Goal: Information Seeking & Learning: Compare options

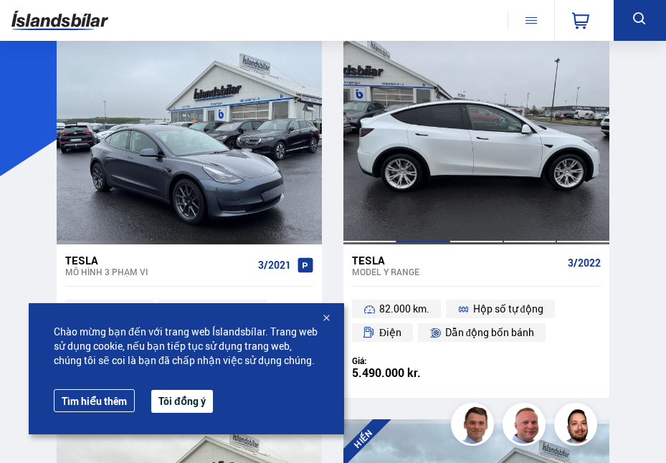
scroll to position [143, 0]
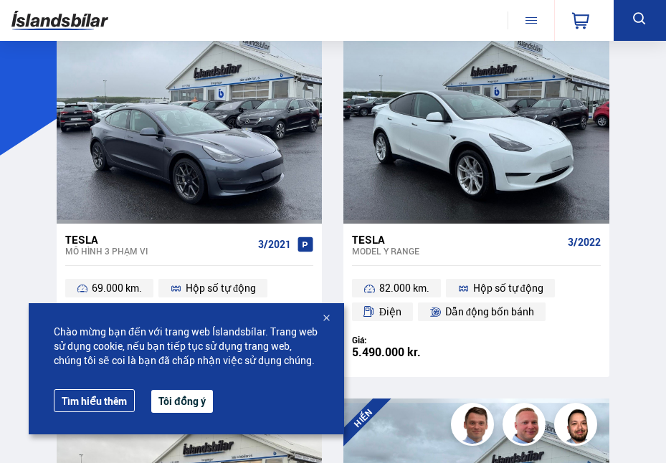
click at [331, 321] on div at bounding box center [326, 319] width 14 height 14
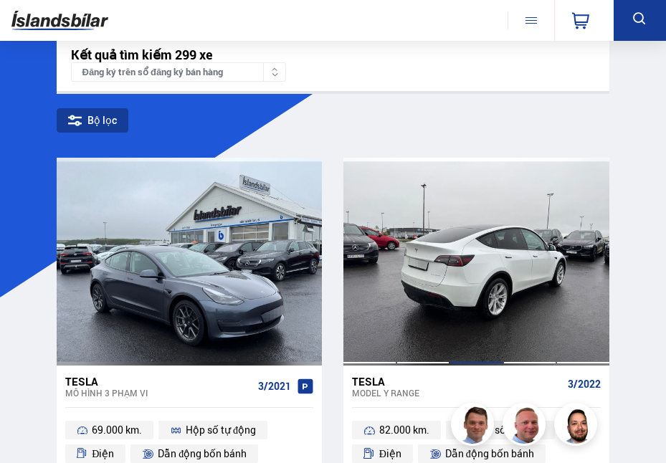
scroll to position [0, 0]
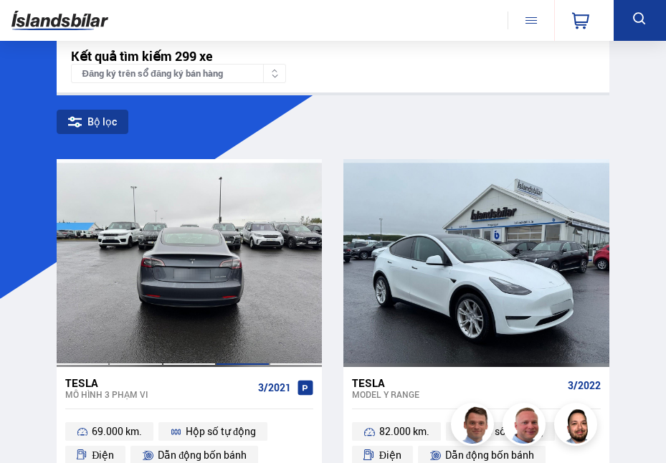
click at [222, 286] on div at bounding box center [243, 263] width 54 height 208
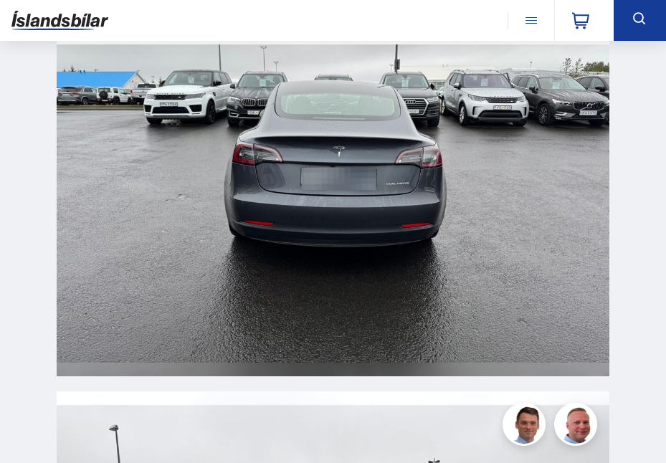
scroll to position [4230, 0]
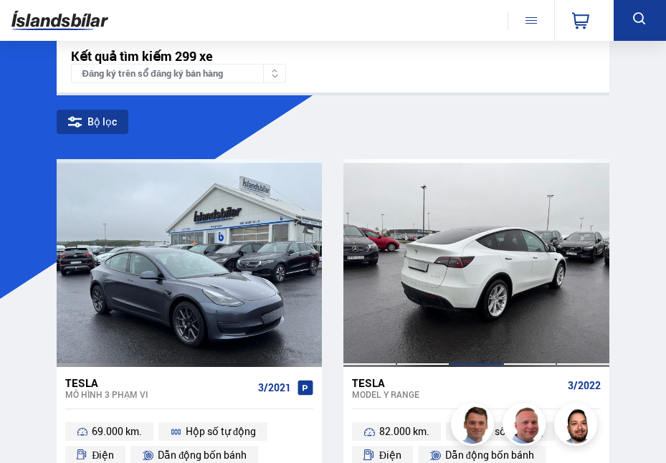
click at [453, 308] on div at bounding box center [477, 263] width 54 height 208
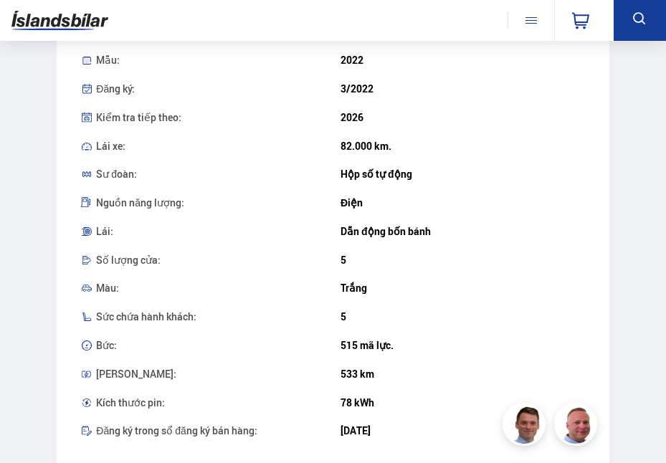
scroll to position [717, 0]
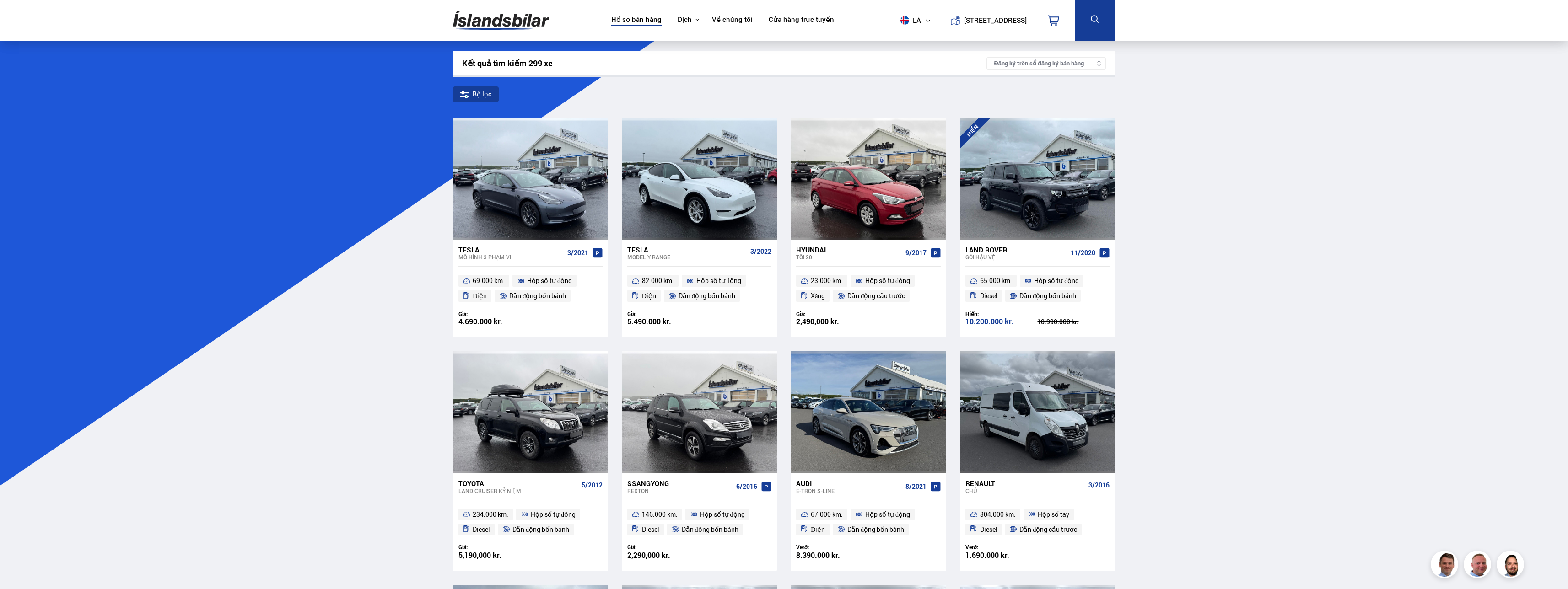
click at [424, 67] on div "Đăng ký trên sổ đăng ký bán hàng" at bounding box center [1046, 63] width 119 height 12
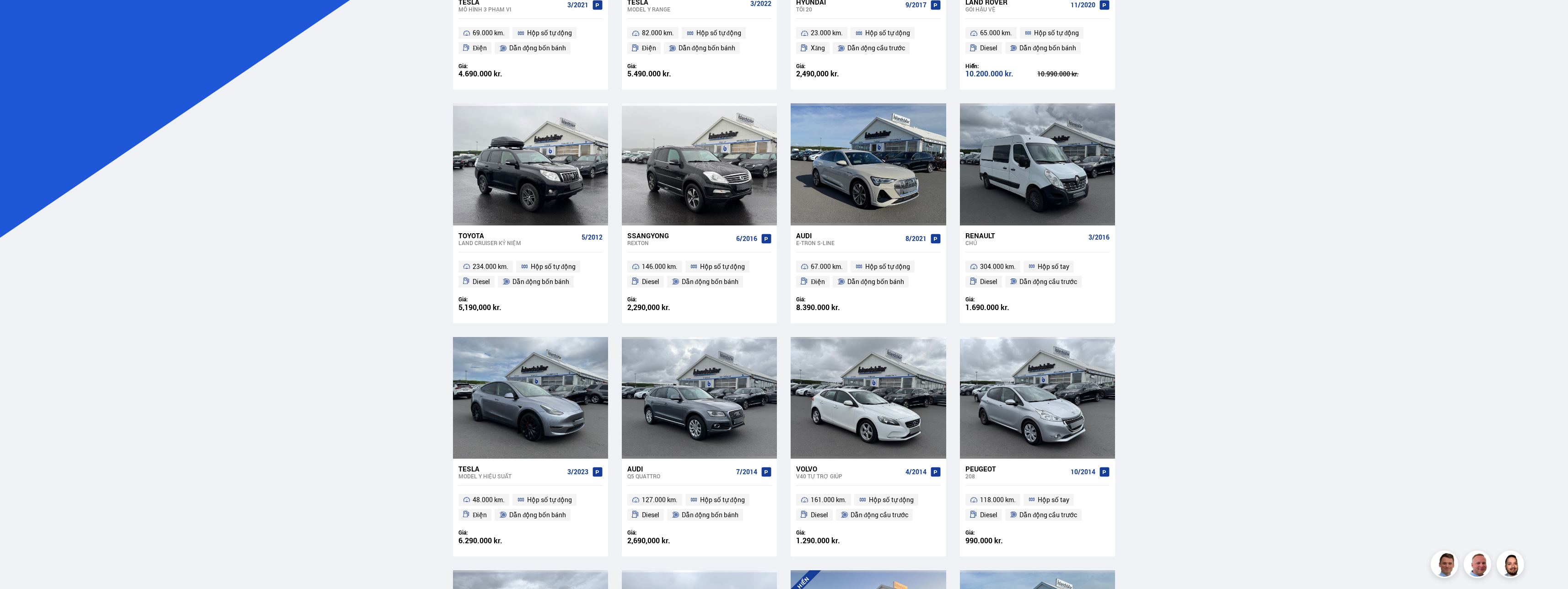
scroll to position [366, 0]
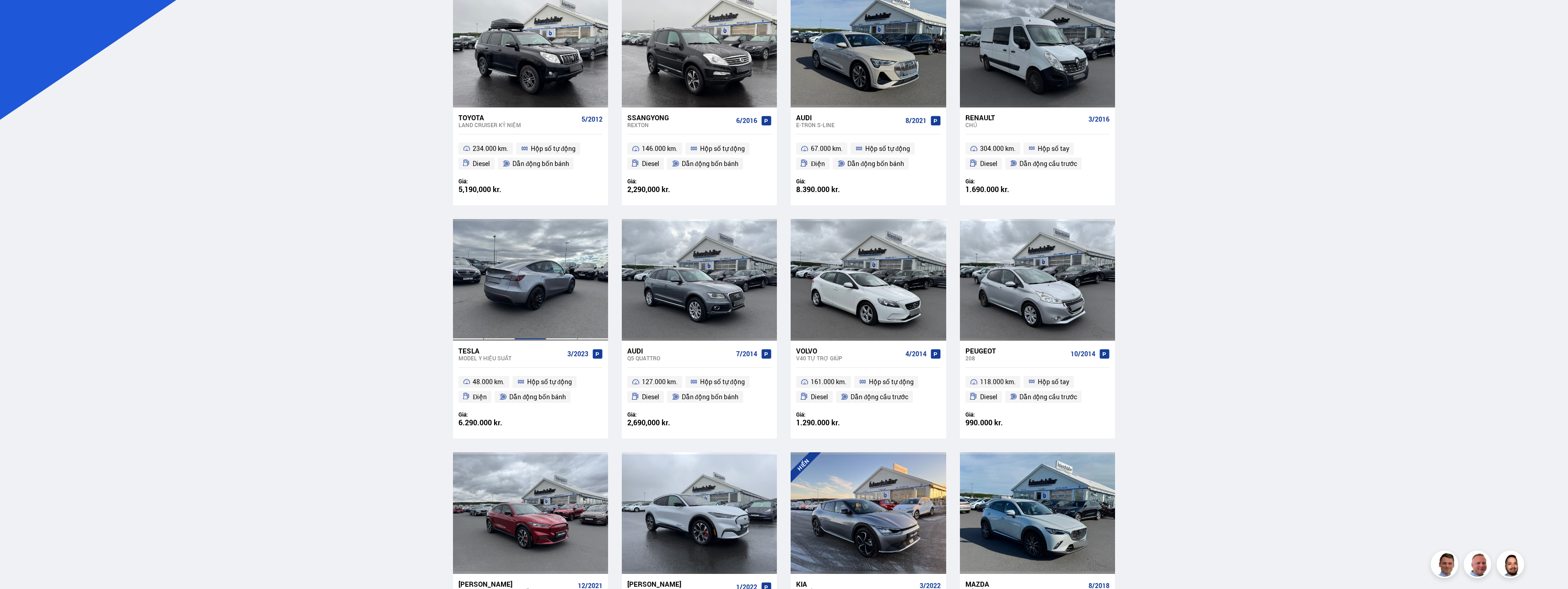
click at [424, 295] on div at bounding box center [530, 280] width 31 height 122
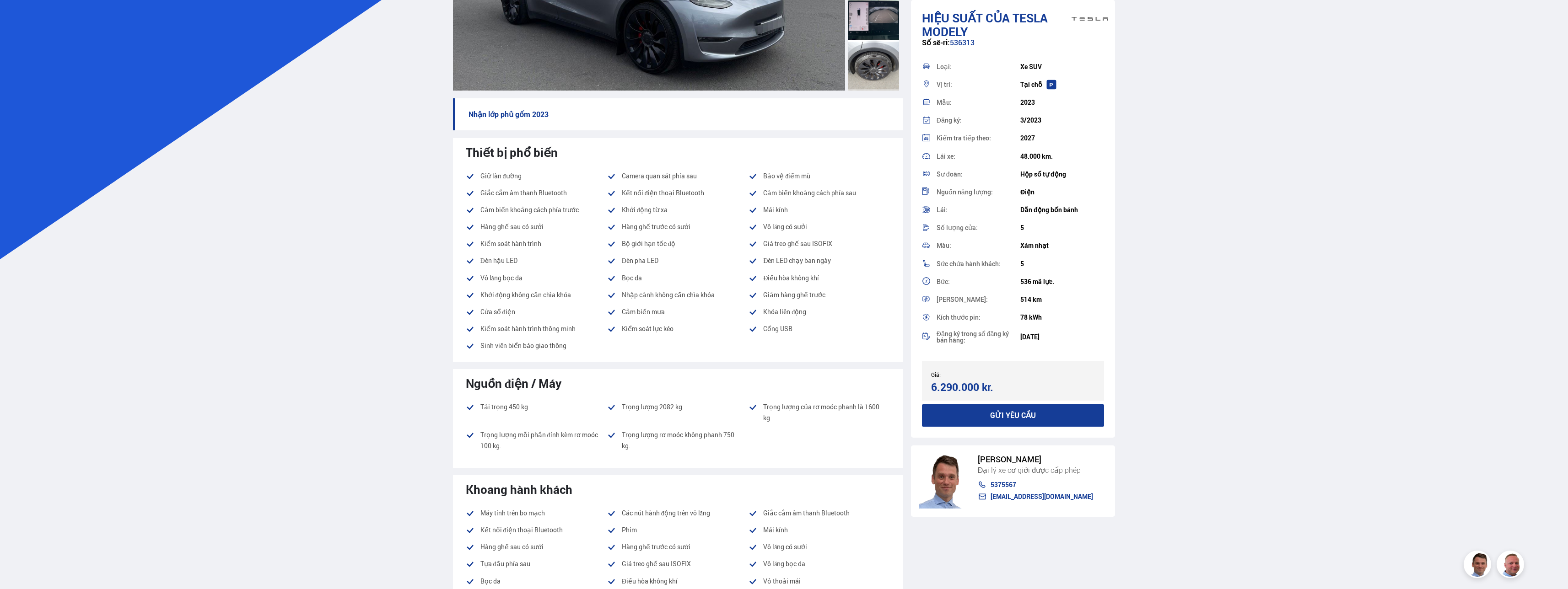
scroll to position [228, 0]
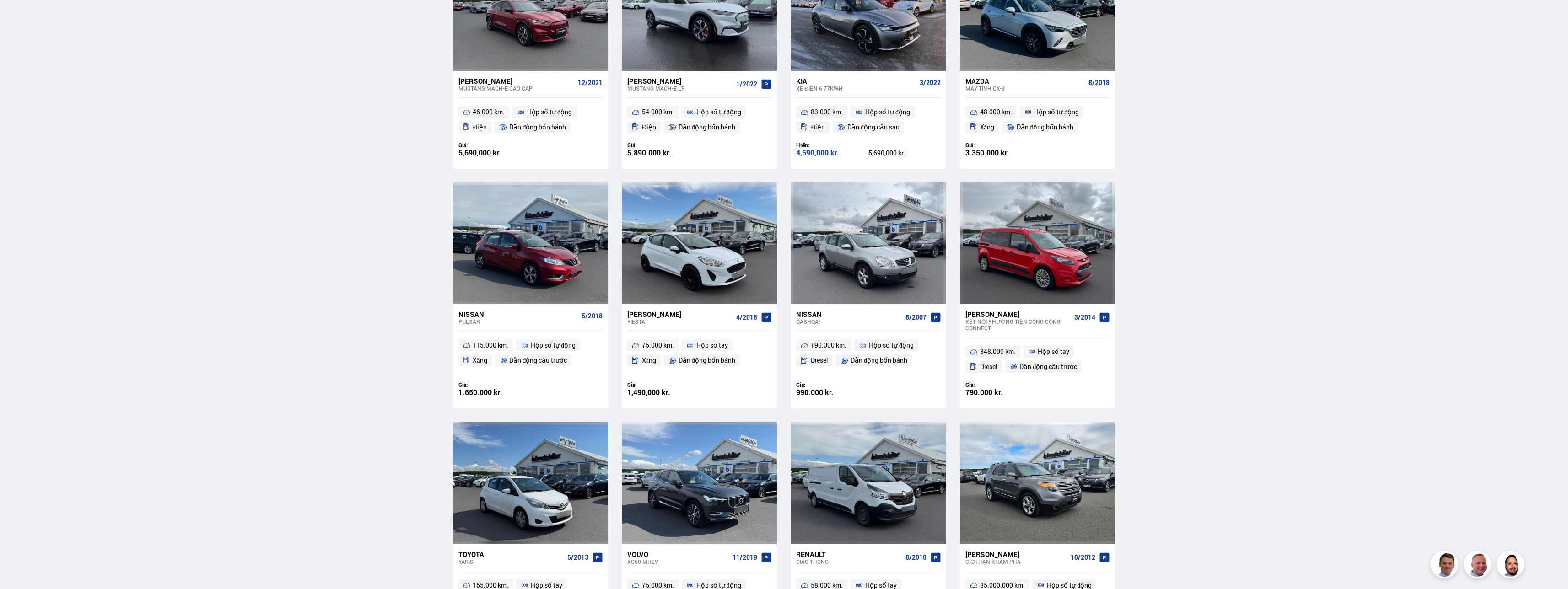
scroll to position [1150, 0]
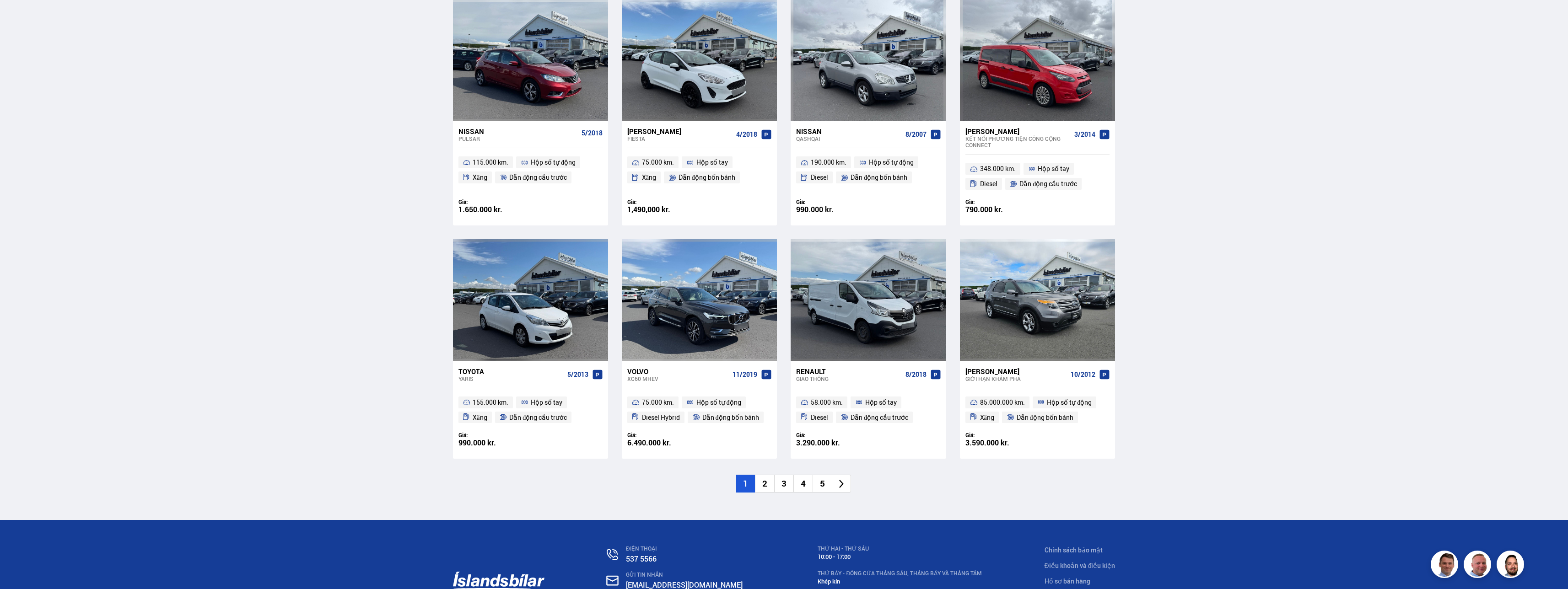
click at [424, 295] on li "2" at bounding box center [765, 484] width 19 height 18
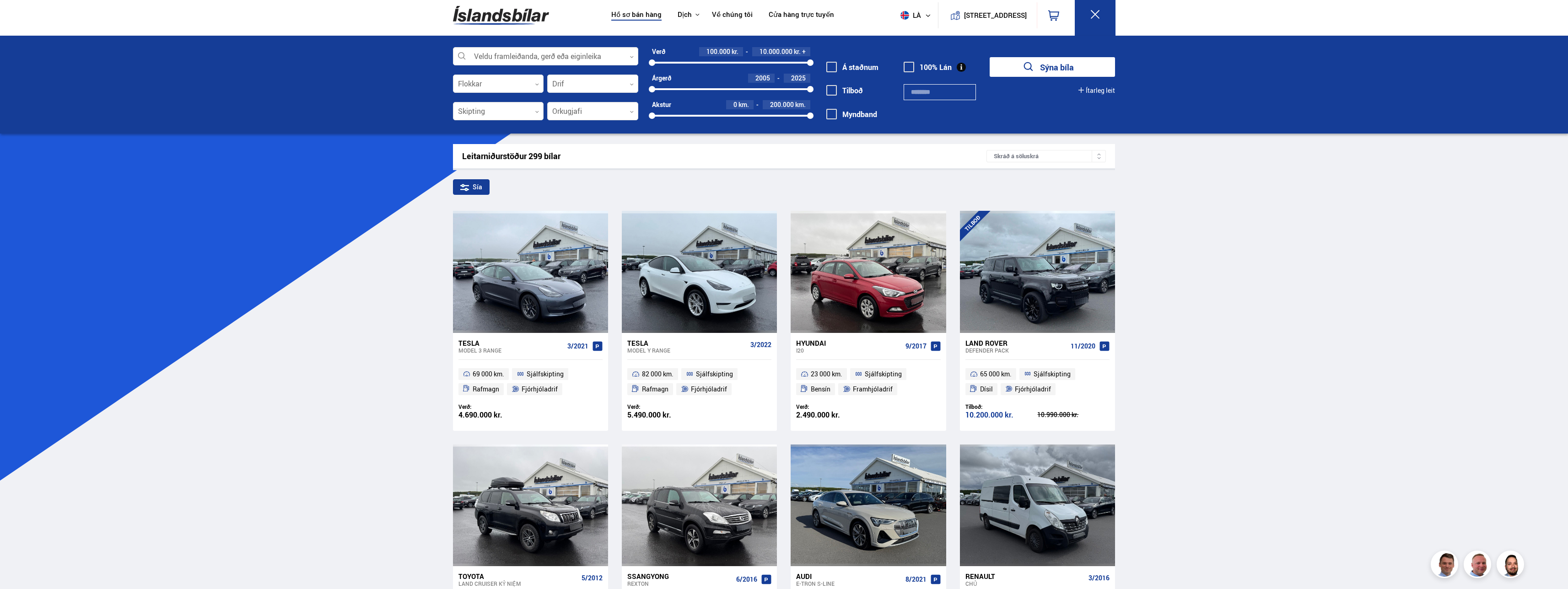
scroll to position [0, 0]
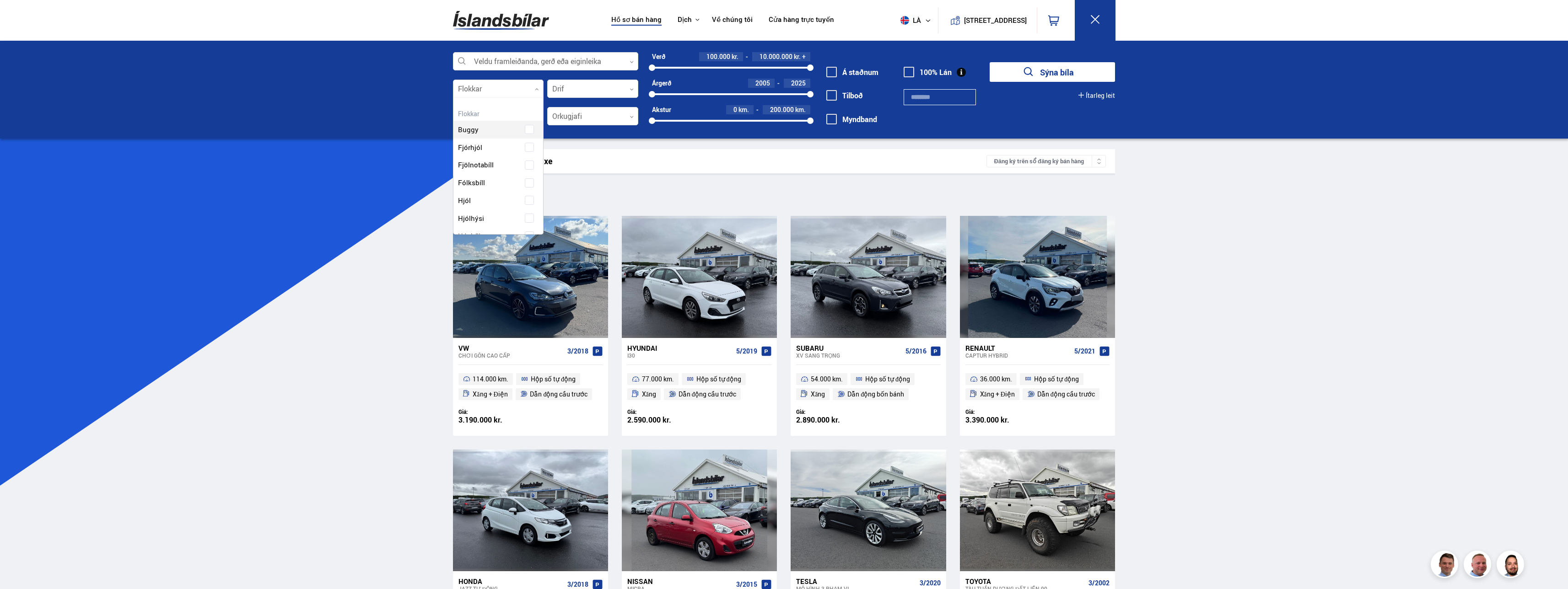
click at [424, 89] on div at bounding box center [498, 89] width 91 height 19
click at [424, 166] on div "Kết quả tìm kiếm 299 xe" at bounding box center [724, 161] width 525 height 10
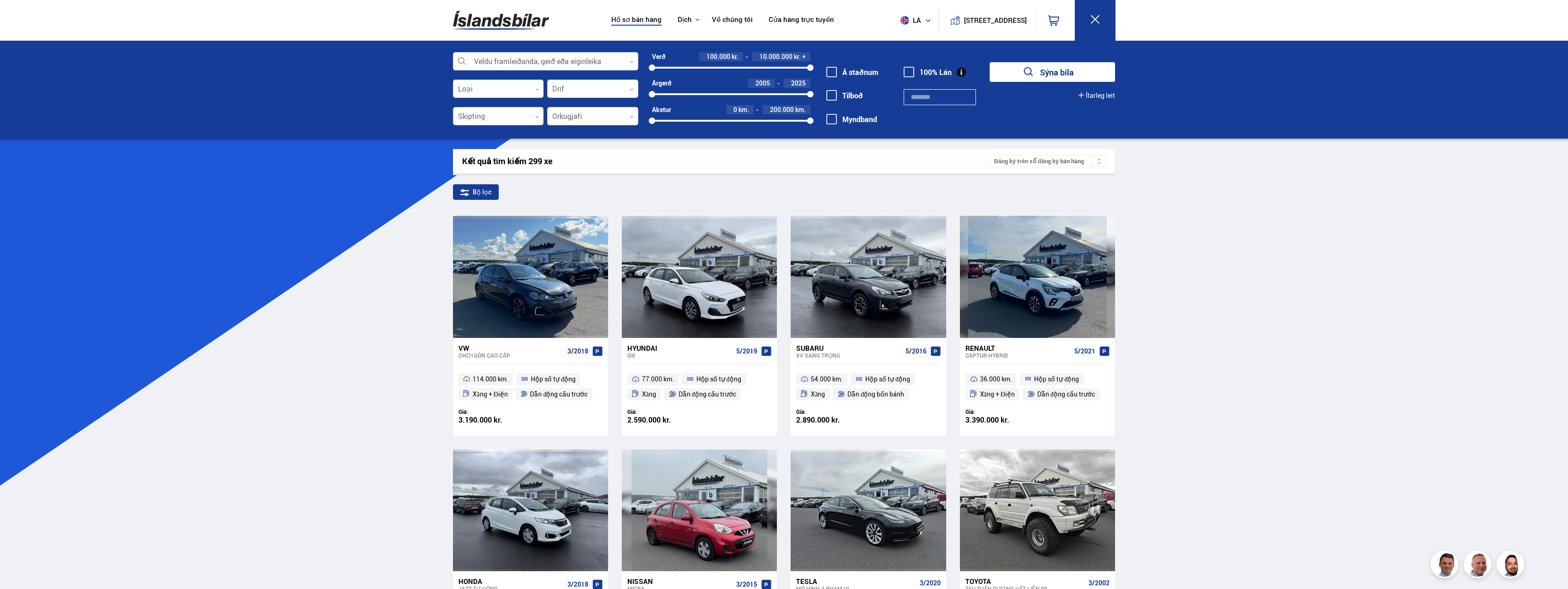
click at [424, 116] on div at bounding box center [498, 116] width 91 height 19
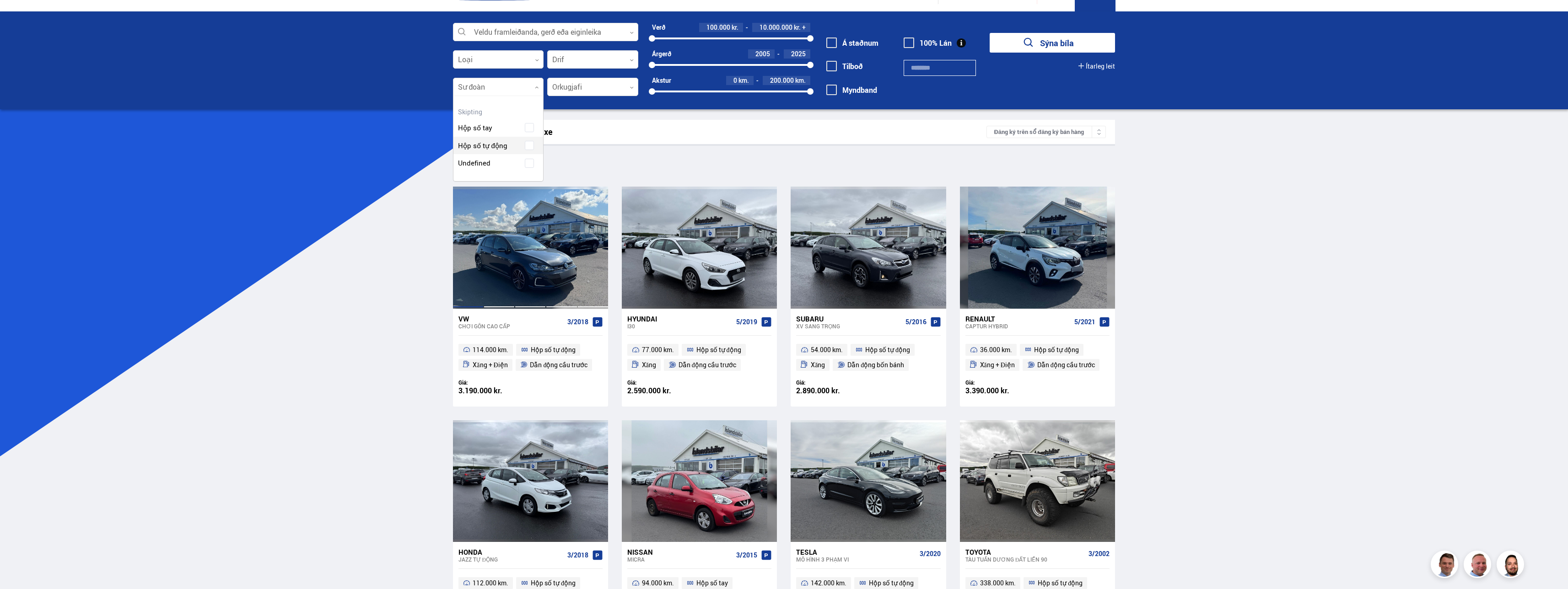
scroll to position [46, 0]
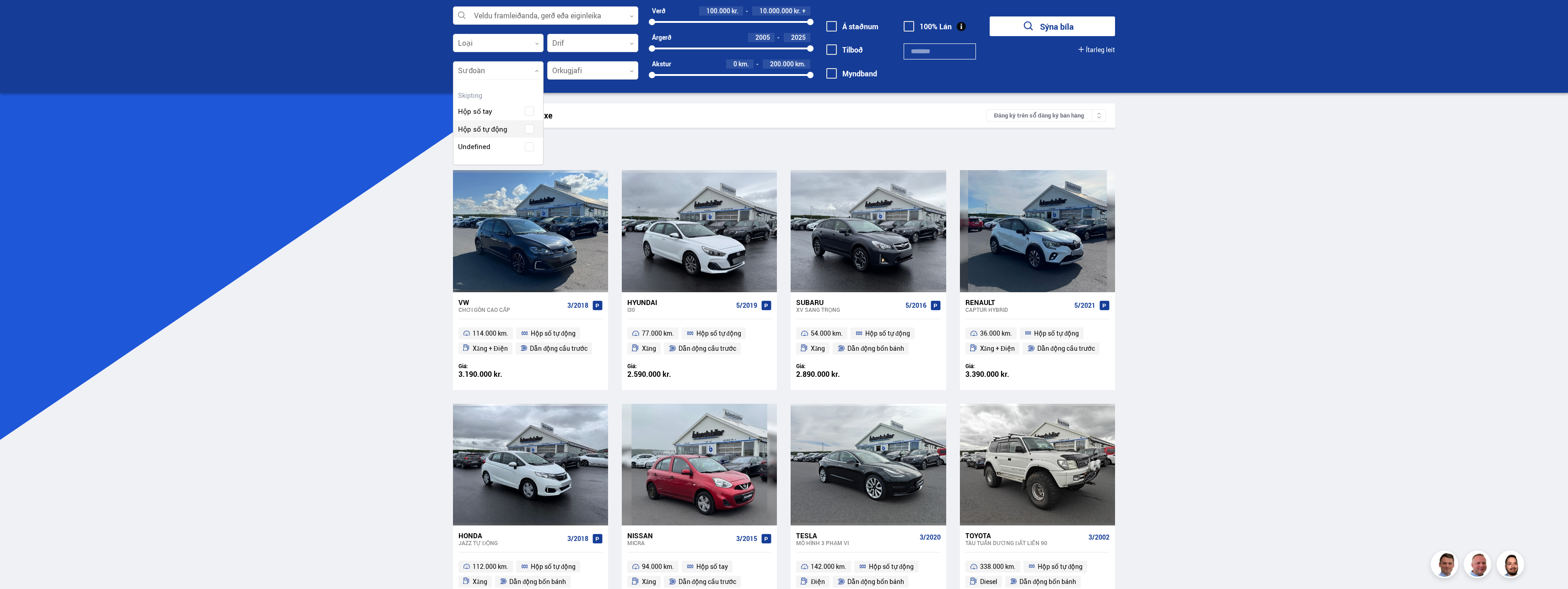
click at [424, 125] on div "Kết quả tìm kiếm 299 xe Đăng ký trên sổ đăng ký bán hàng" at bounding box center [784, 116] width 662 height 24
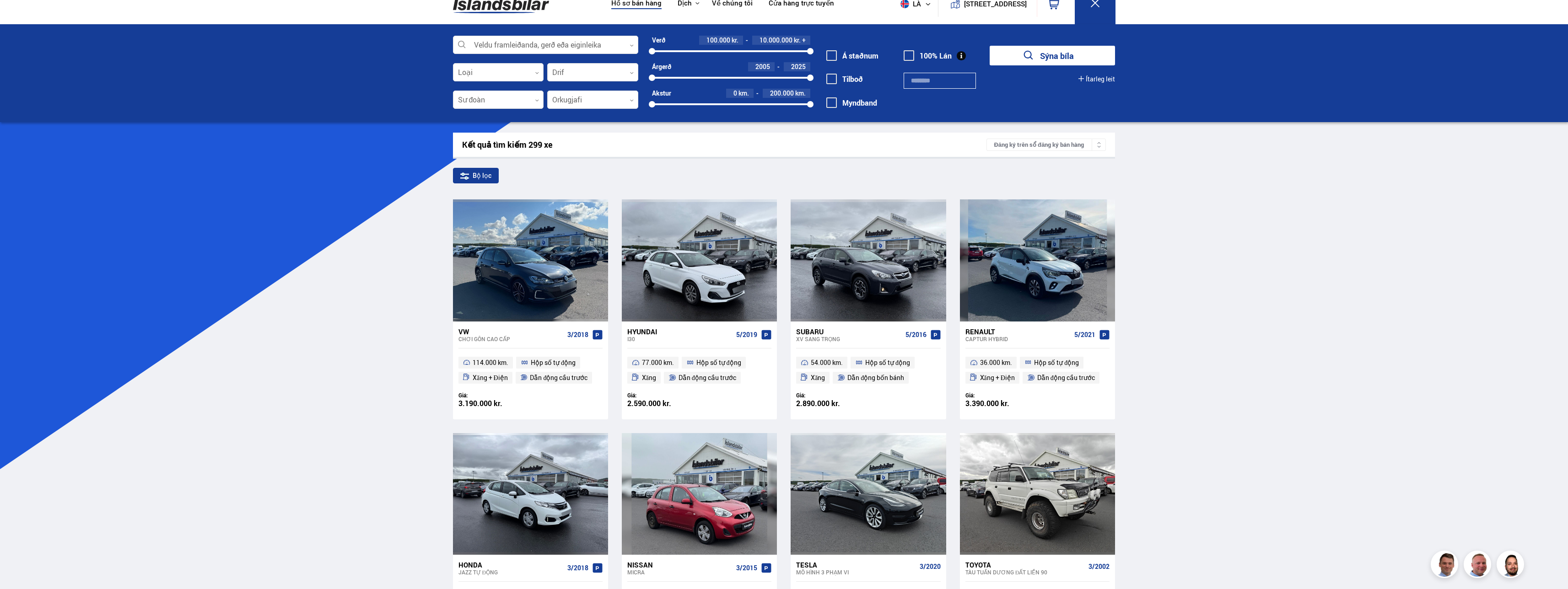
scroll to position [0, 0]
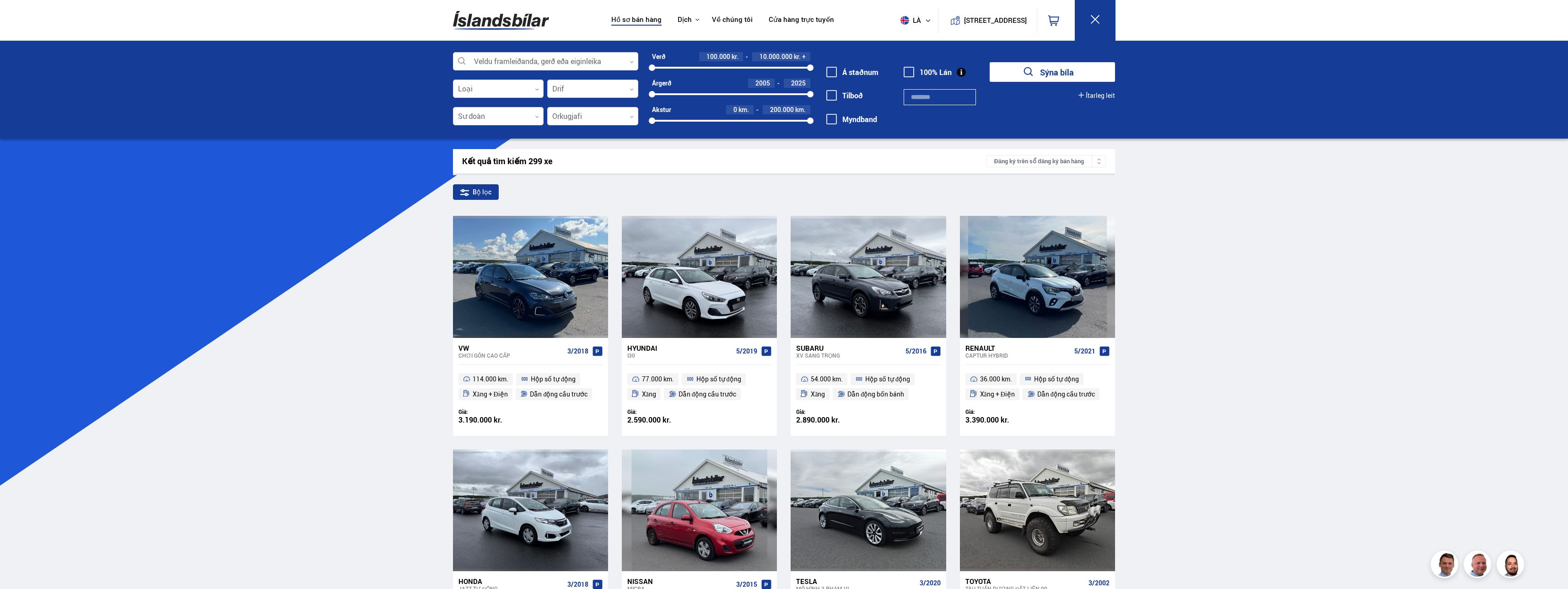
click at [424, 90] on div at bounding box center [592, 89] width 91 height 19
click at [424, 119] on div at bounding box center [592, 116] width 91 height 19
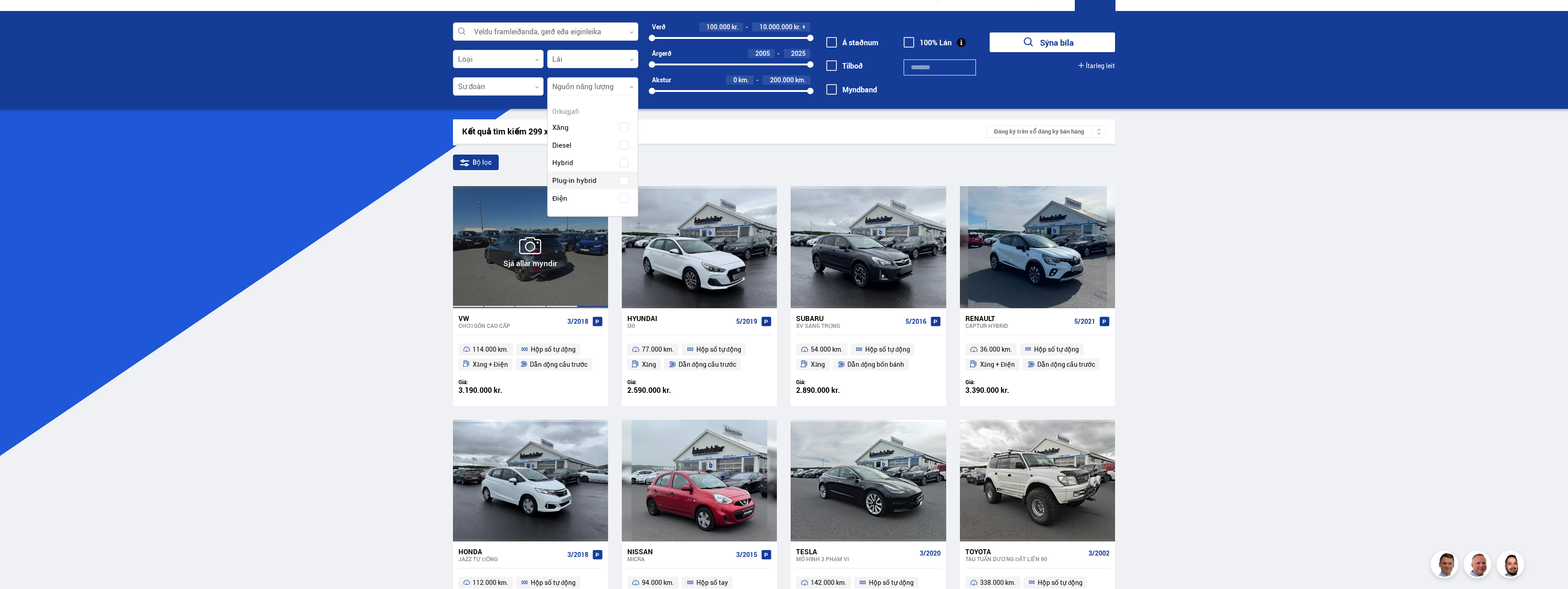
scroll to position [46, 0]
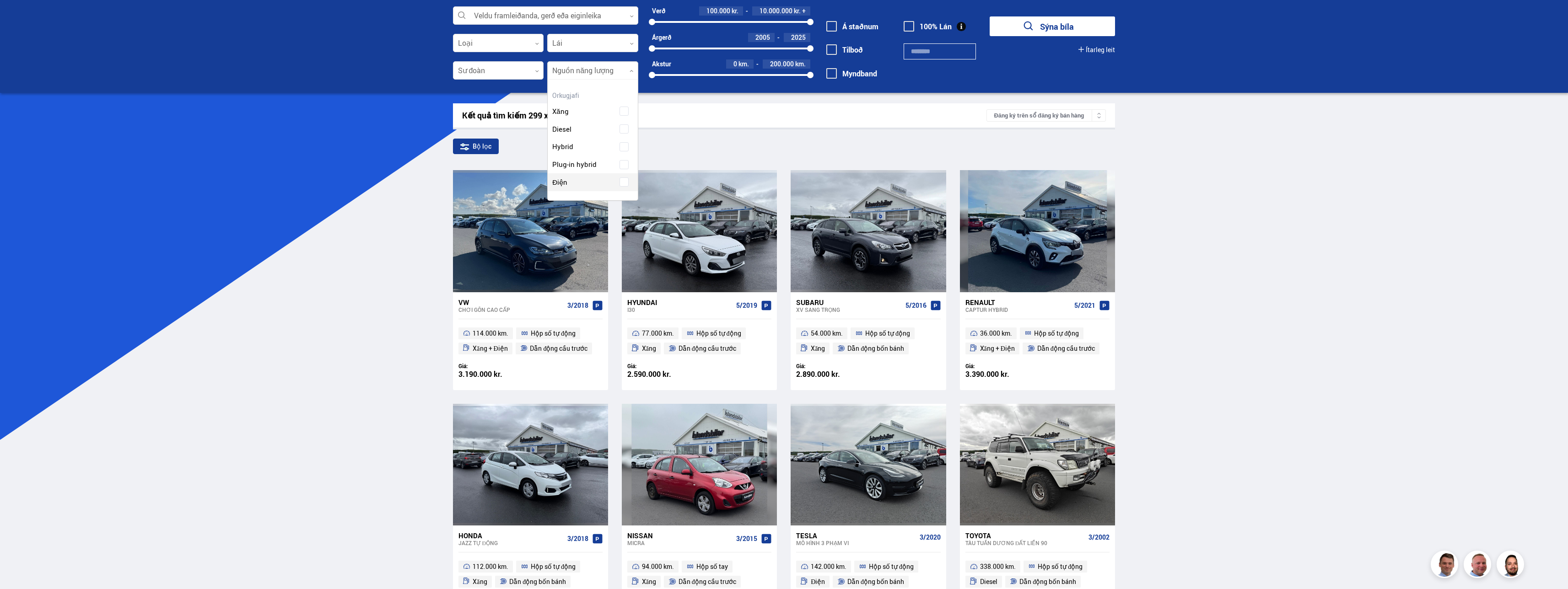
click at [424, 181] on div "Xăng Diesel Hybrid Plug-in hybrid Điện" at bounding box center [592, 140] width 90 height 103
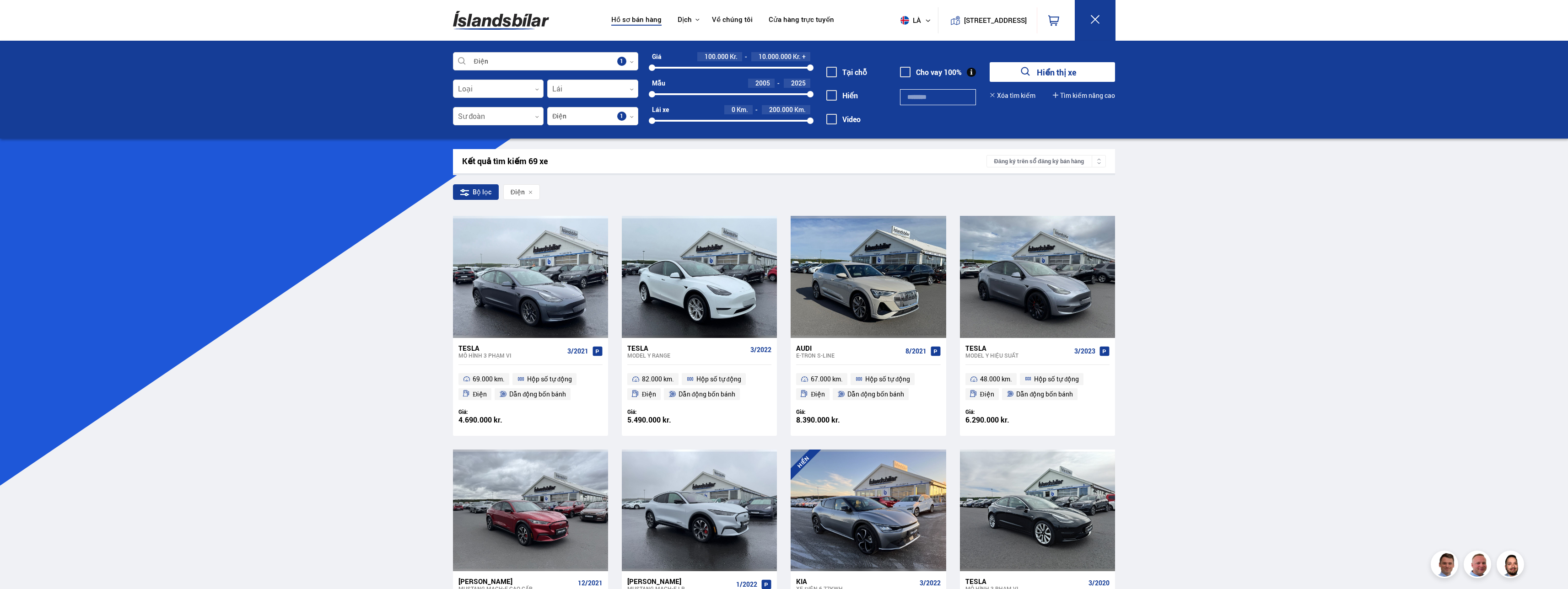
click at [424, 70] on font "Hiển thị xe" at bounding box center [1057, 72] width 40 height 11
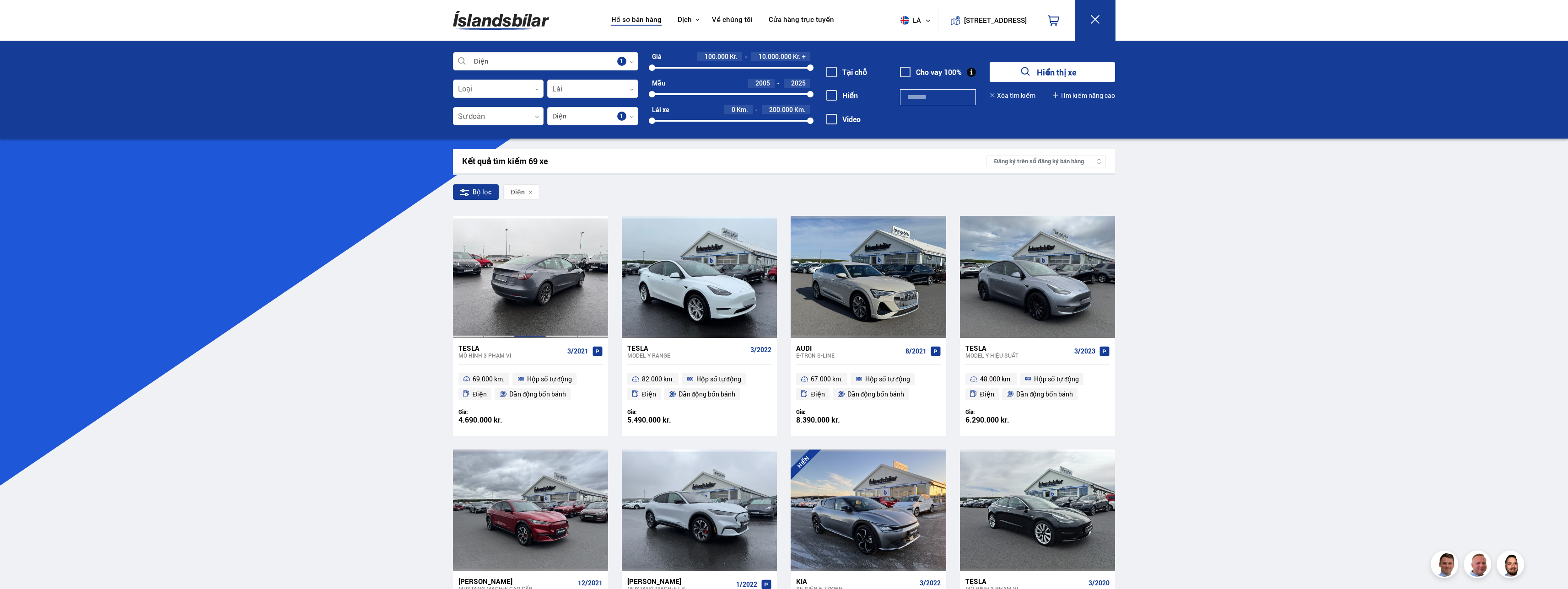
click at [424, 294] on div at bounding box center [530, 276] width 31 height 122
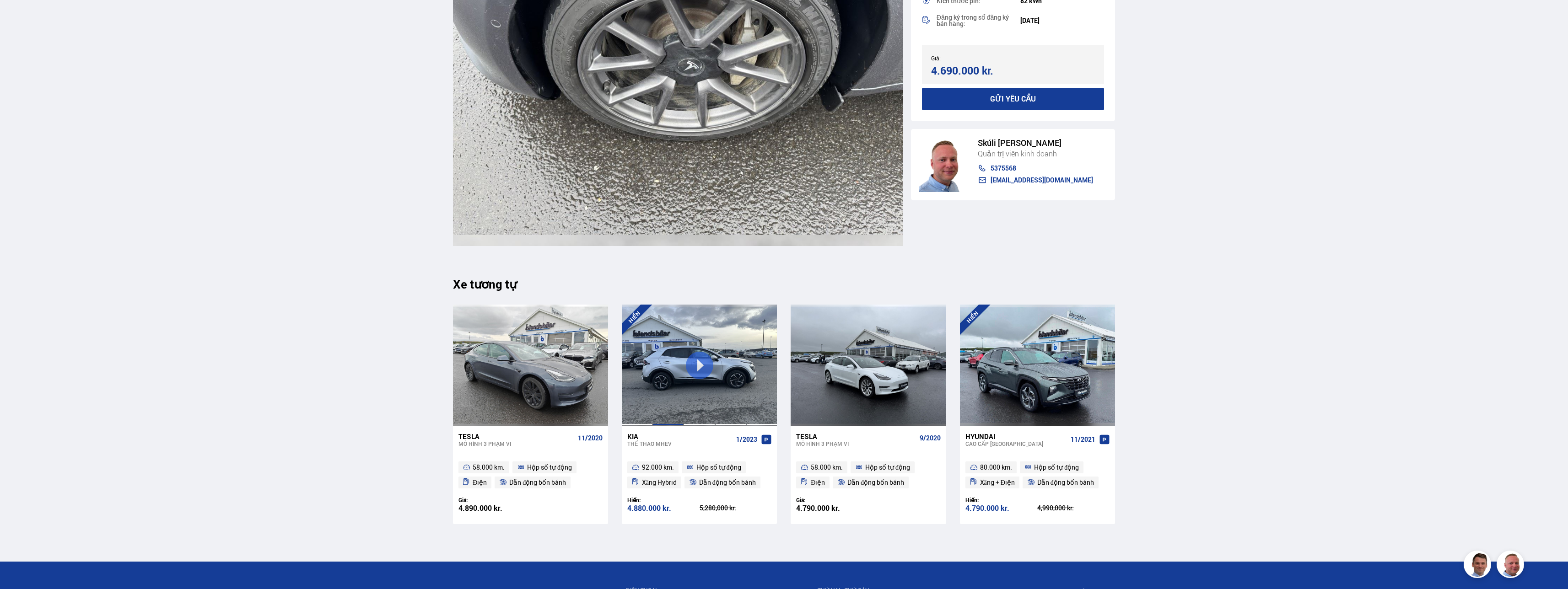
scroll to position [9882, 0]
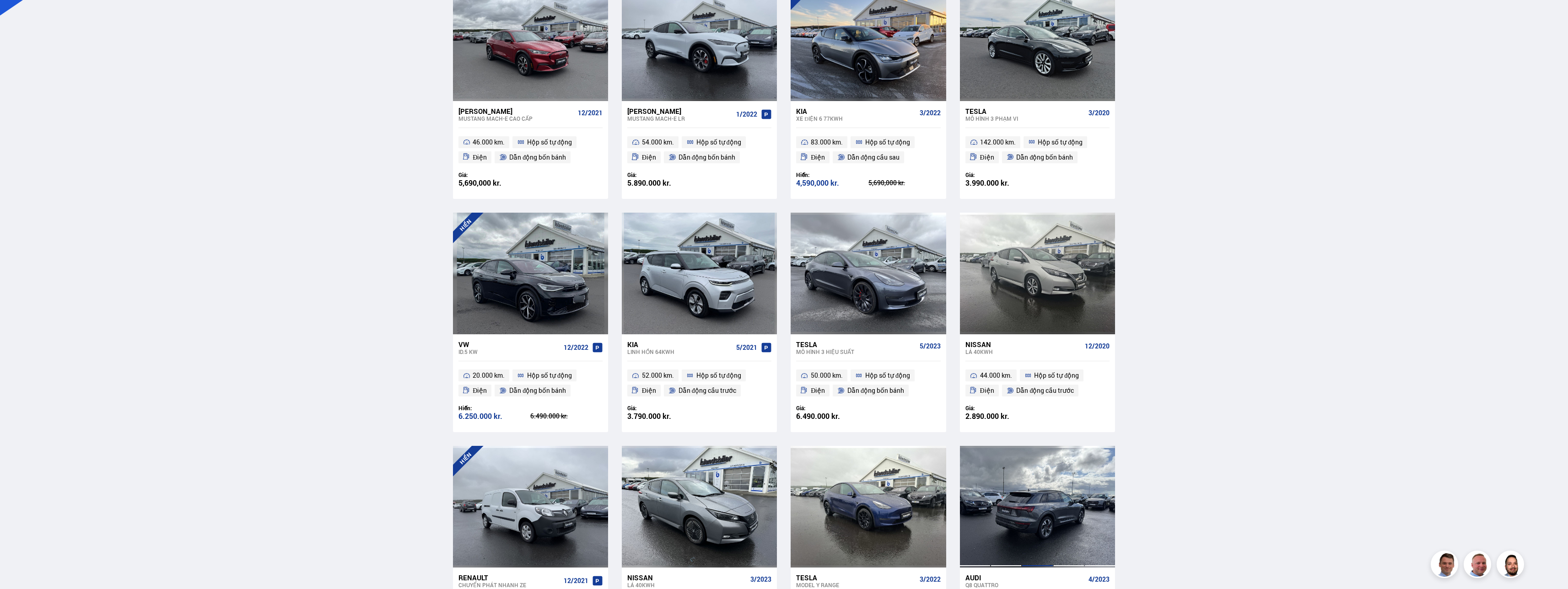
scroll to position [503, 0]
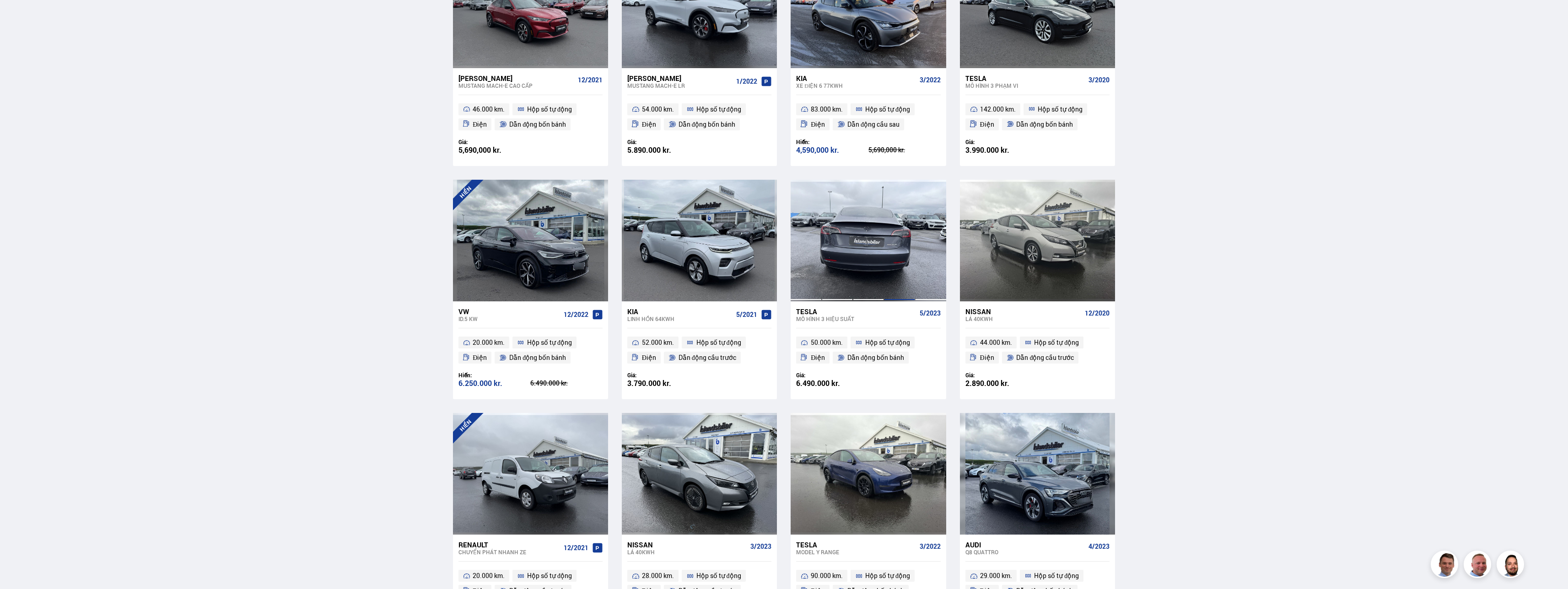
click at [424, 264] on div at bounding box center [899, 241] width 31 height 122
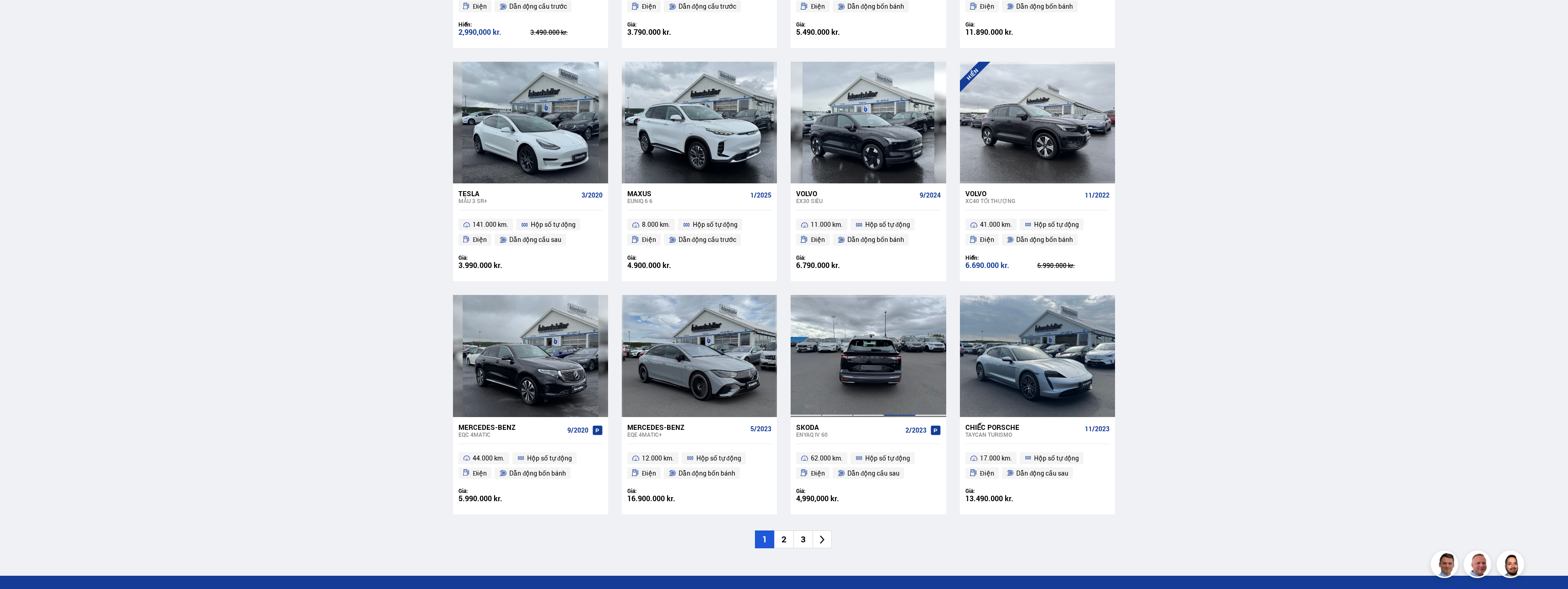
scroll to position [1105, 0]
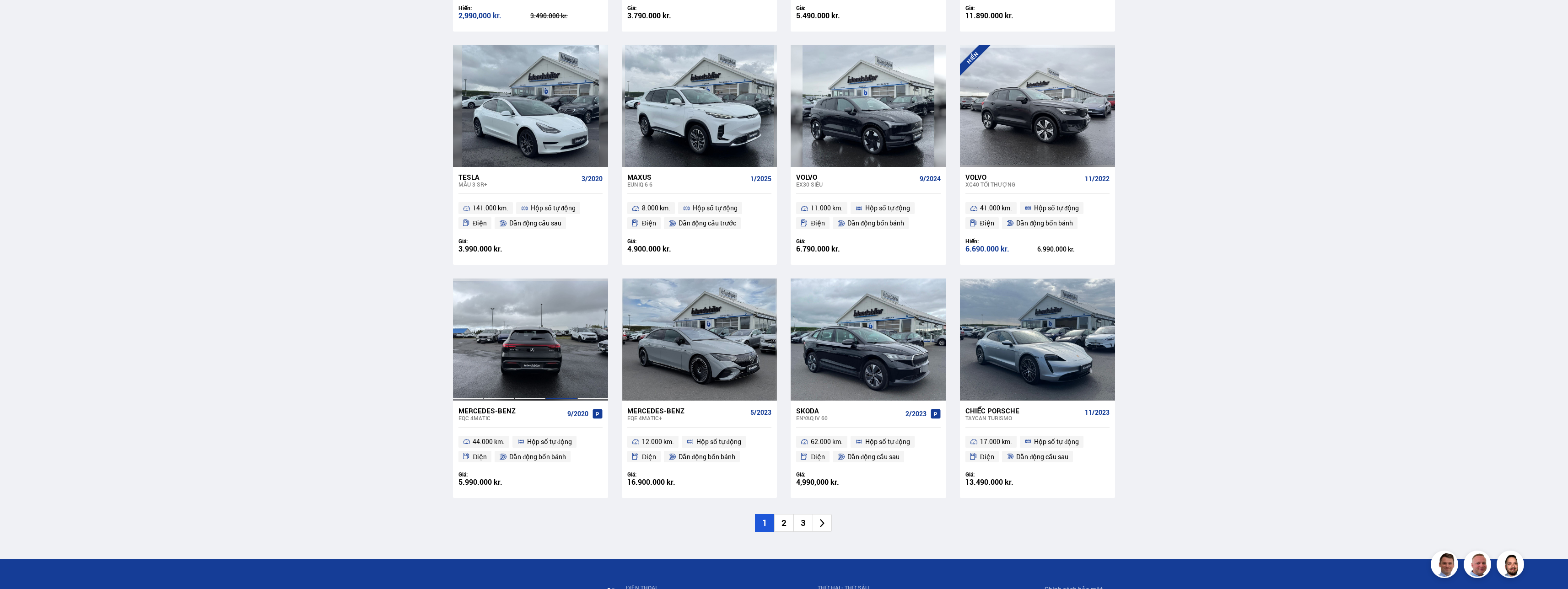
click at [424, 295] on div at bounding box center [561, 339] width 31 height 122
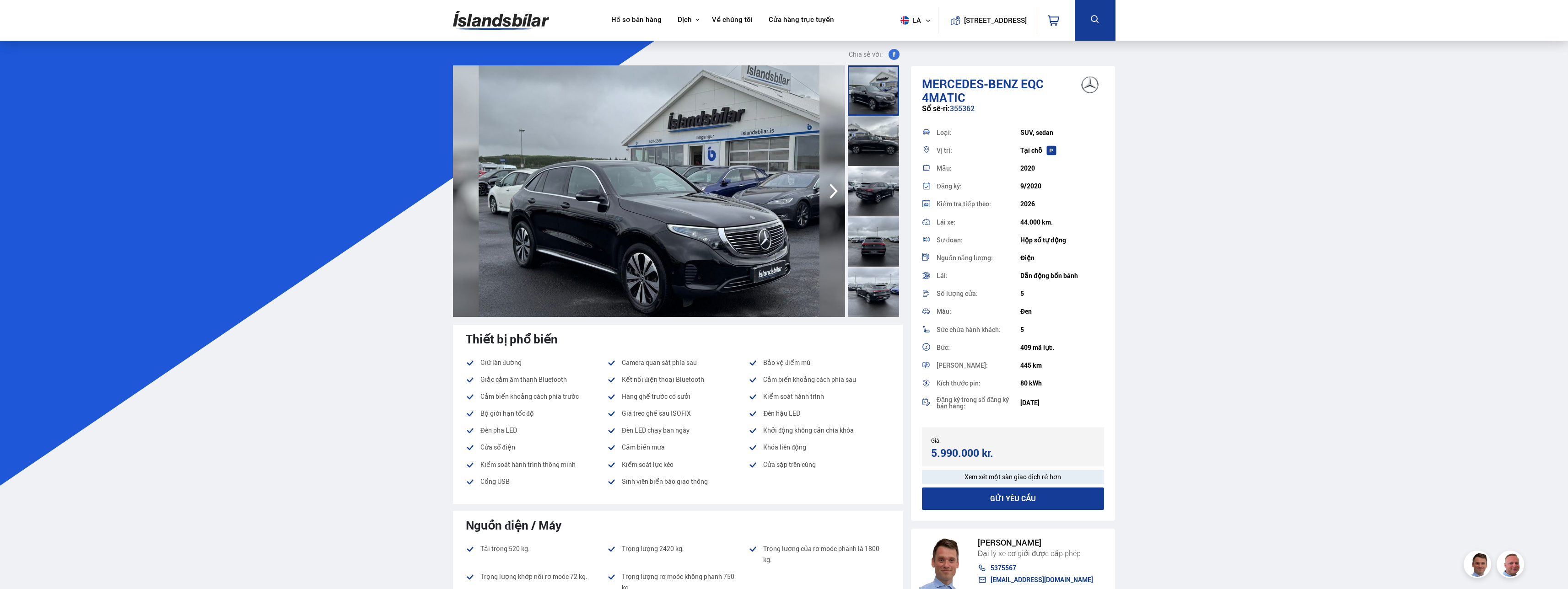
drag, startPoint x: 1015, startPoint y: 365, endPoint x: 1065, endPoint y: 362, distance: 50.1
click at [424, 295] on div "[PERSON_NAME]: 445 km" at bounding box center [1013, 366] width 183 height 18
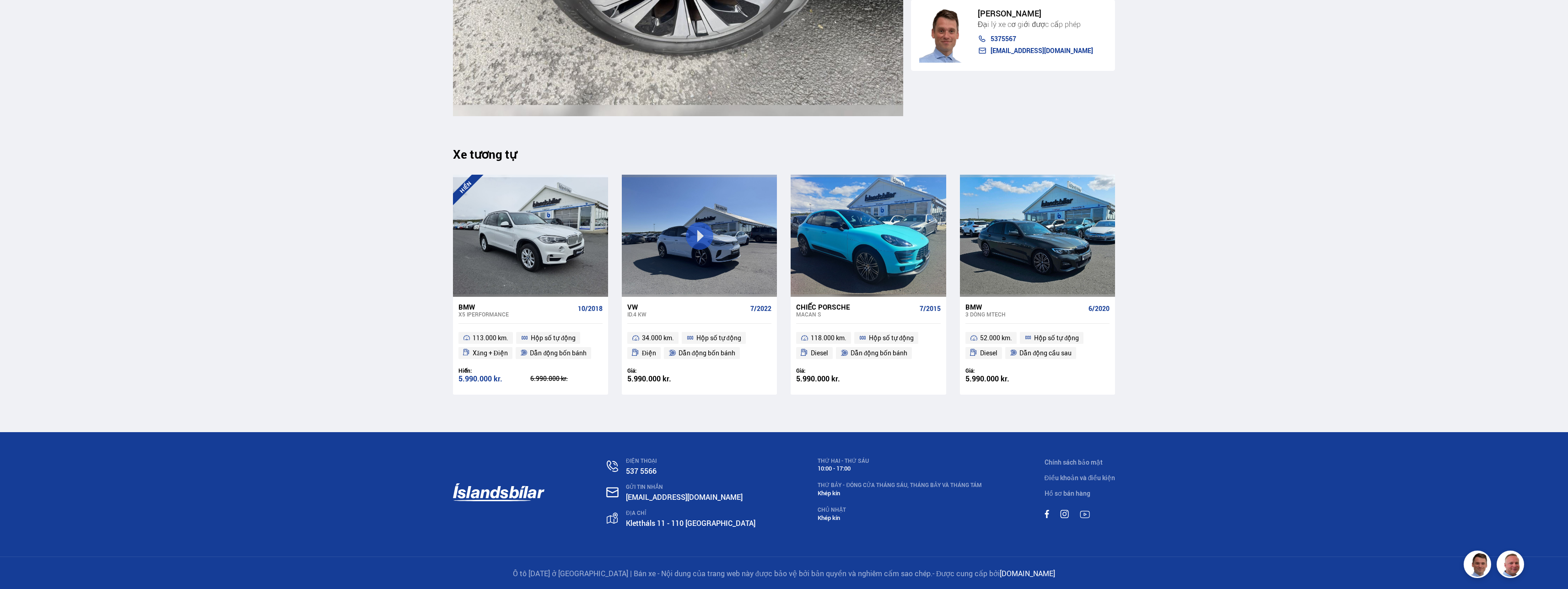
scroll to position [10972, 0]
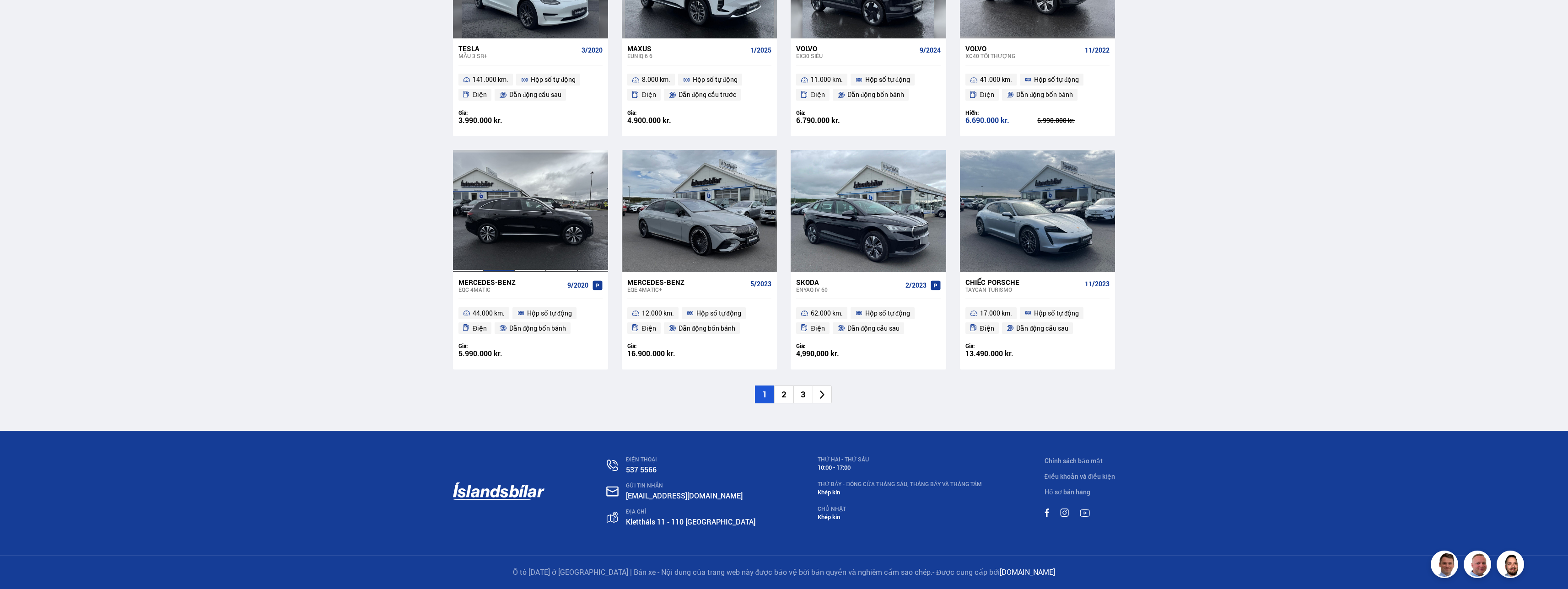
scroll to position [1202, 0]
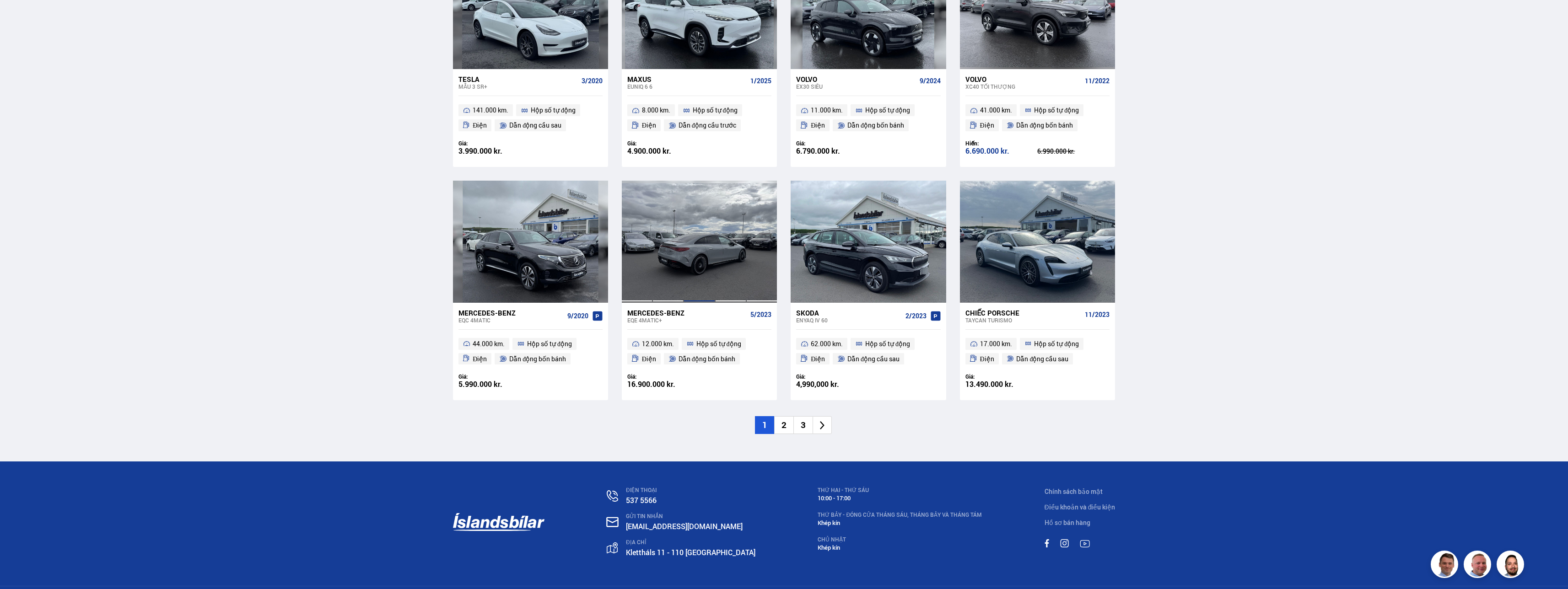
click at [424, 272] on div at bounding box center [699, 241] width 31 height 122
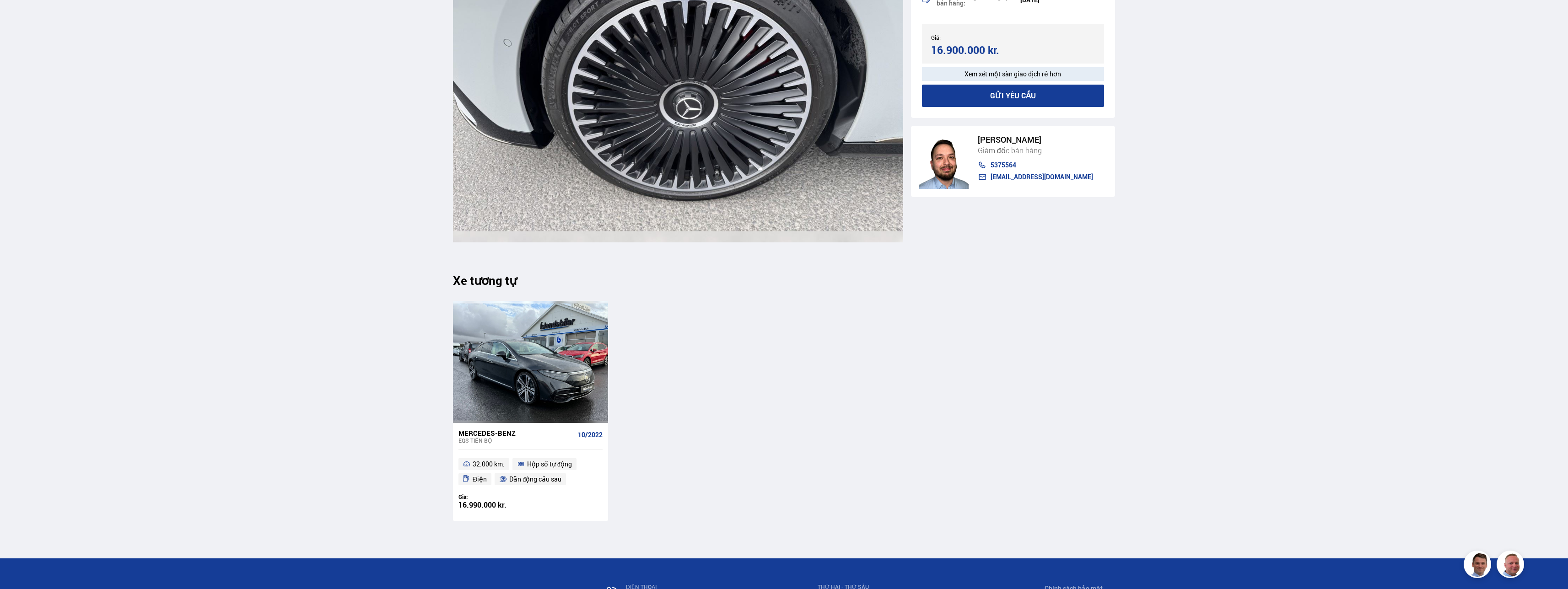
scroll to position [10789, 0]
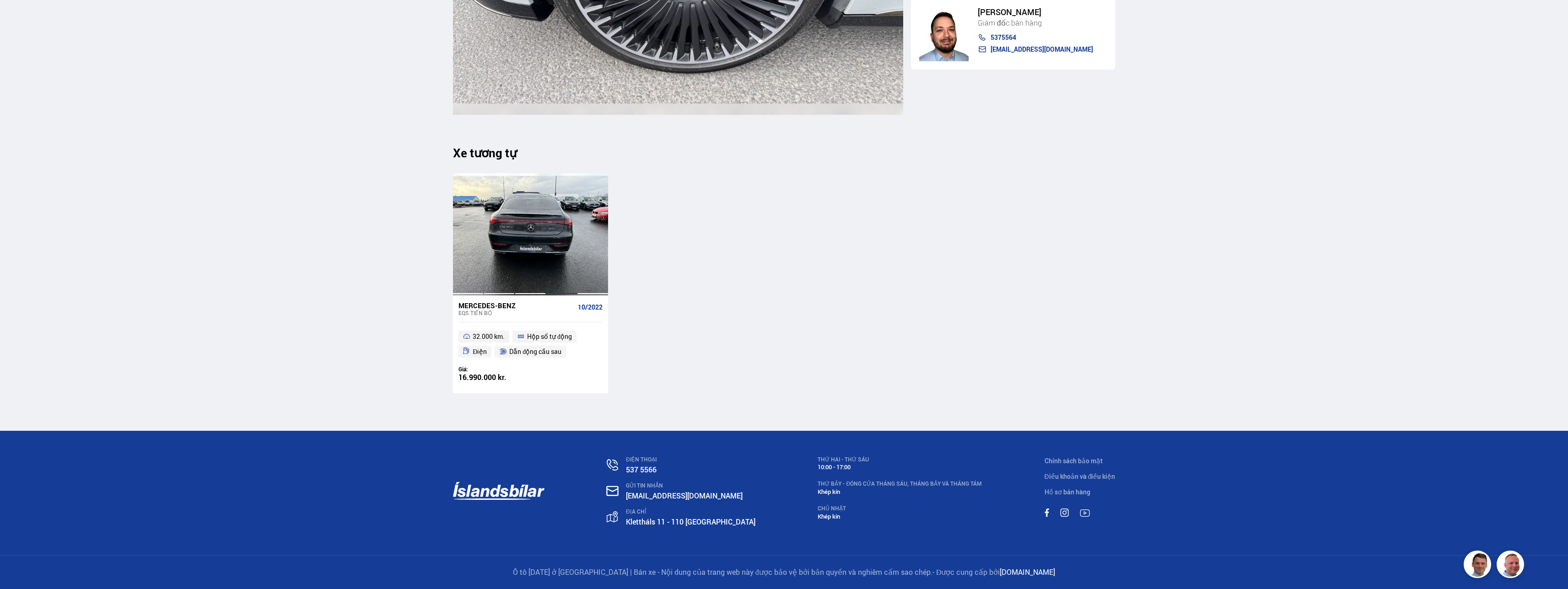
click at [424, 257] on div at bounding box center [561, 234] width 31 height 122
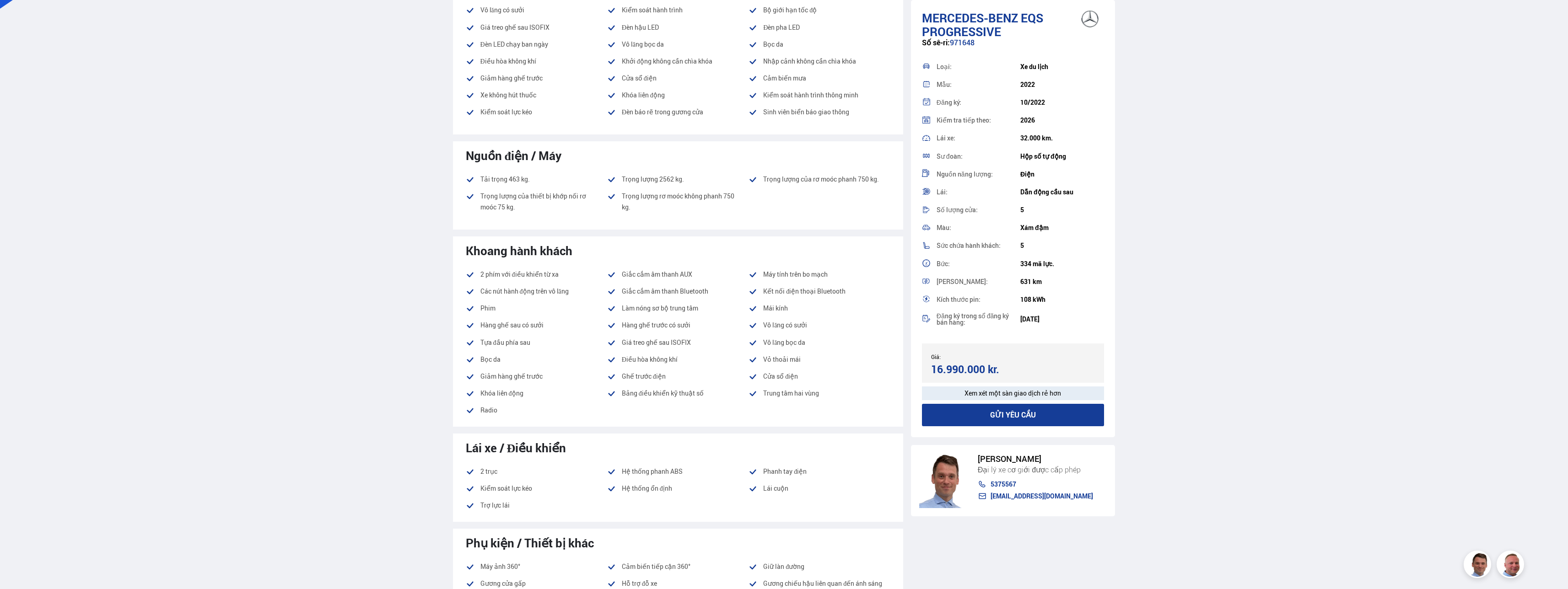
scroll to position [595, 0]
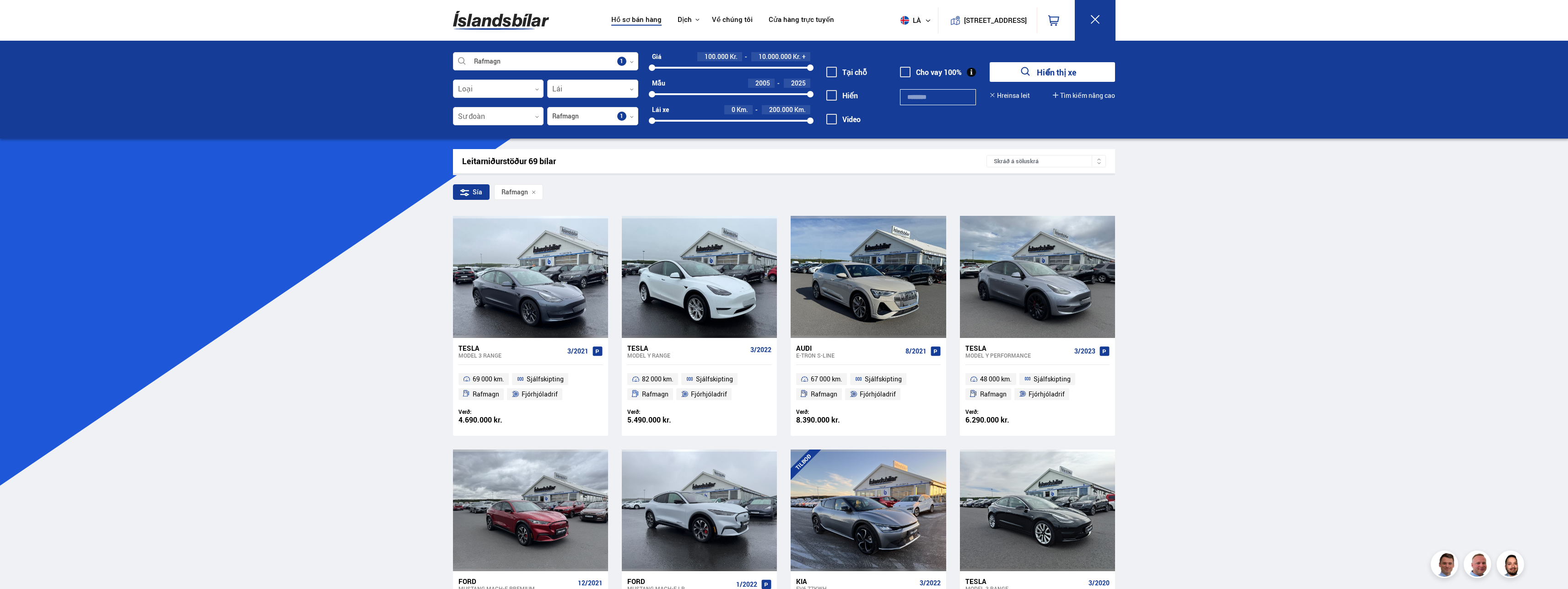
scroll to position [1233, 0]
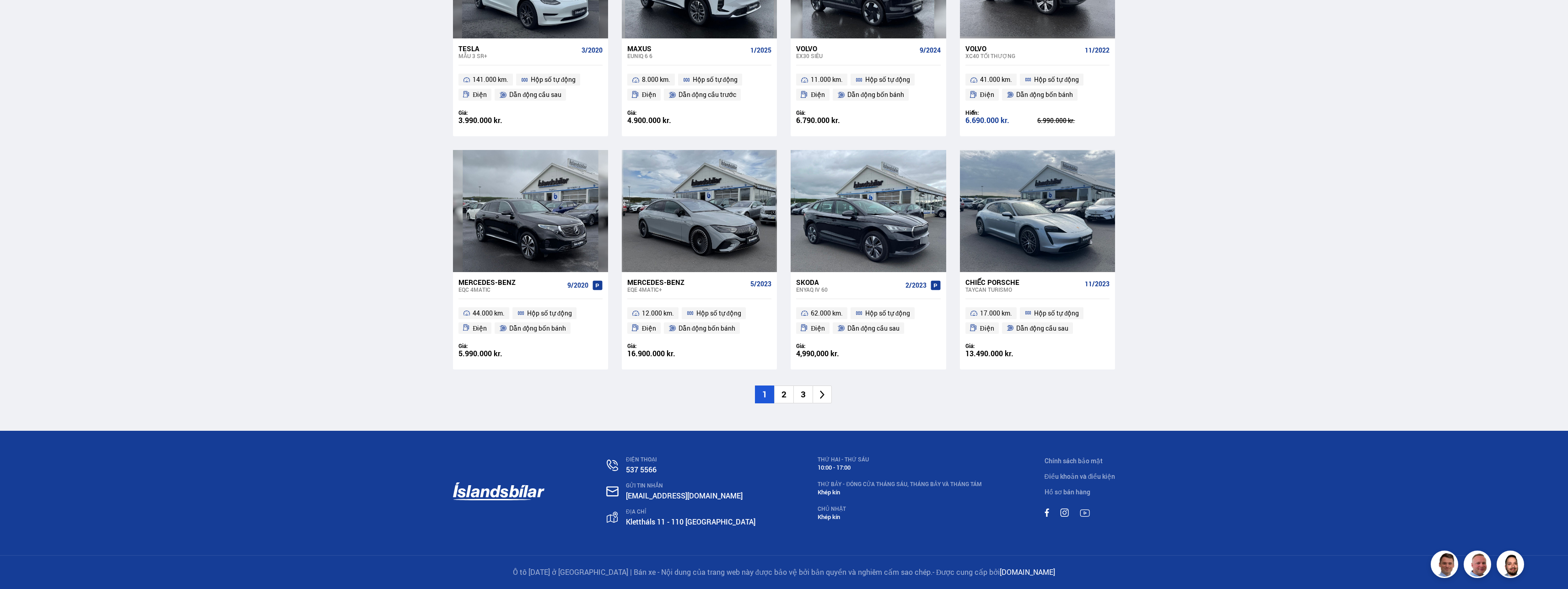
click at [424, 295] on li "2" at bounding box center [784, 394] width 19 height 18
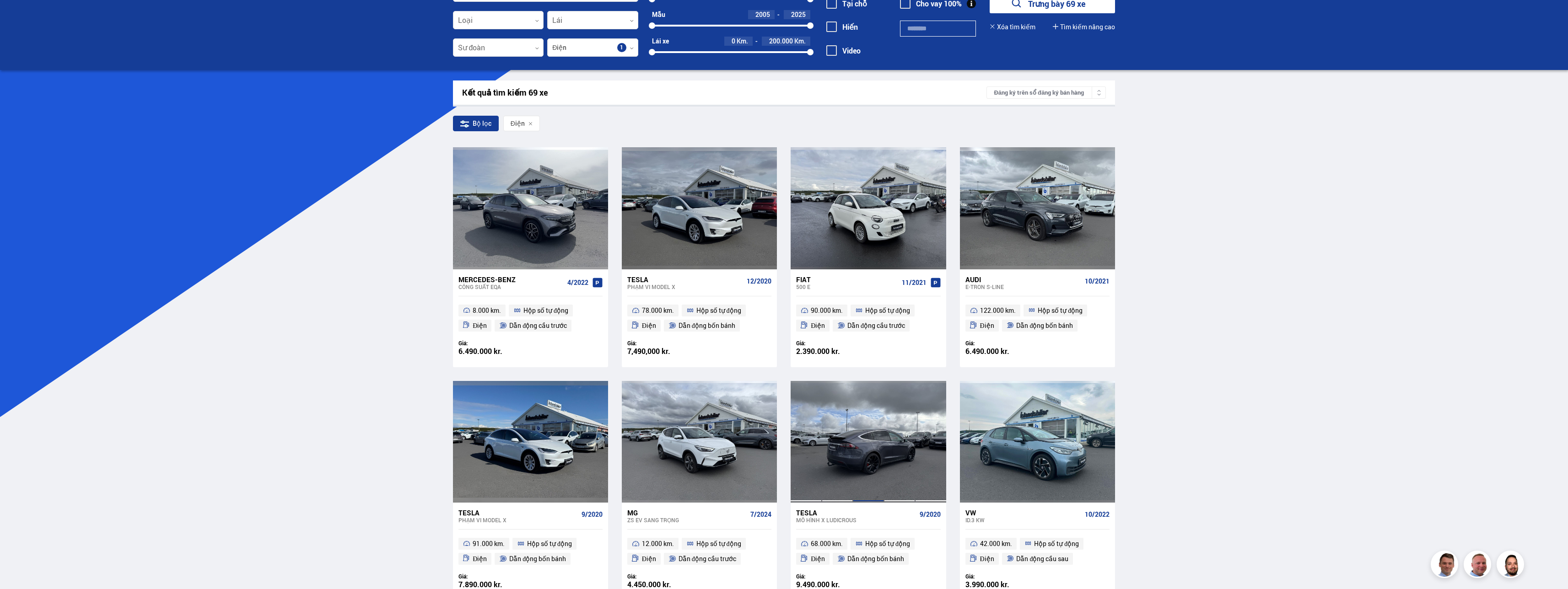
scroll to position [91, 0]
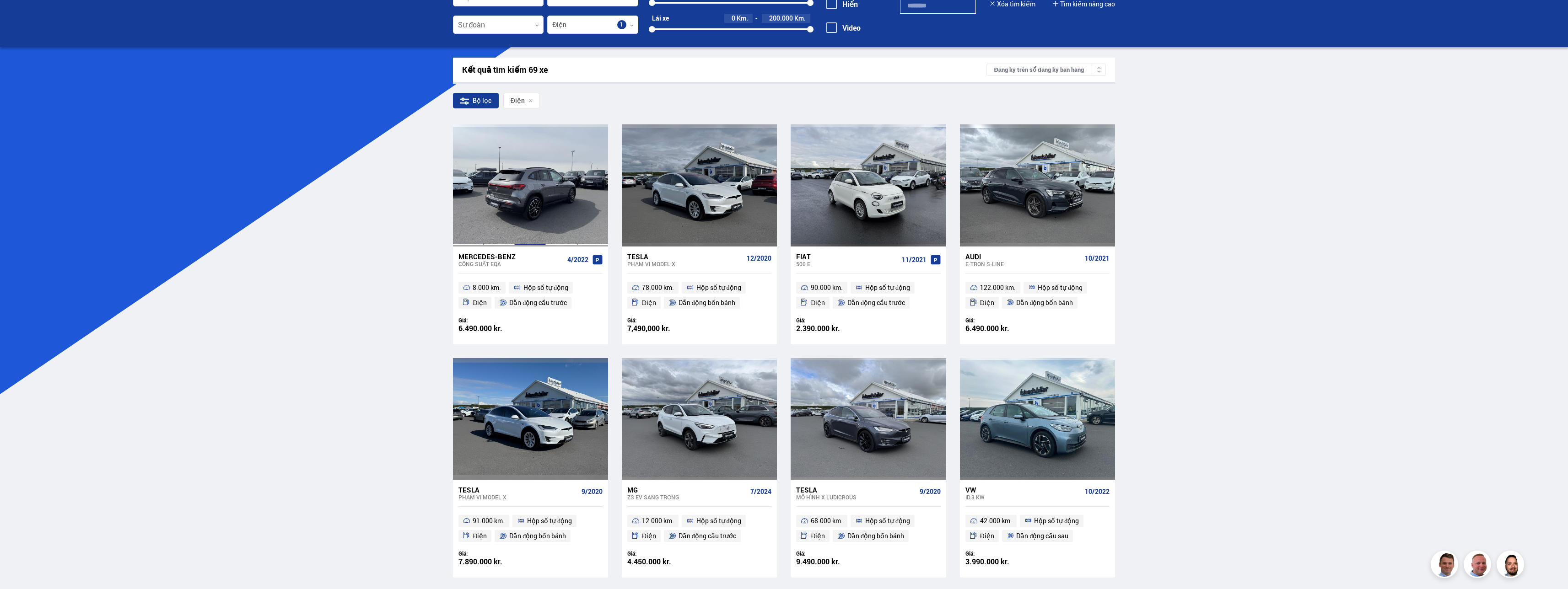
click at [424, 227] on div at bounding box center [530, 185] width 31 height 122
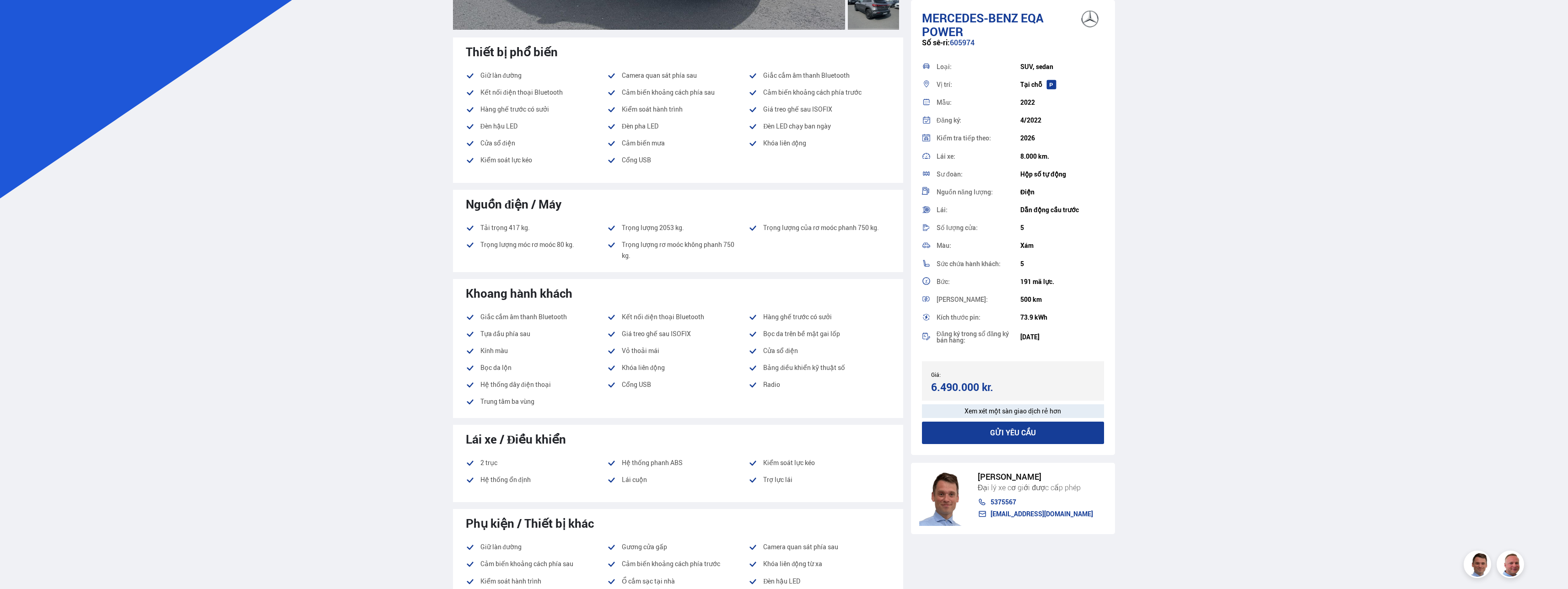
scroll to position [412, 0]
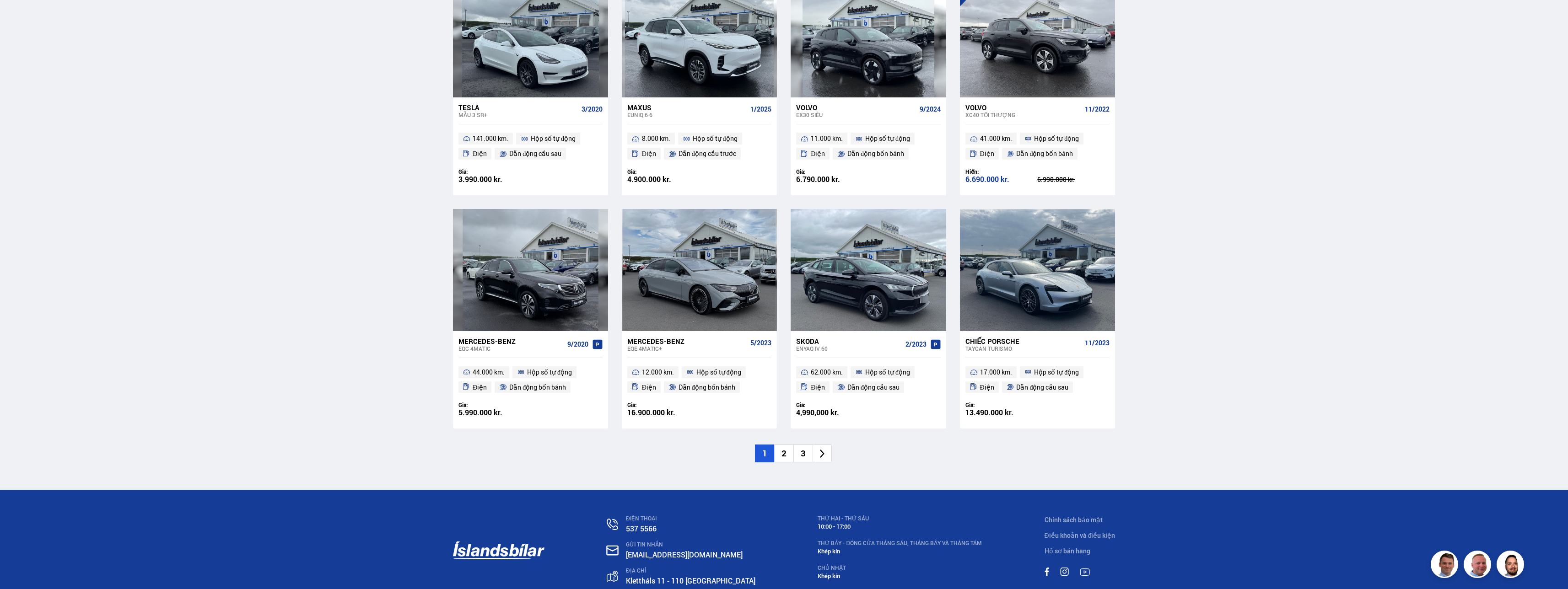
scroll to position [1233, 0]
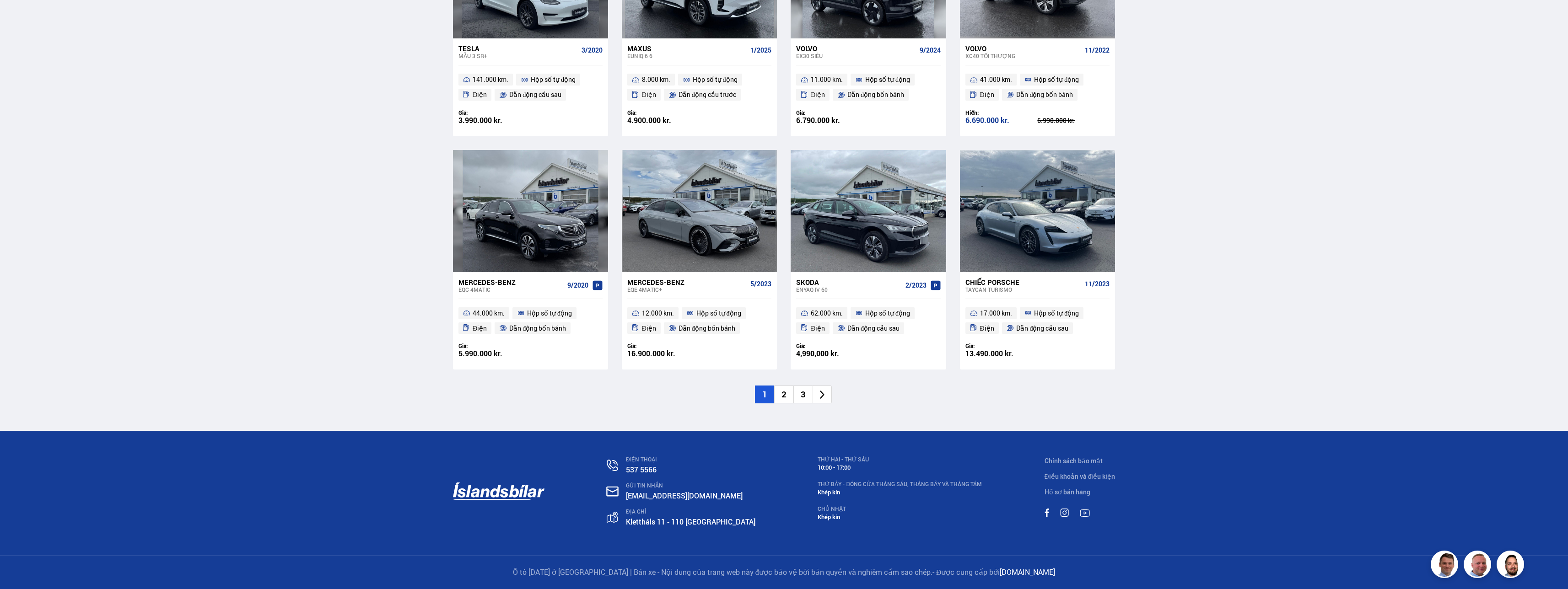
click at [424, 295] on li "2" at bounding box center [784, 394] width 19 height 18
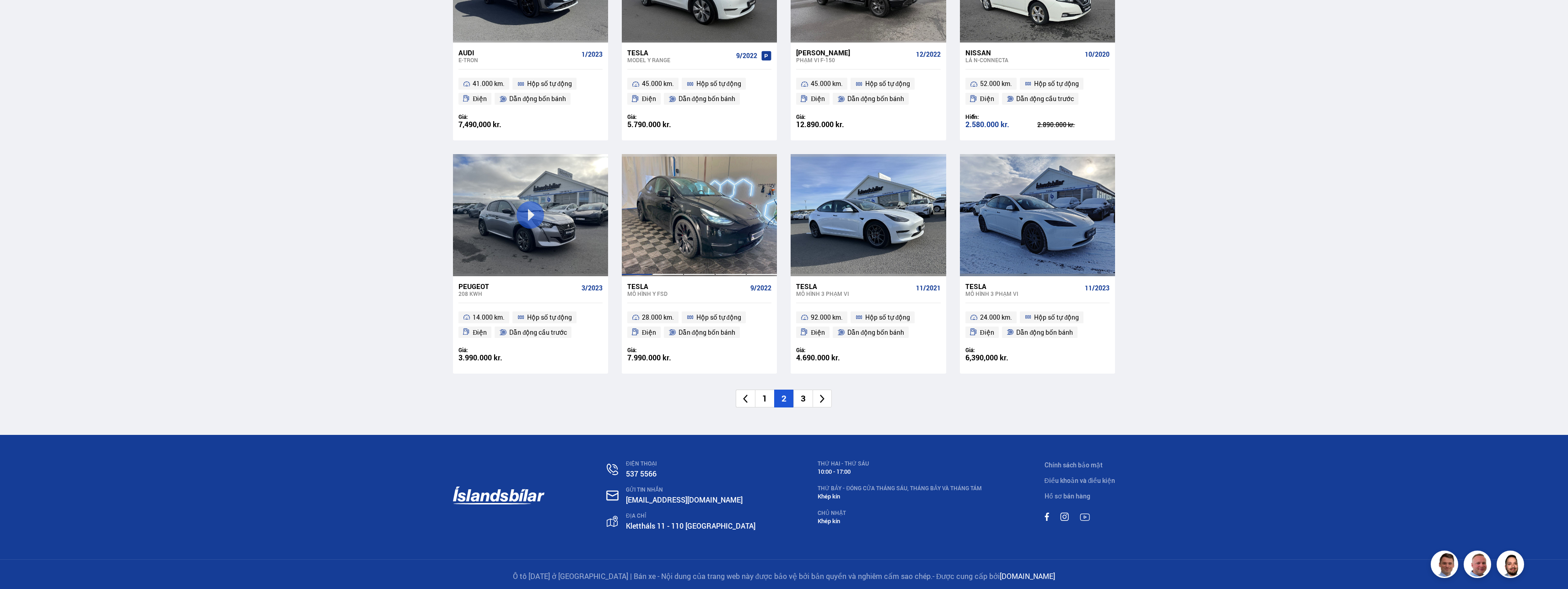
scroll to position [1233, 0]
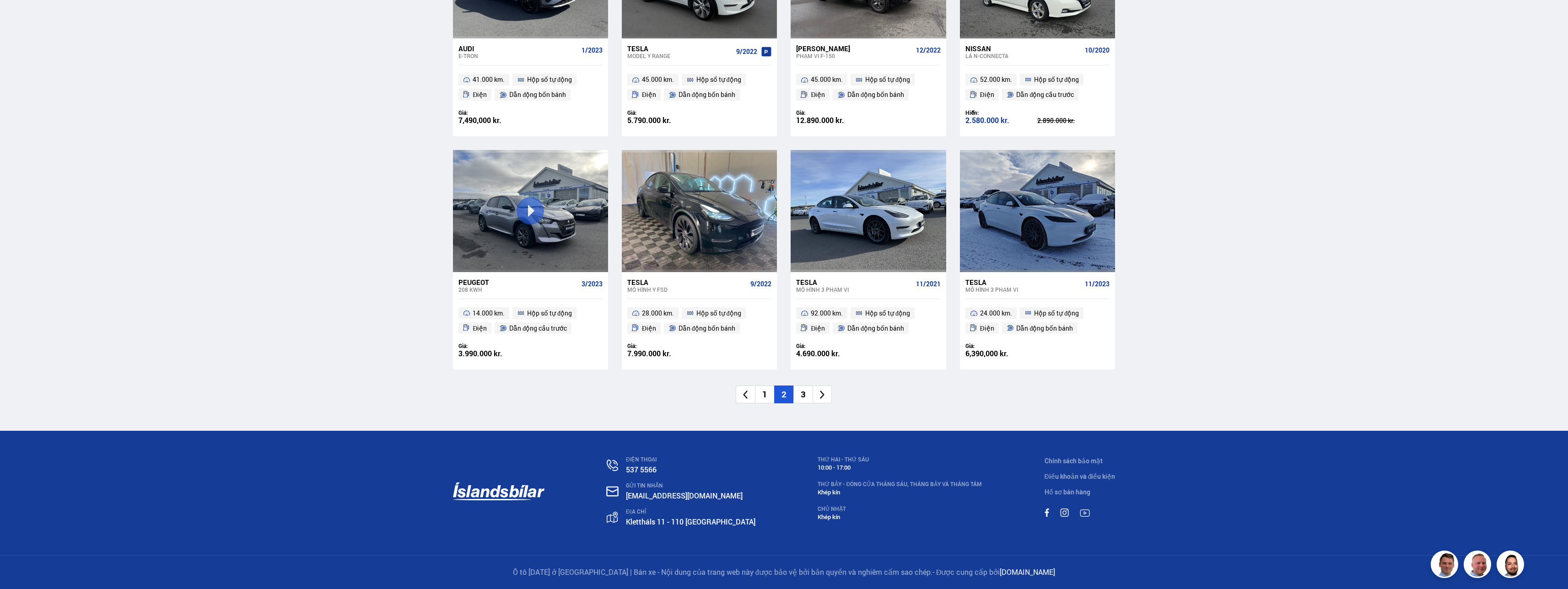
click at [424, 295] on li "3" at bounding box center [803, 394] width 19 height 18
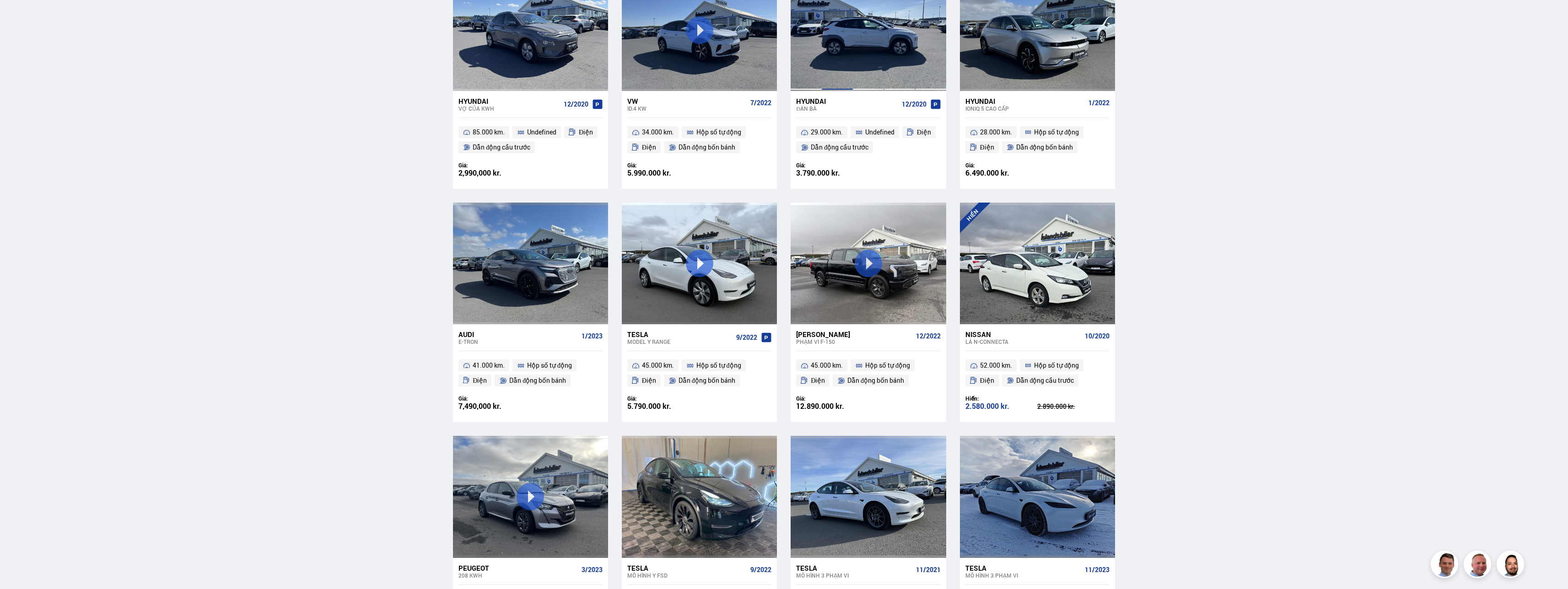
scroll to position [616, 0]
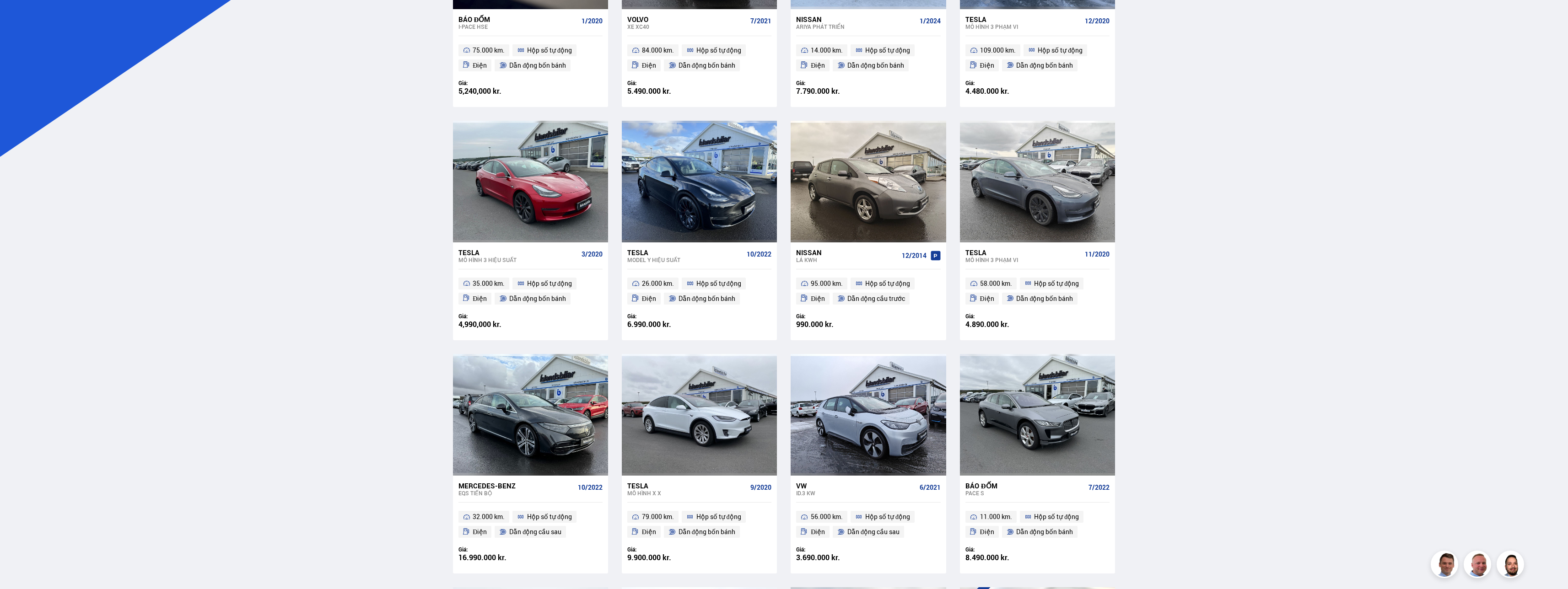
scroll to position [412, 0]
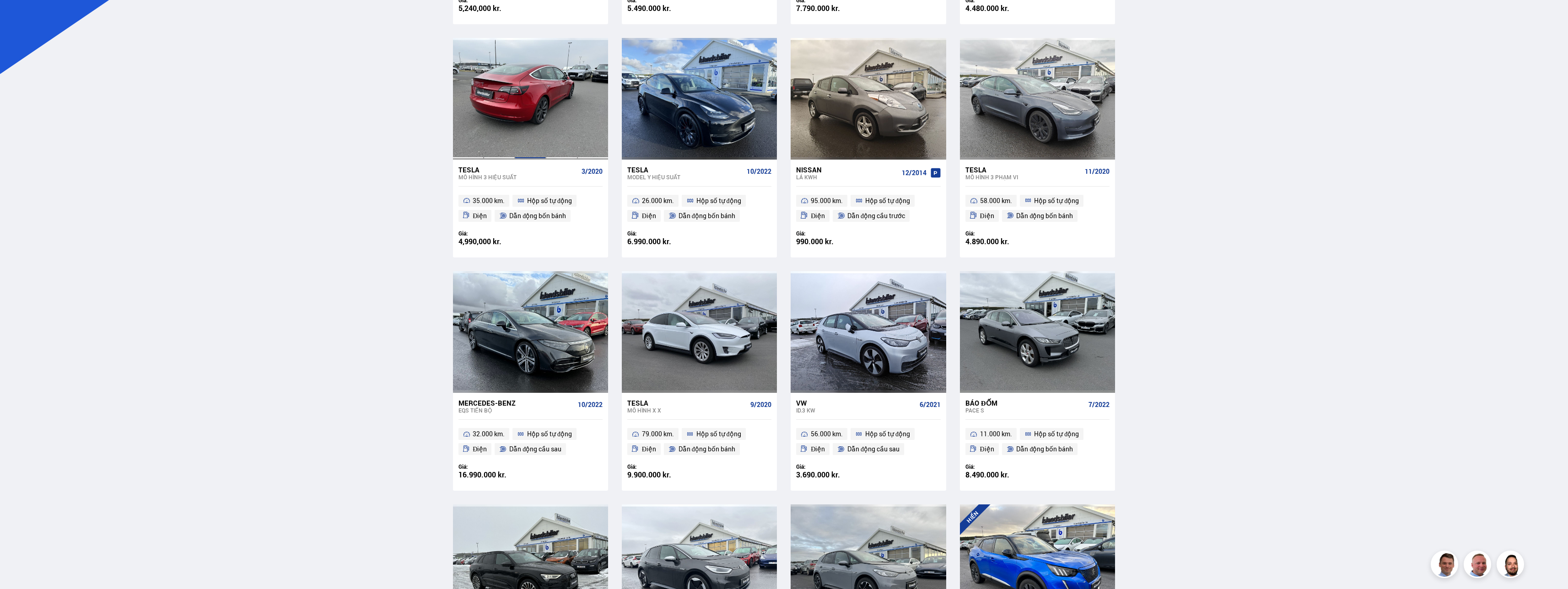
click at [424, 117] on div at bounding box center [530, 99] width 31 height 122
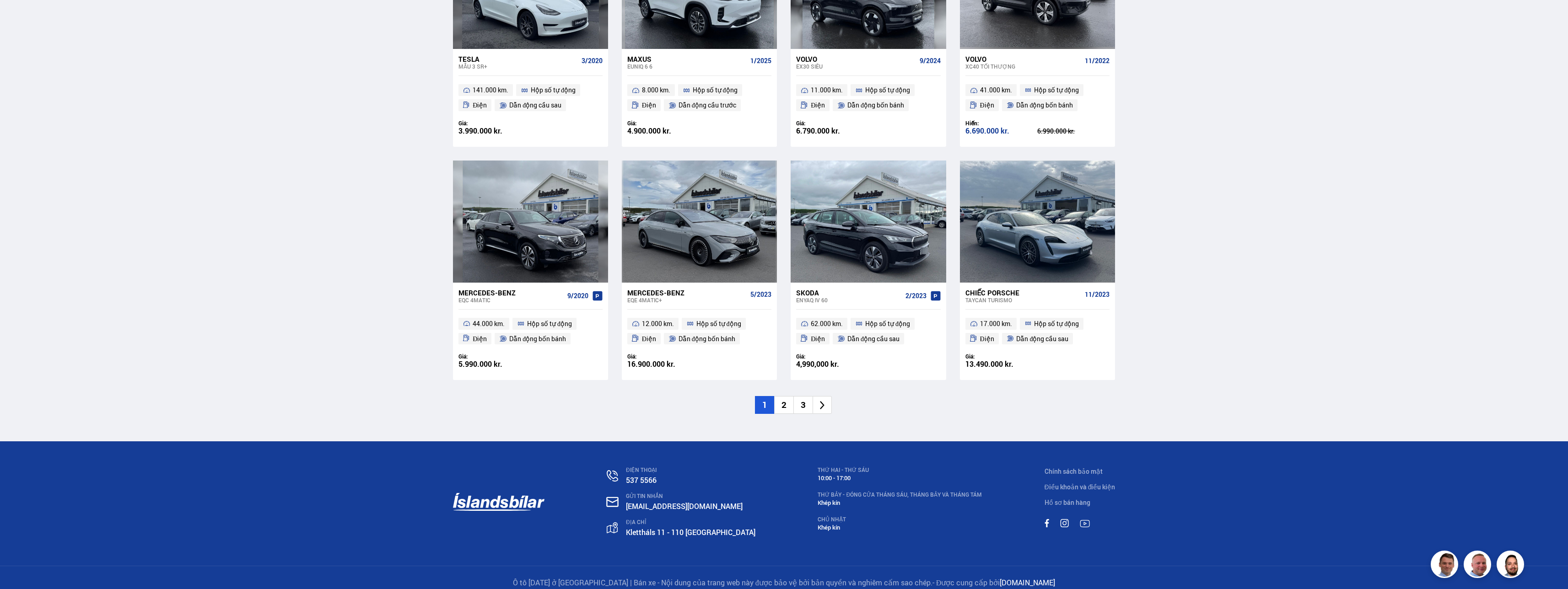
scroll to position [1233, 0]
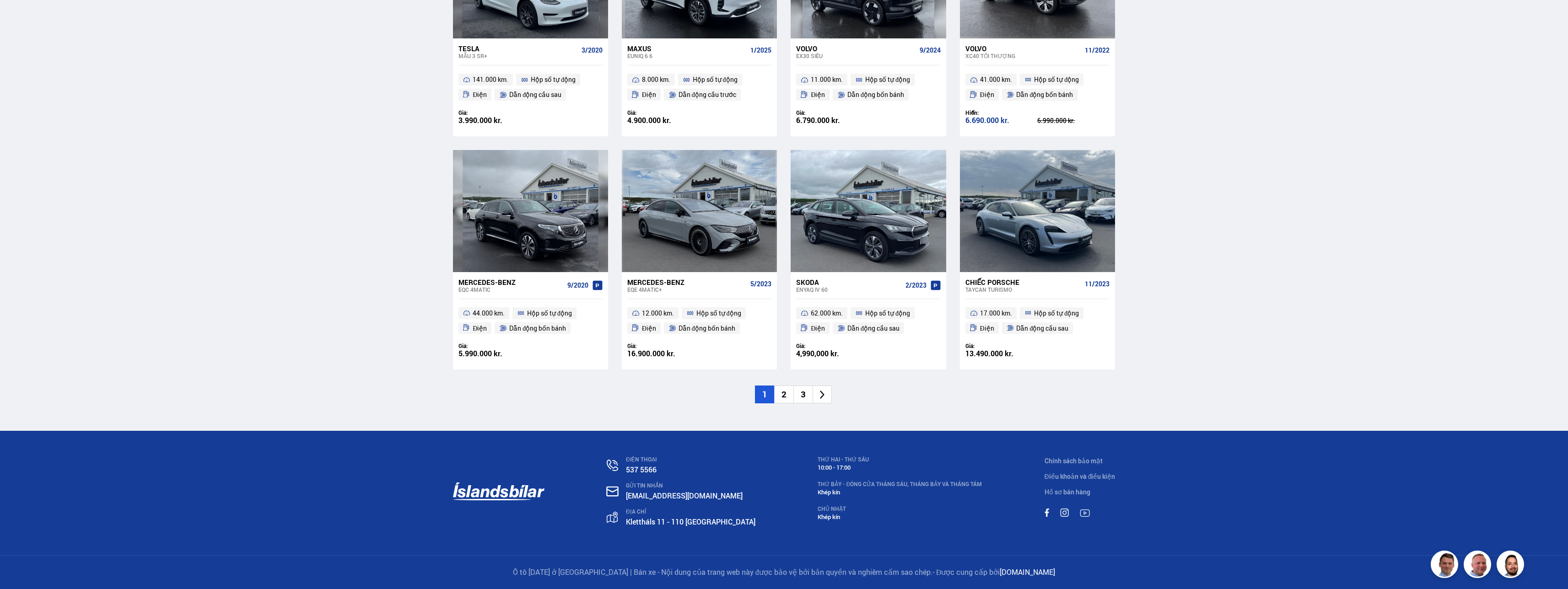
click at [424, 295] on li "3" at bounding box center [803, 394] width 19 height 18
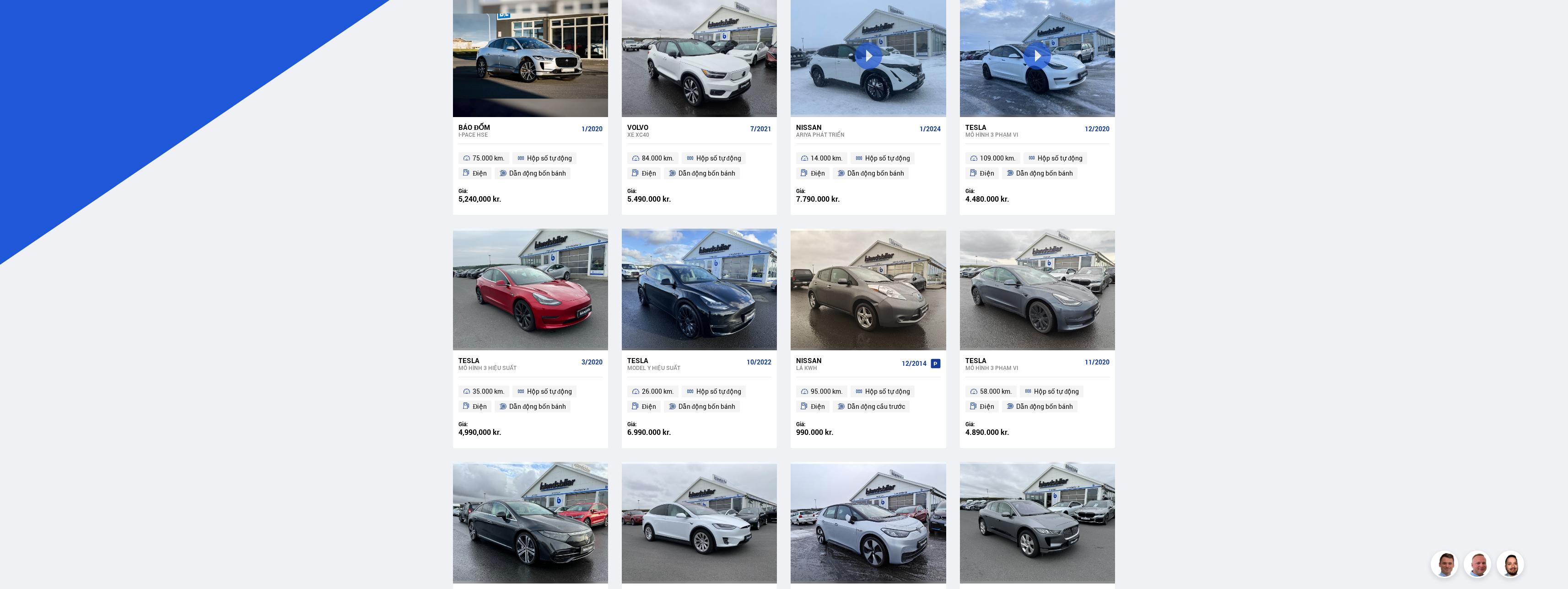
scroll to position [227, 0]
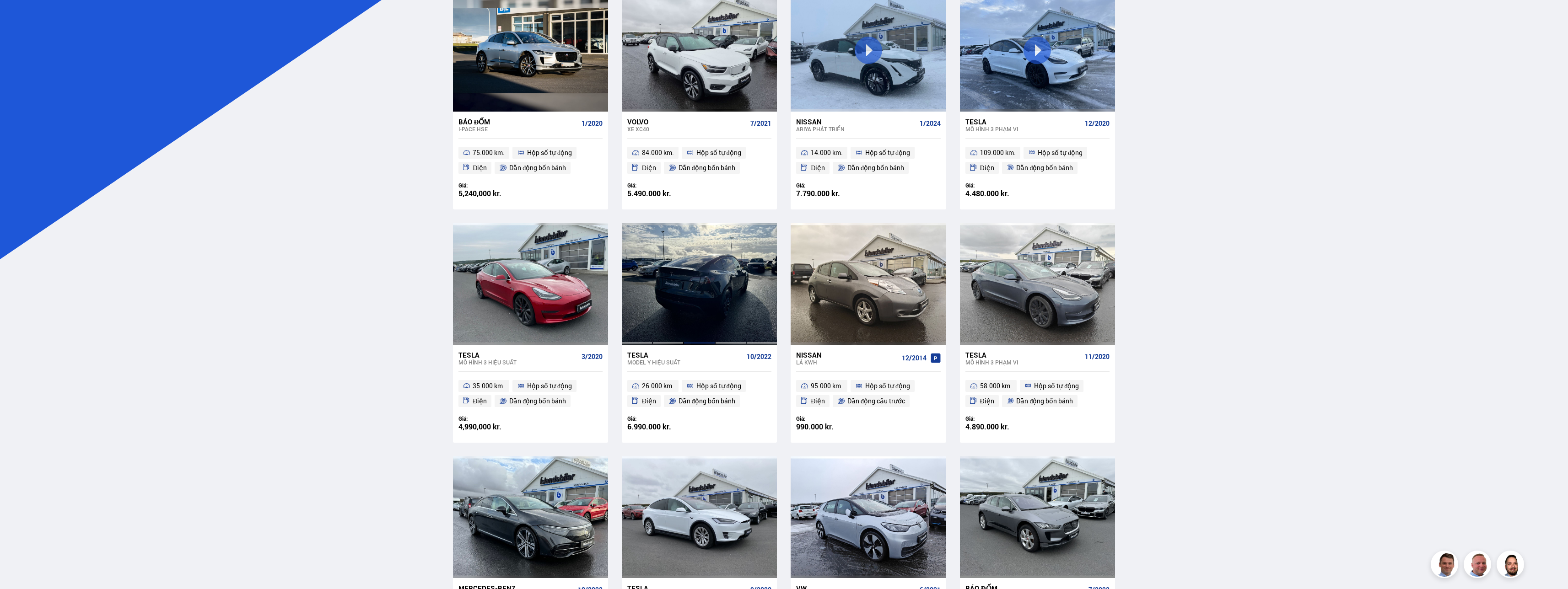
click at [424, 295] on div at bounding box center [699, 284] width 31 height 122
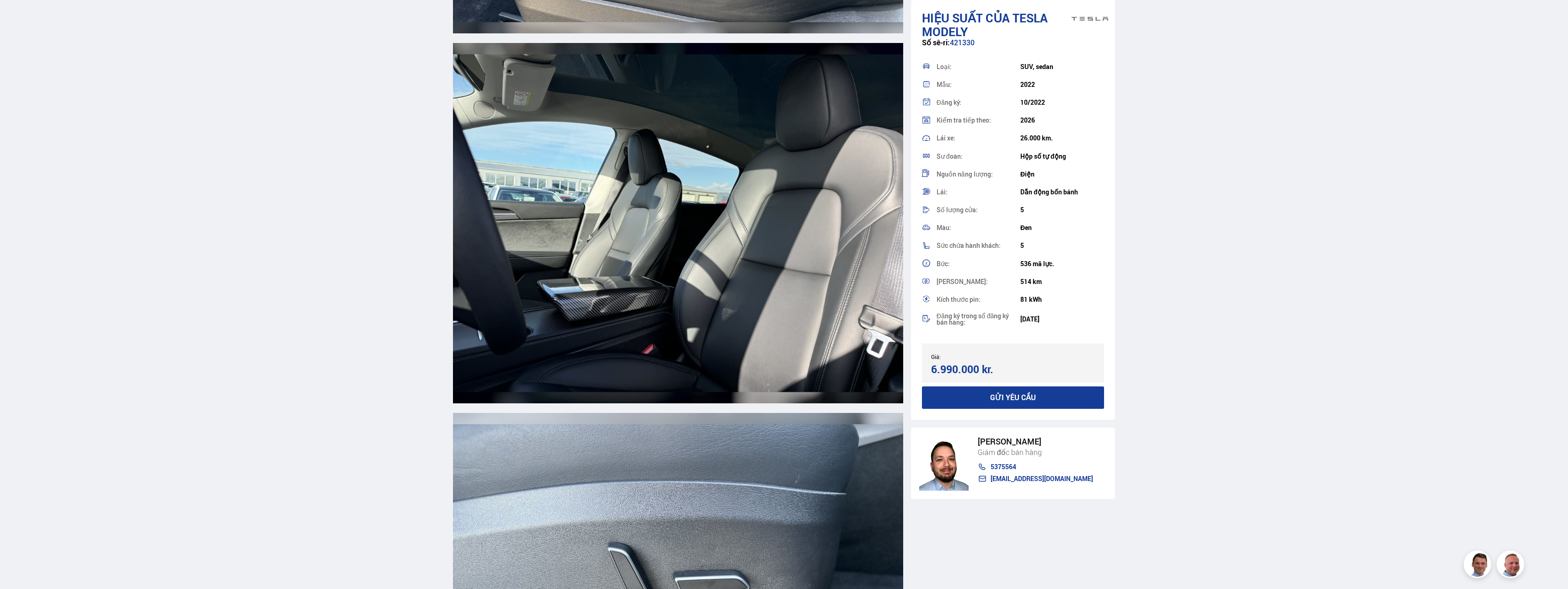
scroll to position [6314, 0]
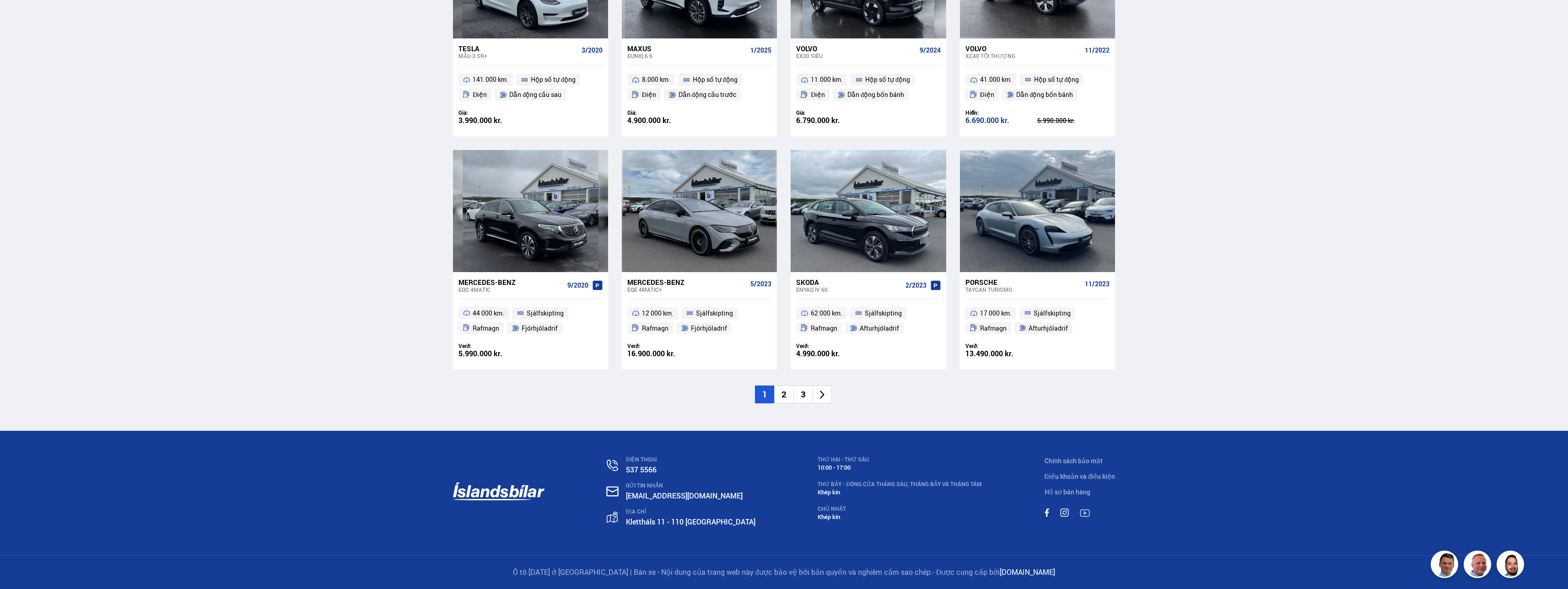
scroll to position [325, 0]
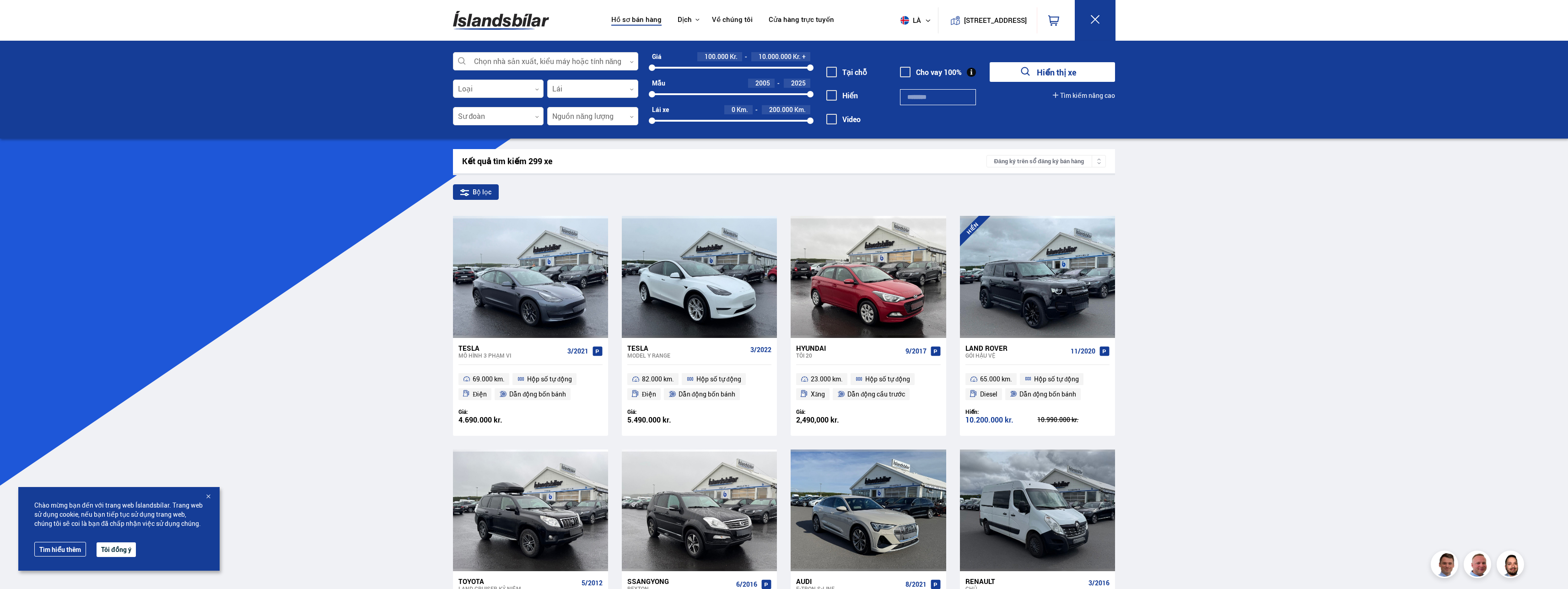
click at [1075, 72] on font "Hiển thị xe" at bounding box center [1057, 72] width 40 height 11
click at [602, 56] on div at bounding box center [546, 61] width 185 height 19
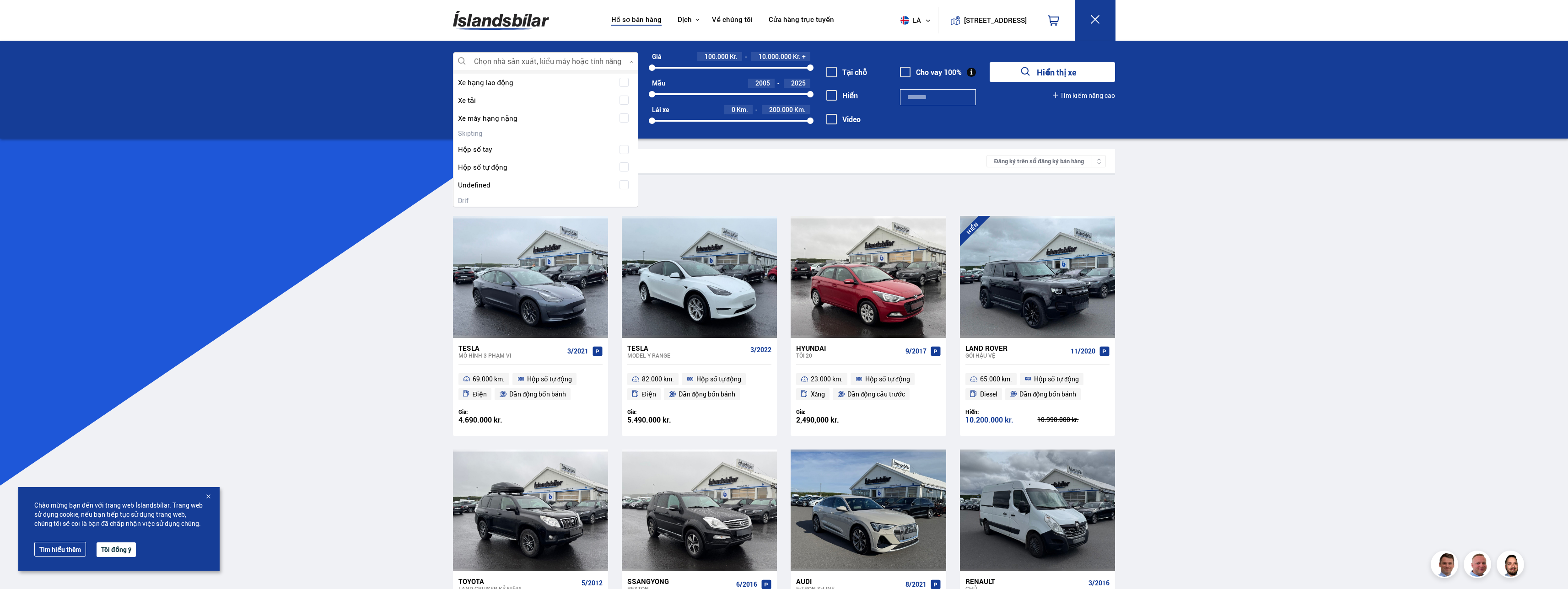
scroll to position [1006, 0]
drag, startPoint x: 635, startPoint y: 96, endPoint x: 631, endPoint y: 149, distance: 53.2
click at [636, 98] on div "Hreinsa valið Audi 14 BMW 16 Citroen 1 Dacia 4 Chước 1 Ducati 1 Fiat 4 Chỗ cạn …" at bounding box center [546, 138] width 185 height 137
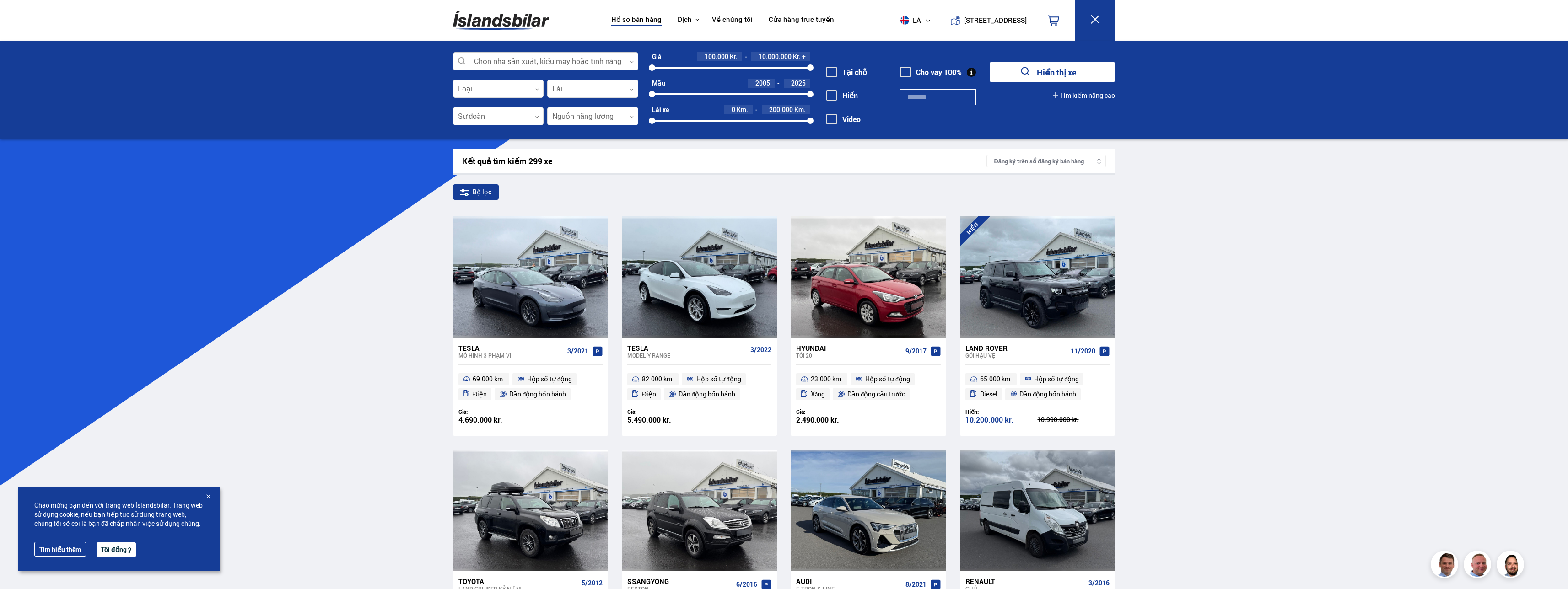
click at [629, 62] on div at bounding box center [546, 61] width 185 height 19
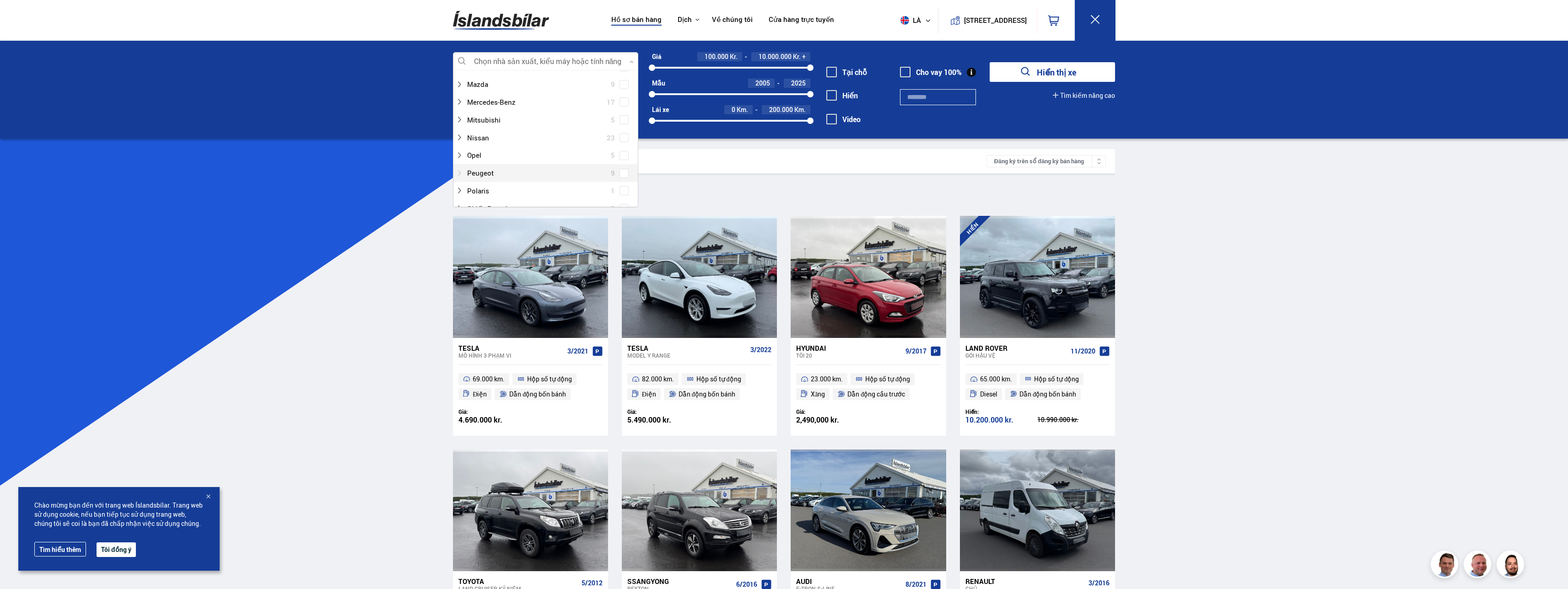
scroll to position [366, 0]
click at [514, 103] on div at bounding box center [536, 101] width 161 height 13
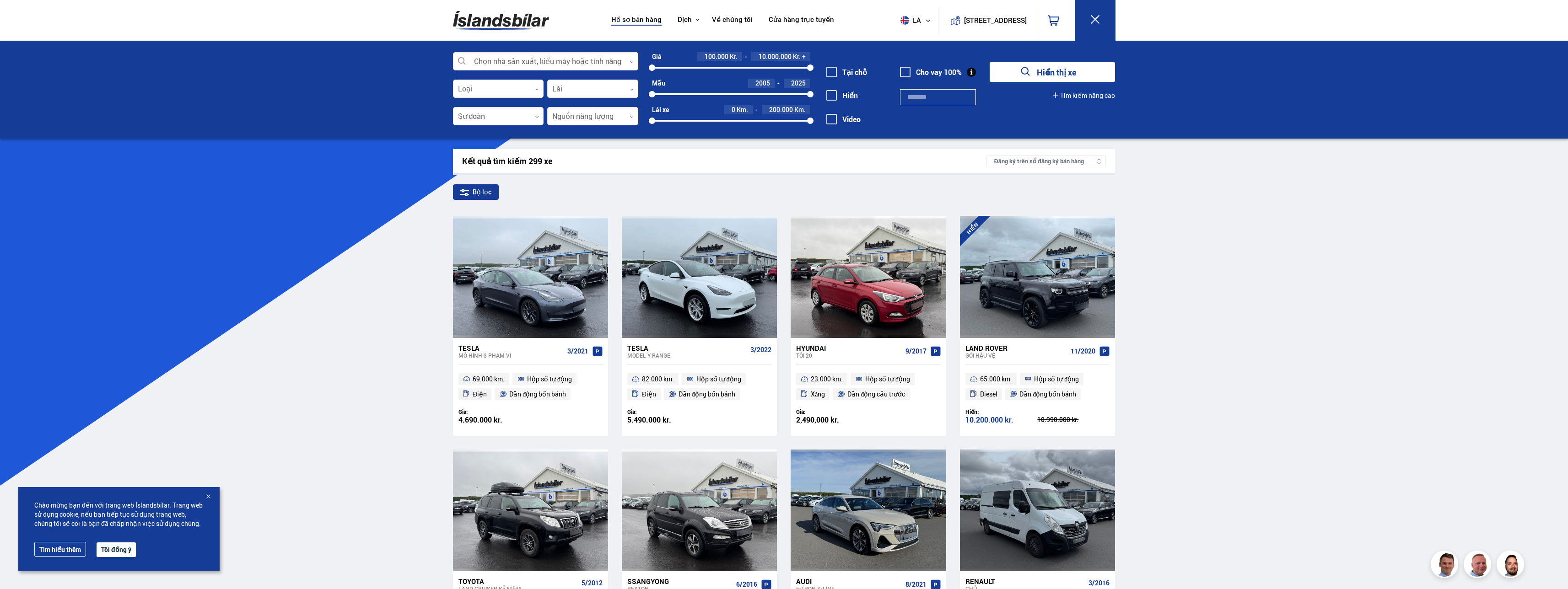
click at [1026, 75] on icon "submit" at bounding box center [1026, 72] width 13 height 13
click at [1056, 75] on font "Hiển thị xe" at bounding box center [1057, 72] width 40 height 11
click at [573, 66] on div at bounding box center [546, 61] width 185 height 19
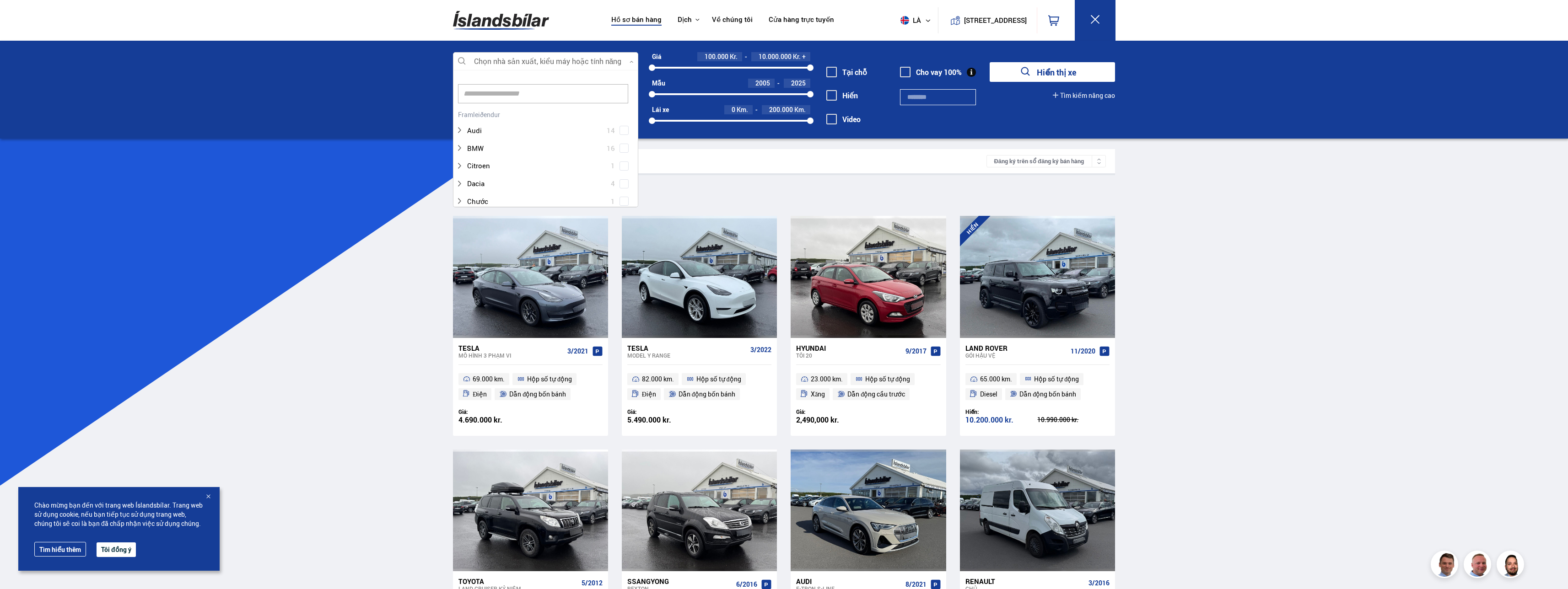
scroll to position [137, 183]
click at [623, 163] on span at bounding box center [624, 165] width 4 height 4
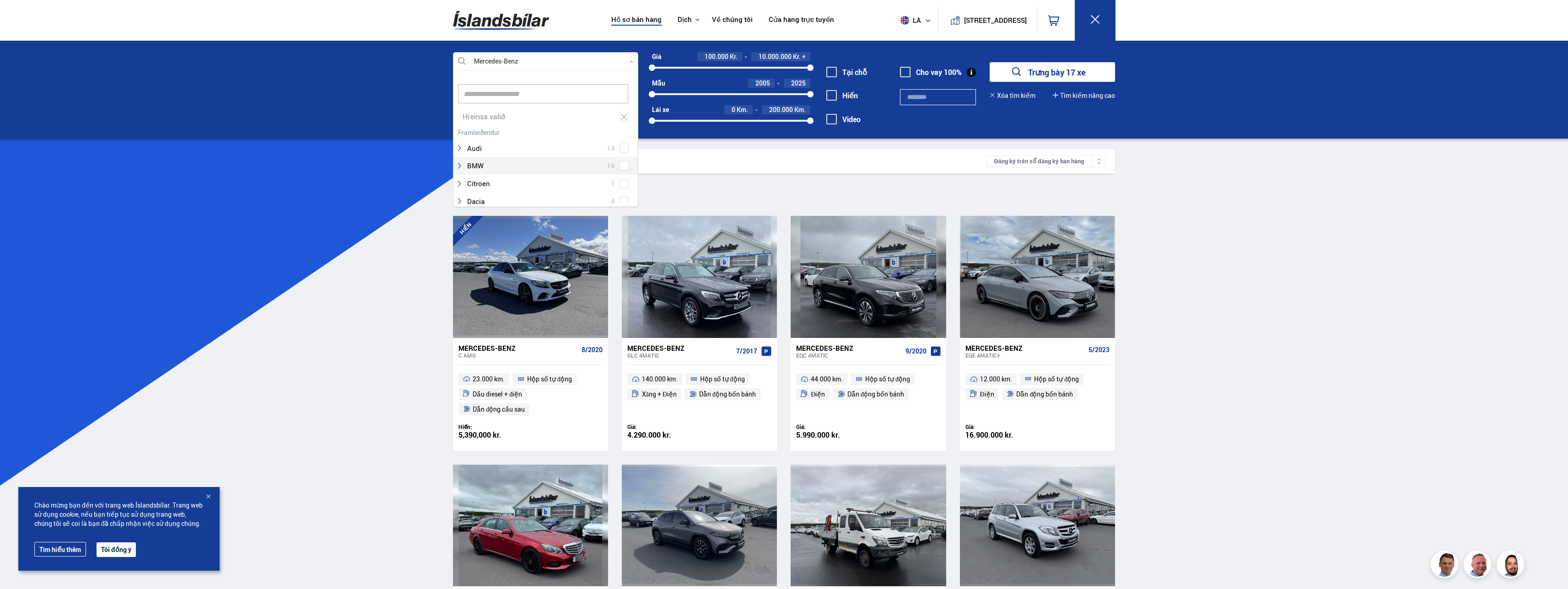
click at [883, 163] on div "Kết quả tìm kiếm 17 xe" at bounding box center [724, 161] width 525 height 10
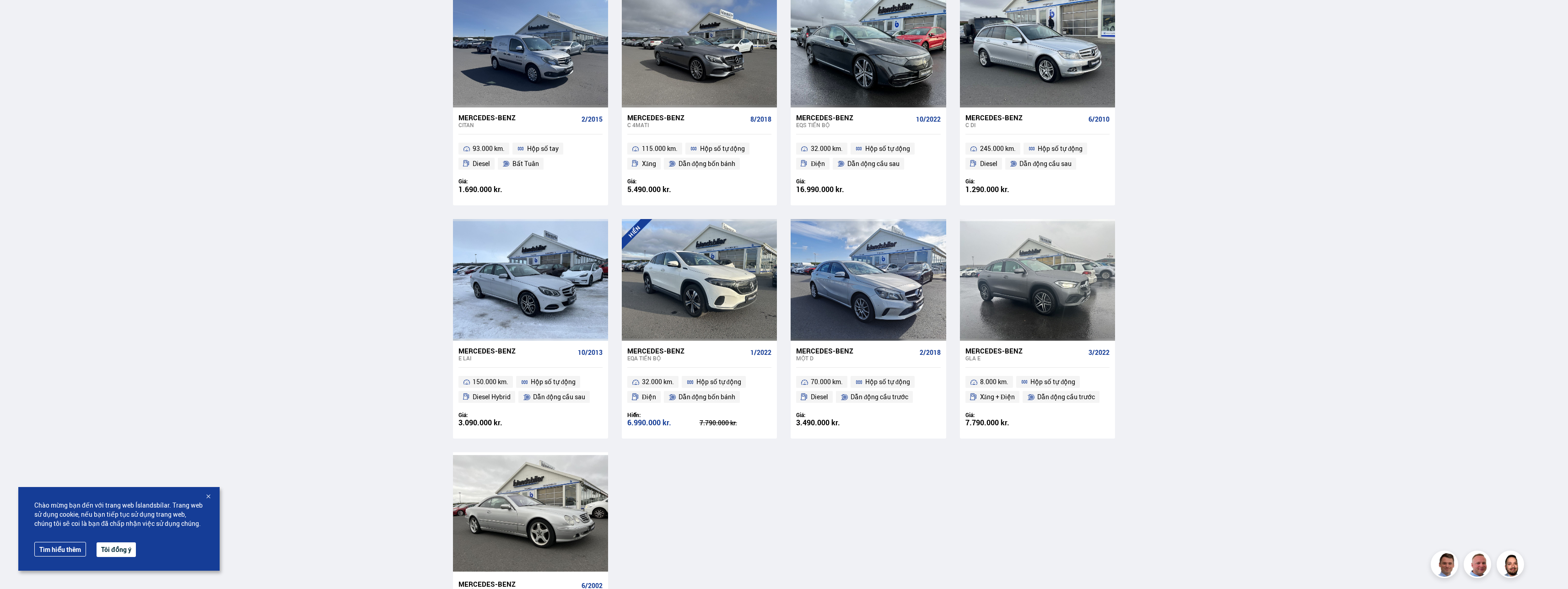
scroll to position [732, 0]
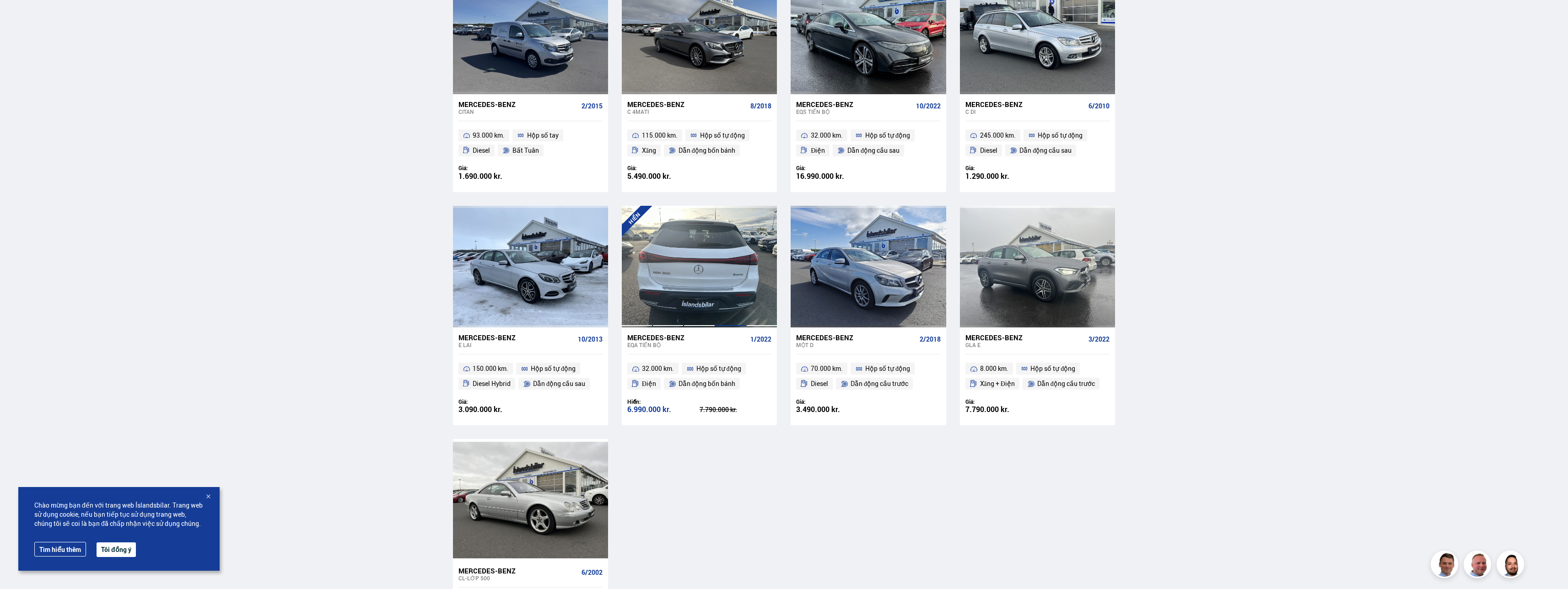
click at [727, 266] on div at bounding box center [731, 267] width 31 height 122
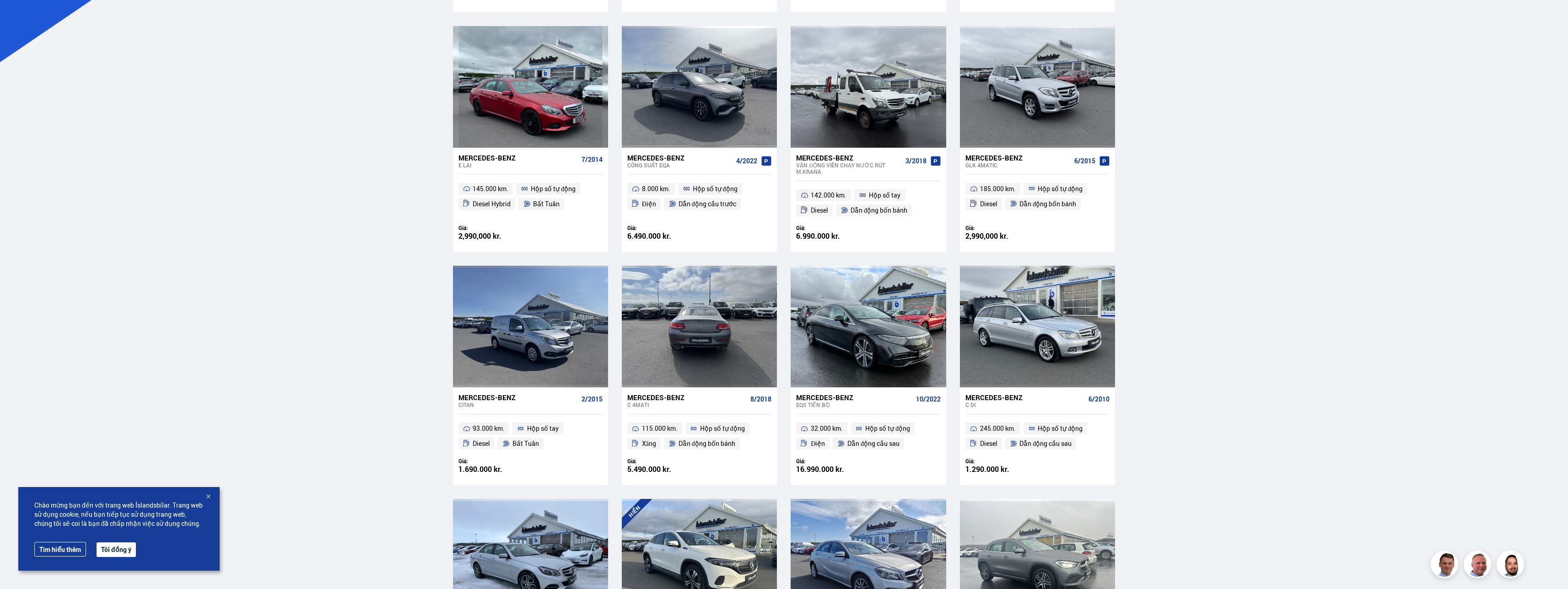
scroll to position [418, 0]
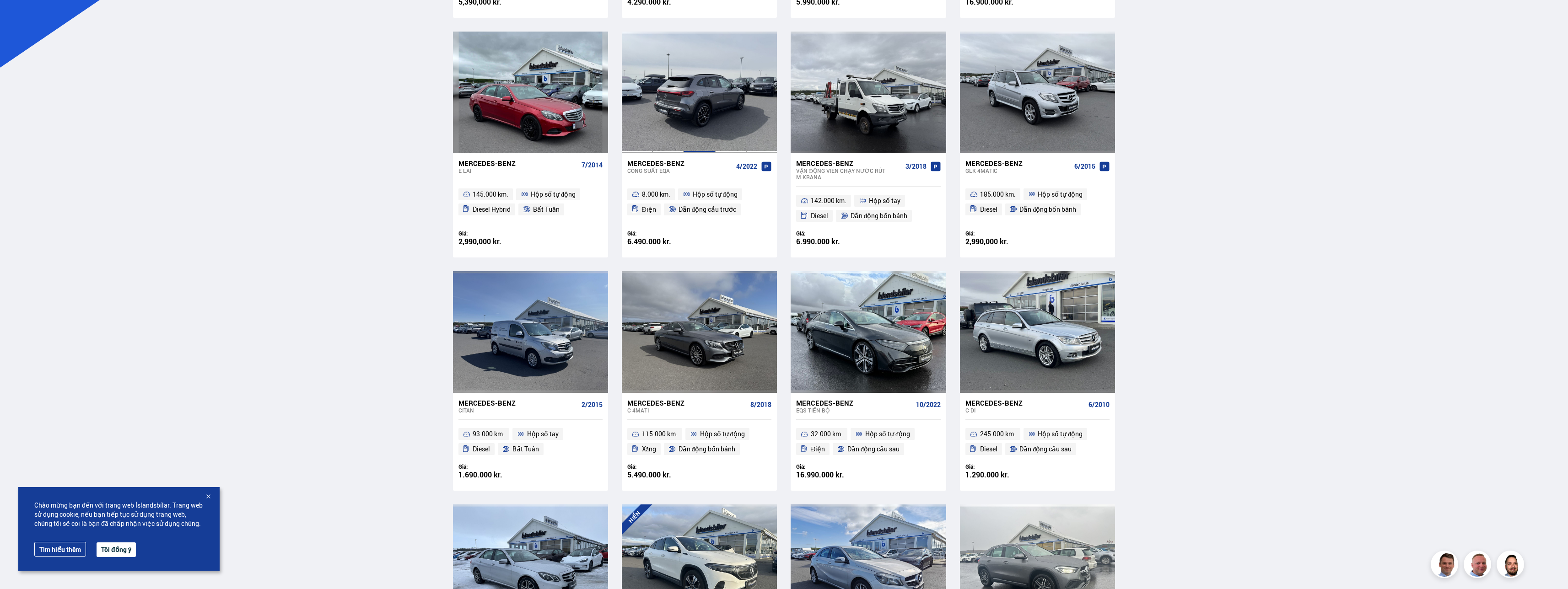
click at [710, 119] on div at bounding box center [699, 92] width 31 height 122
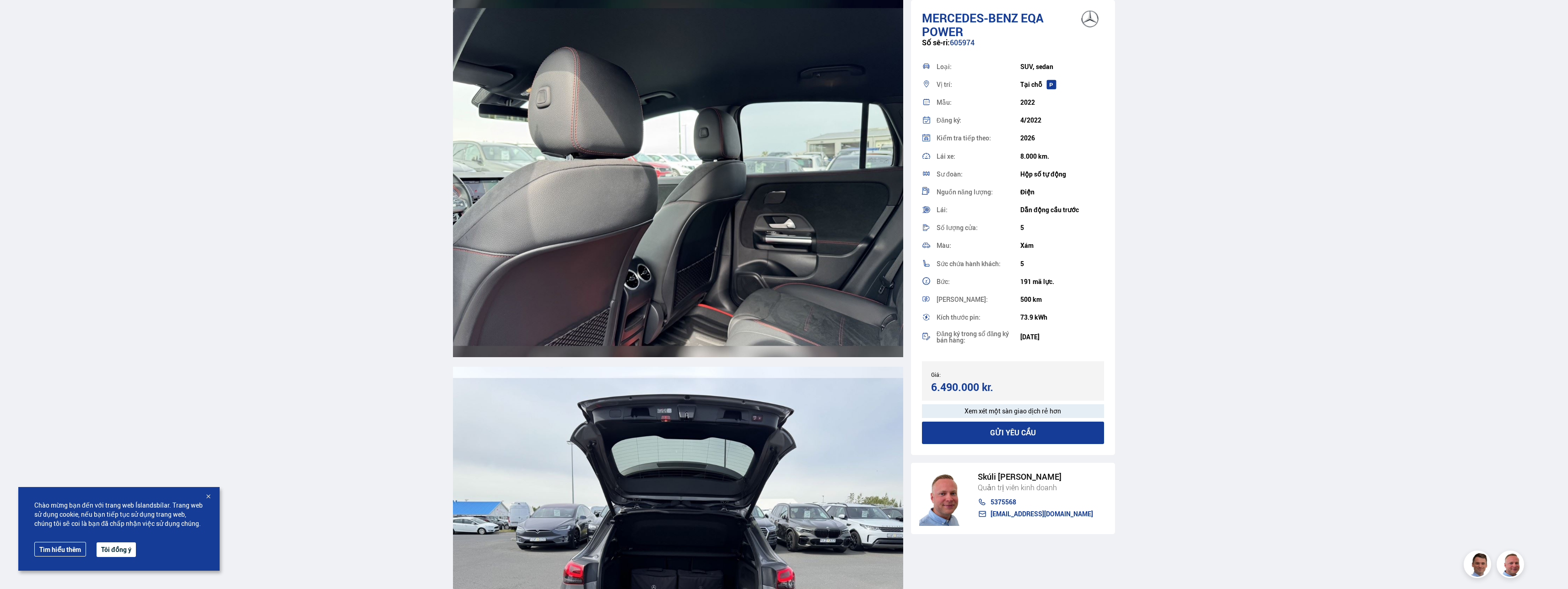
scroll to position [7778, 0]
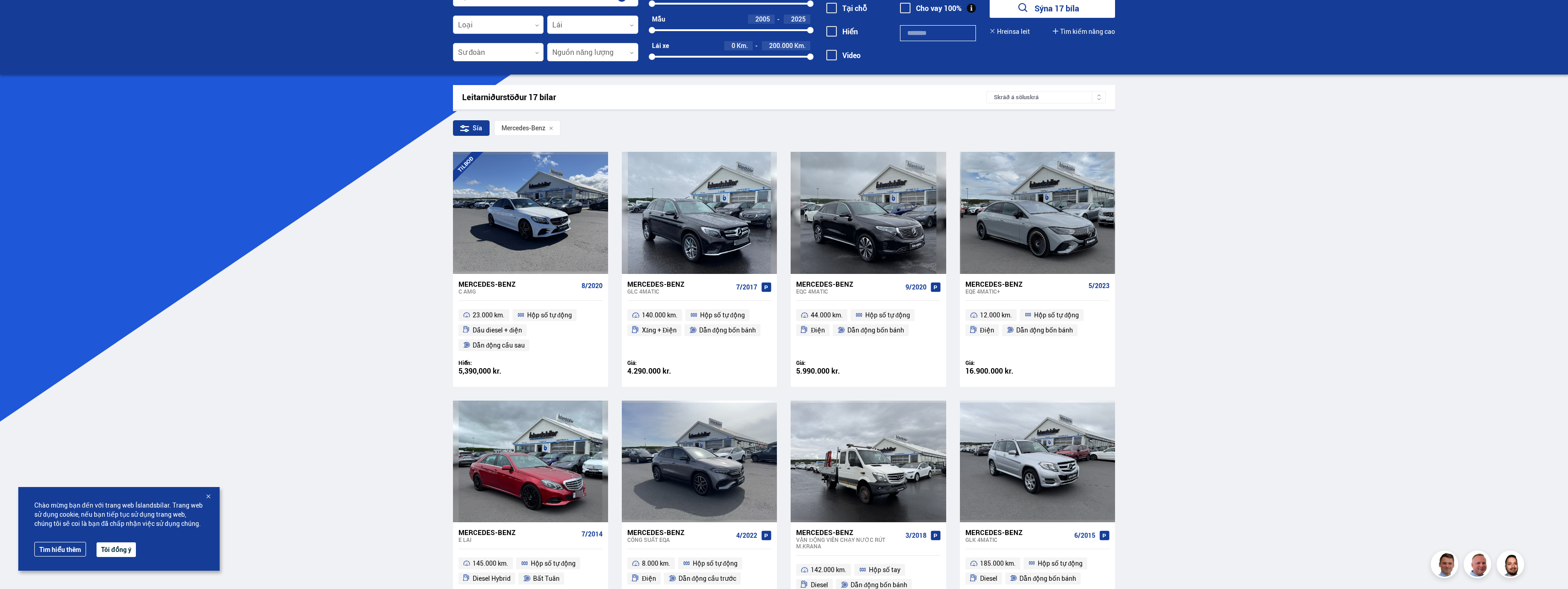
scroll to position [59, 0]
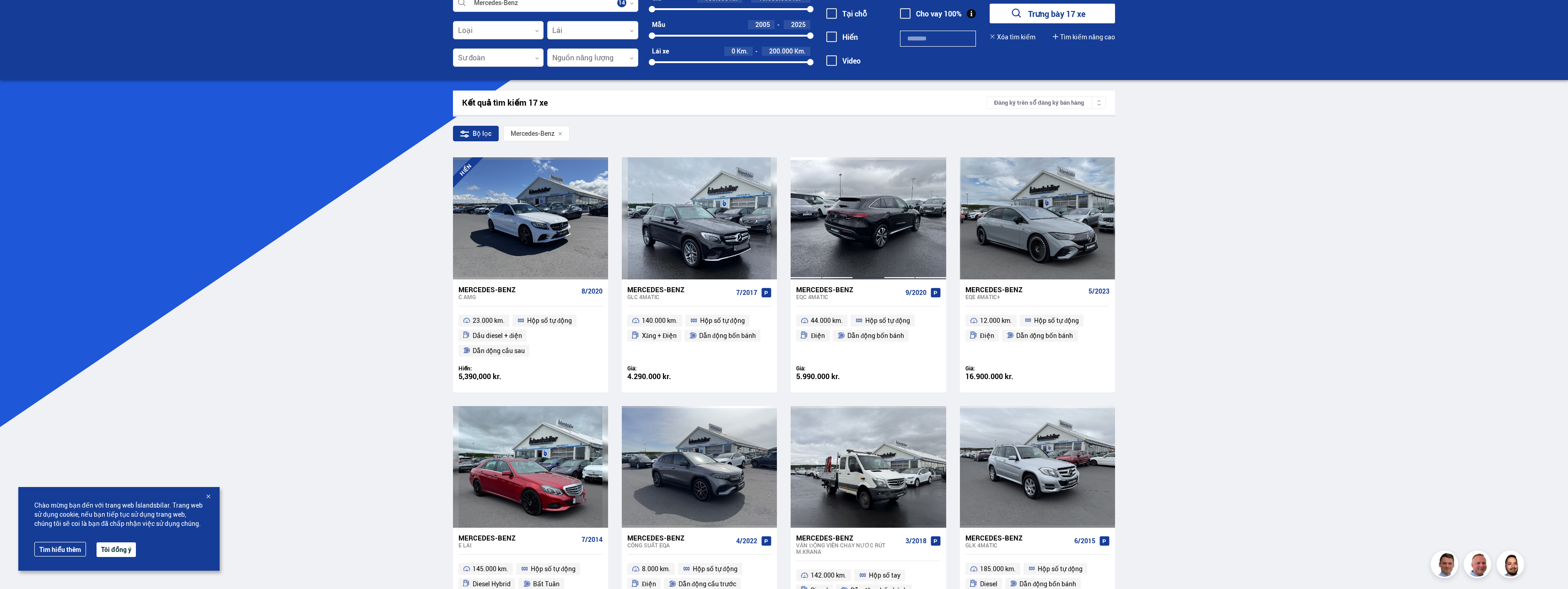
click at [867, 245] on div at bounding box center [868, 218] width 31 height 122
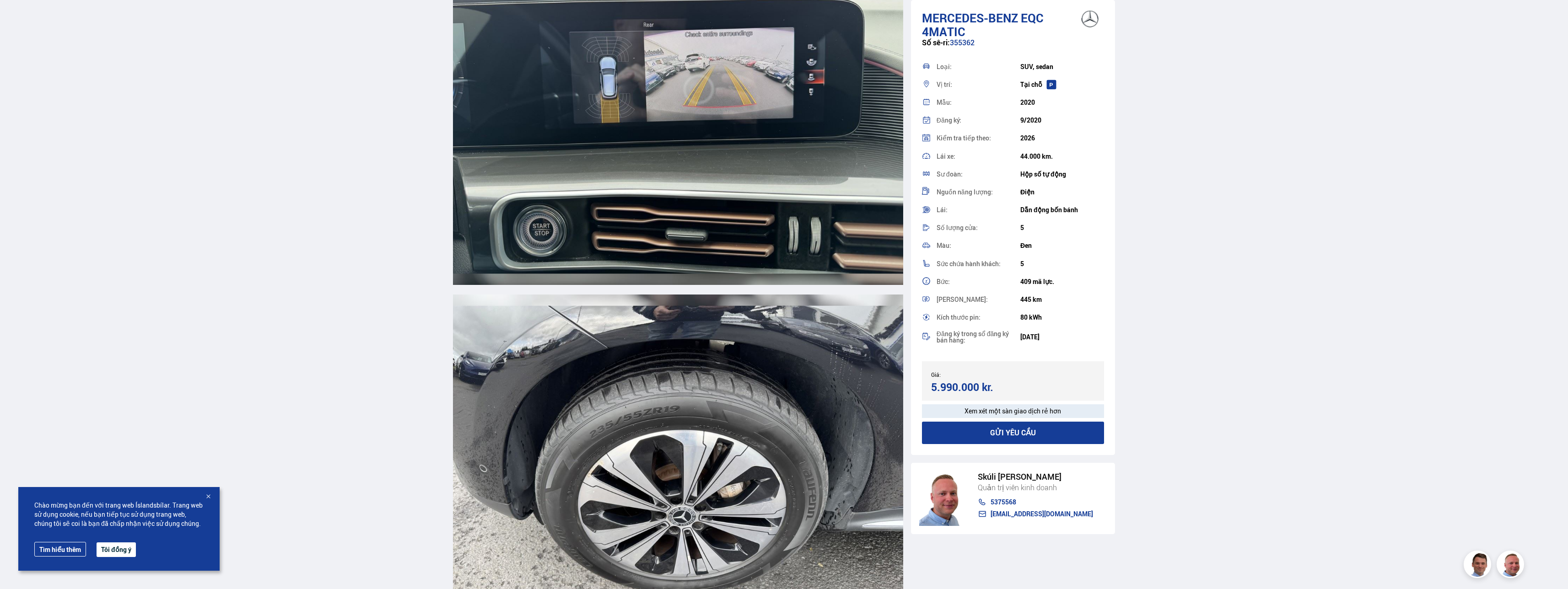
scroll to position [10478, 0]
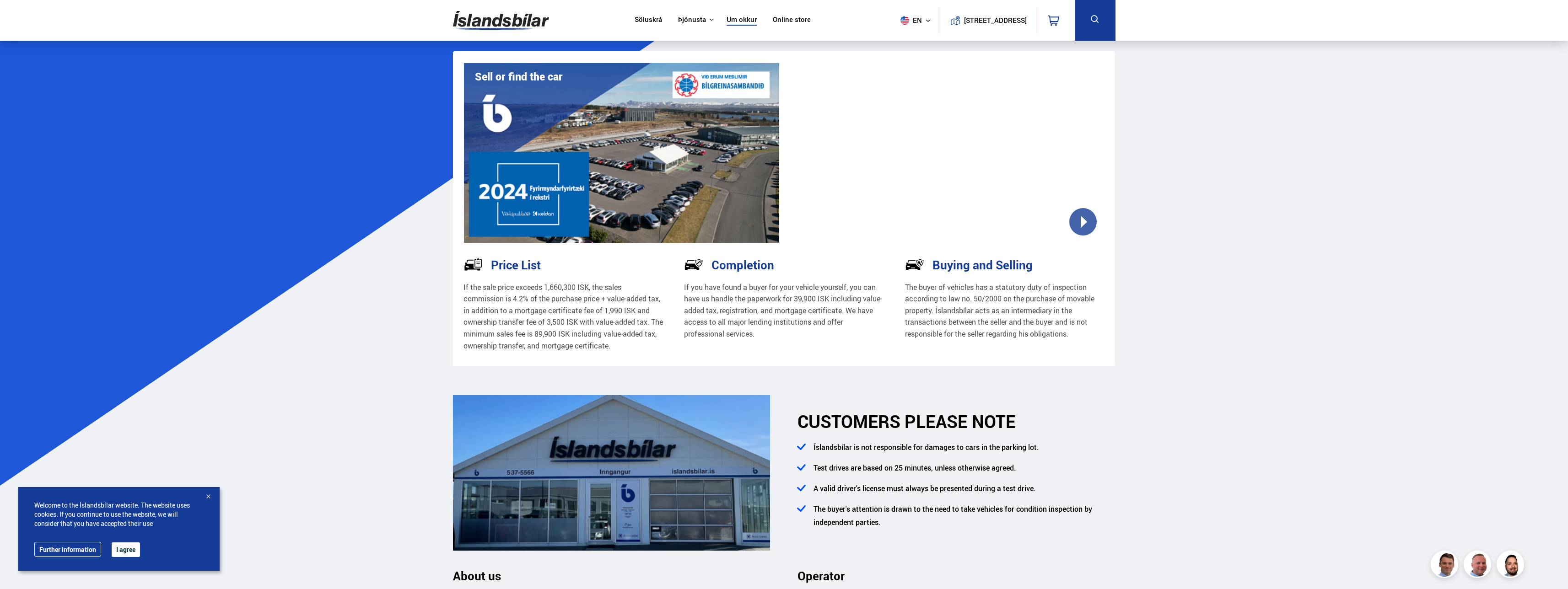
click at [646, 19] on link "Söluskrá" at bounding box center [648, 20] width 27 height 10
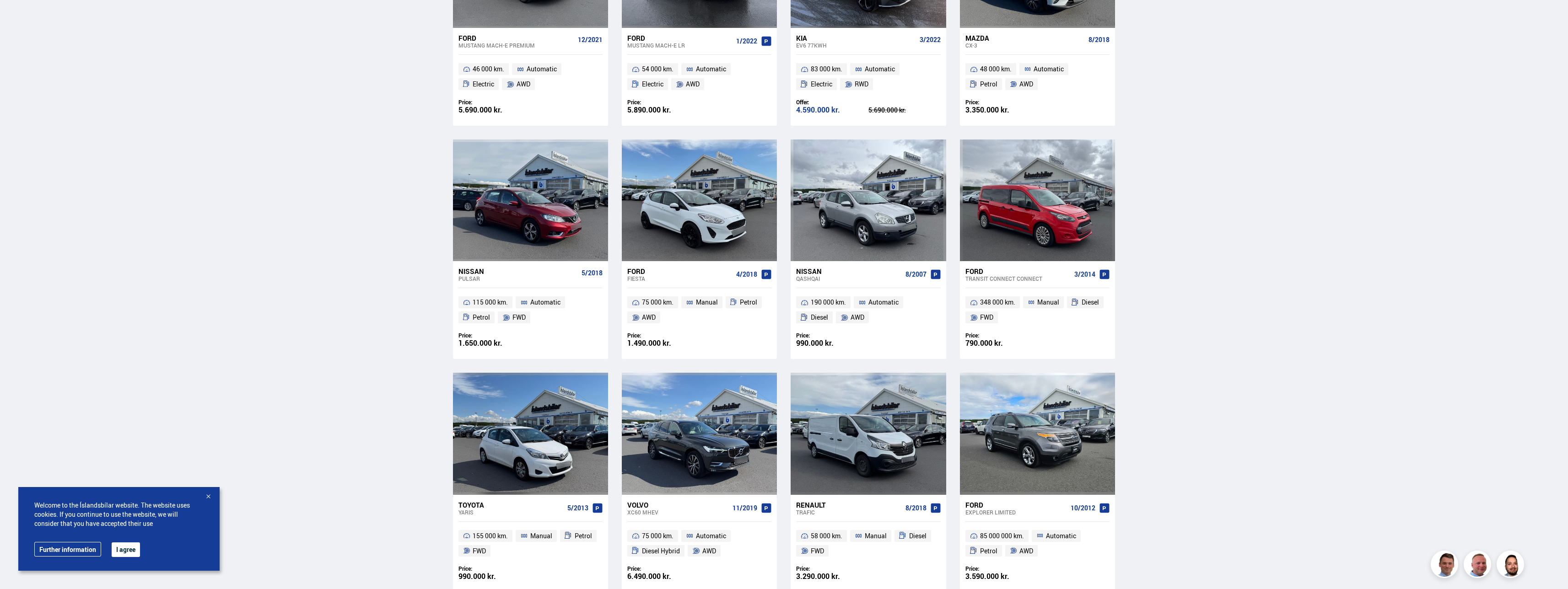
scroll to position [1098, 0]
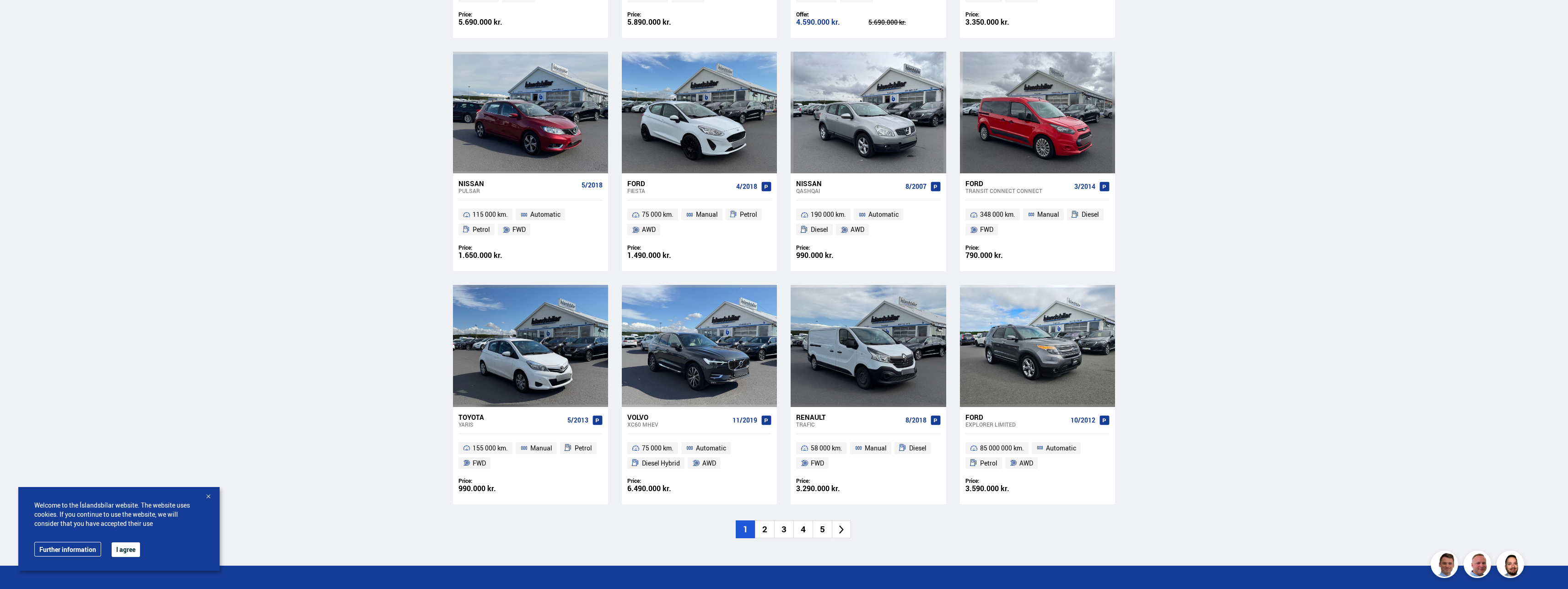
click at [765, 531] on li "2" at bounding box center [765, 530] width 19 height 18
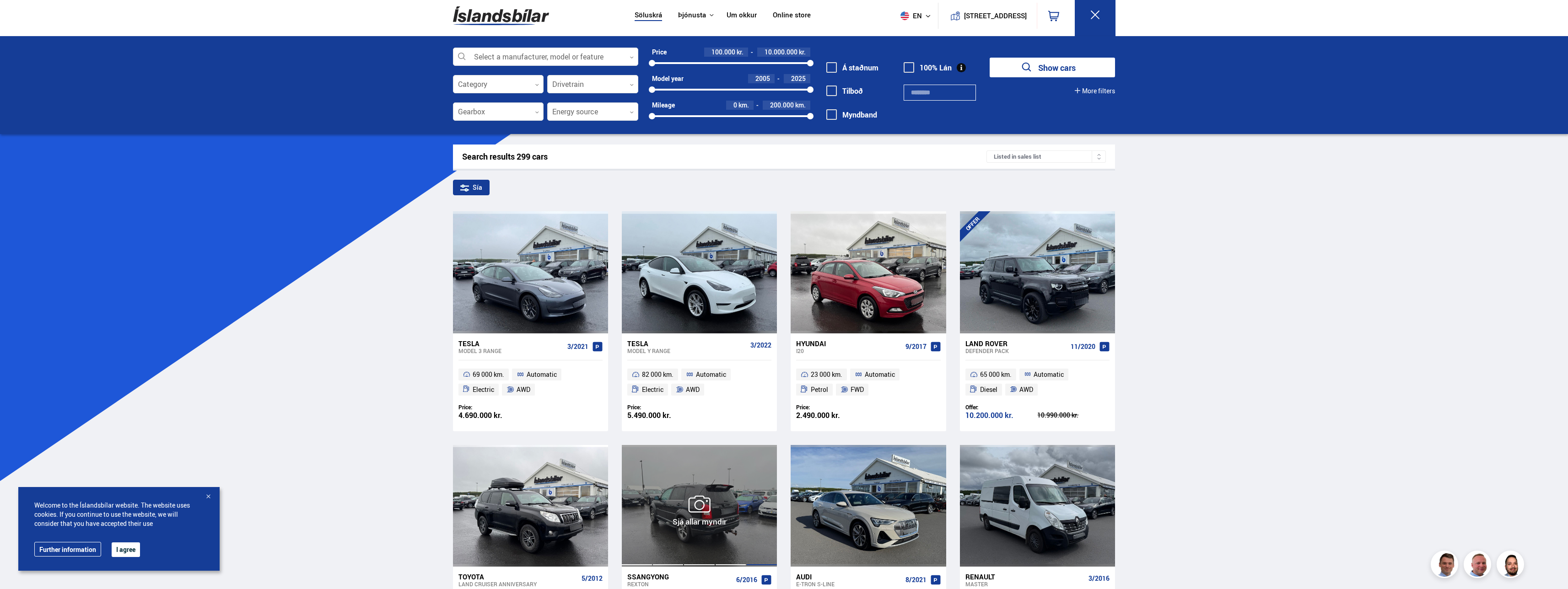
scroll to position [0, 0]
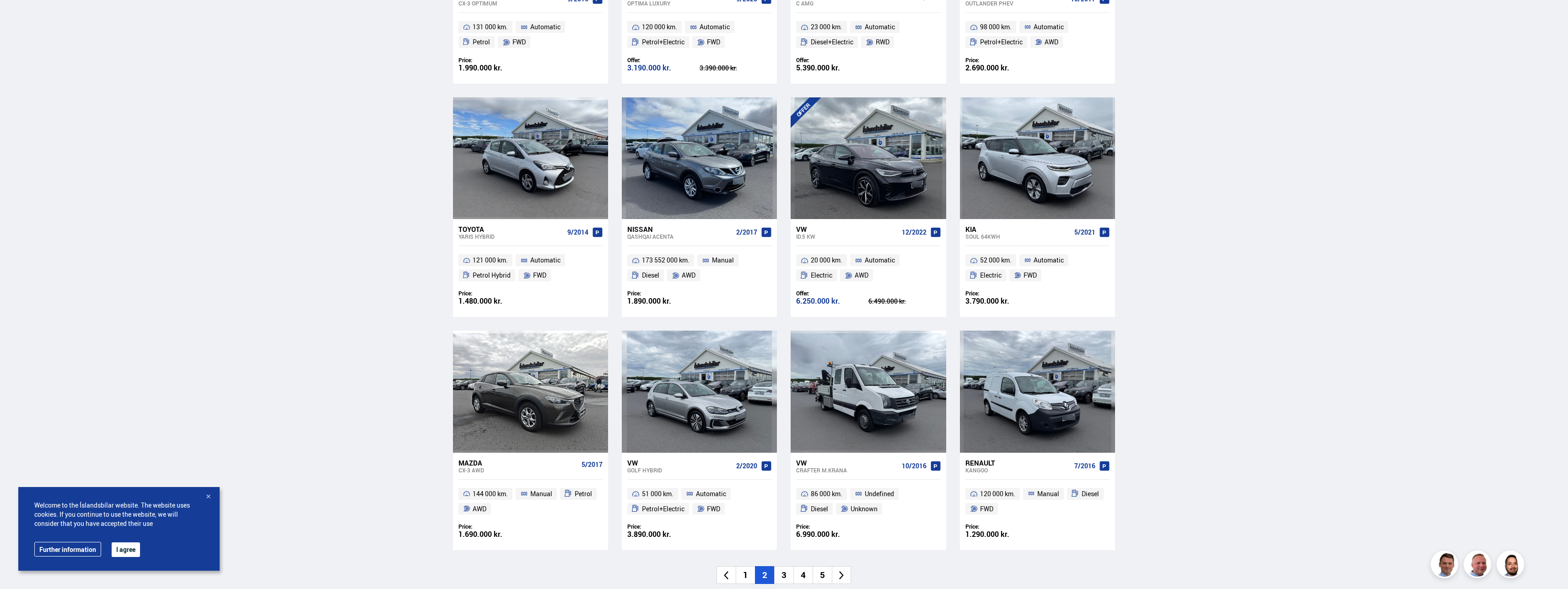
scroll to position [1233, 0]
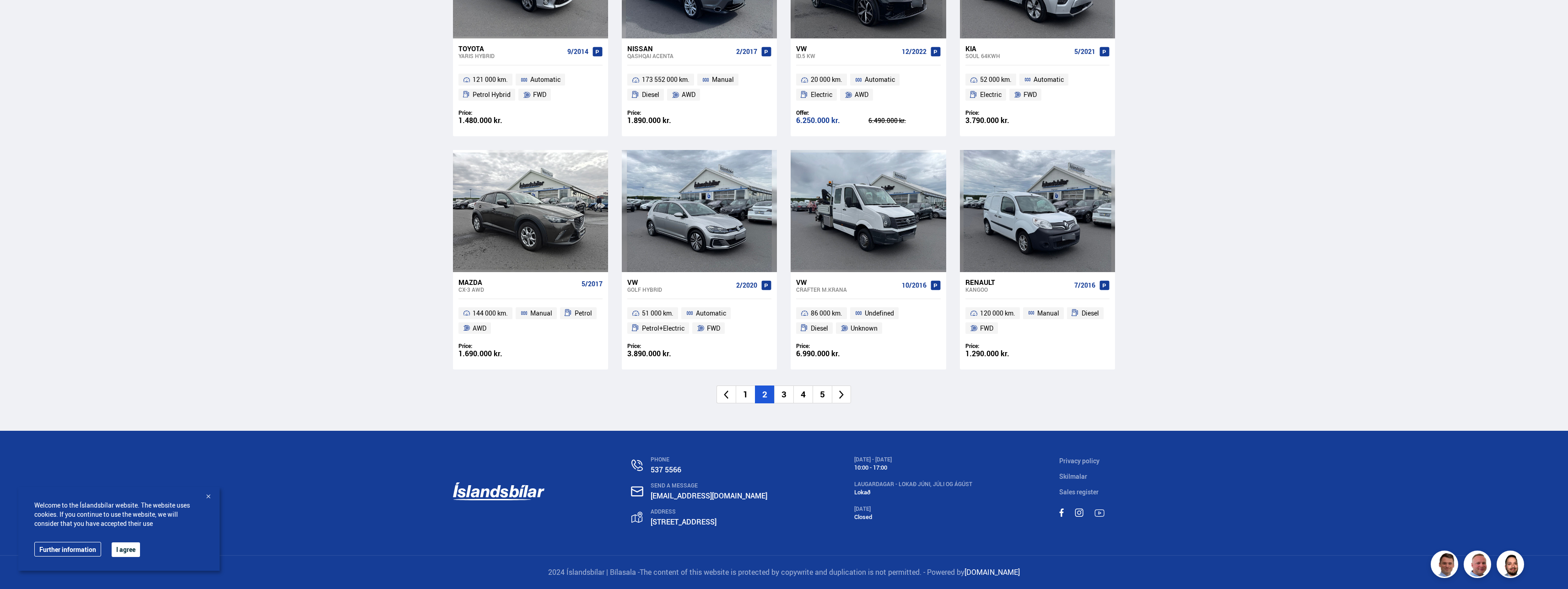
click at [787, 400] on li "3" at bounding box center [784, 394] width 19 height 18
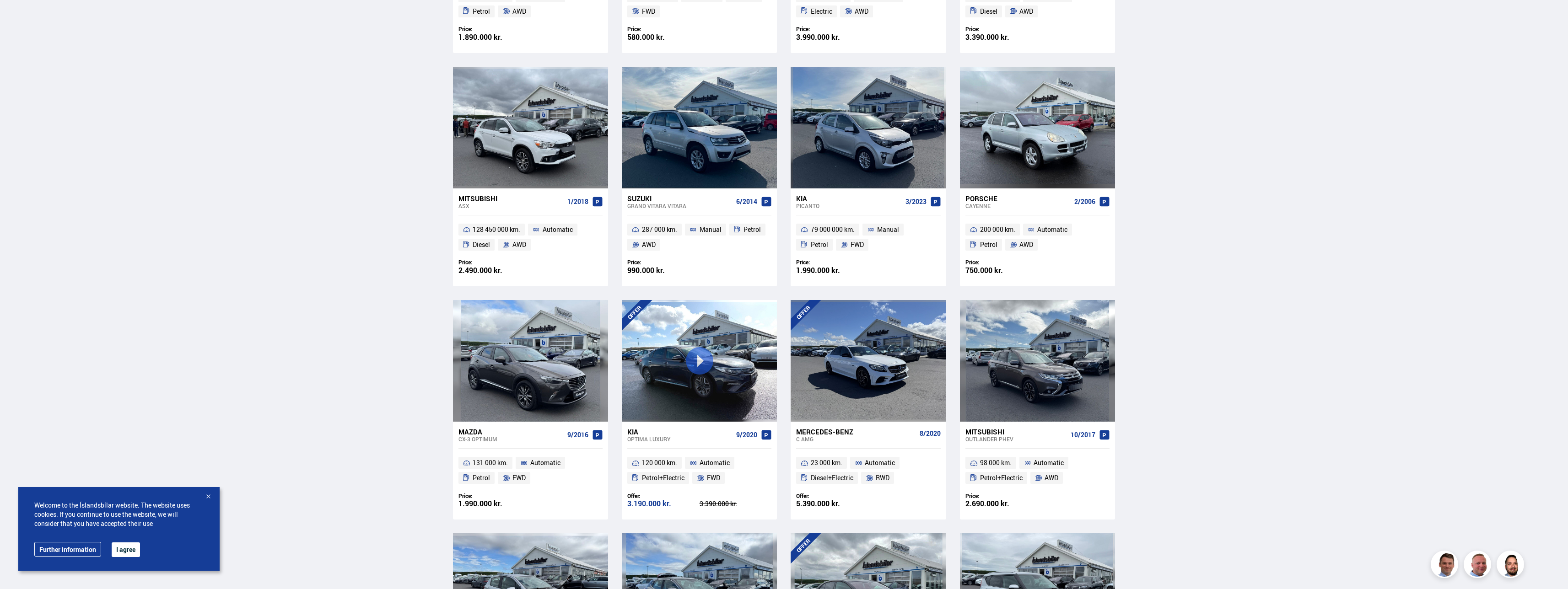
scroll to position [285, 0]
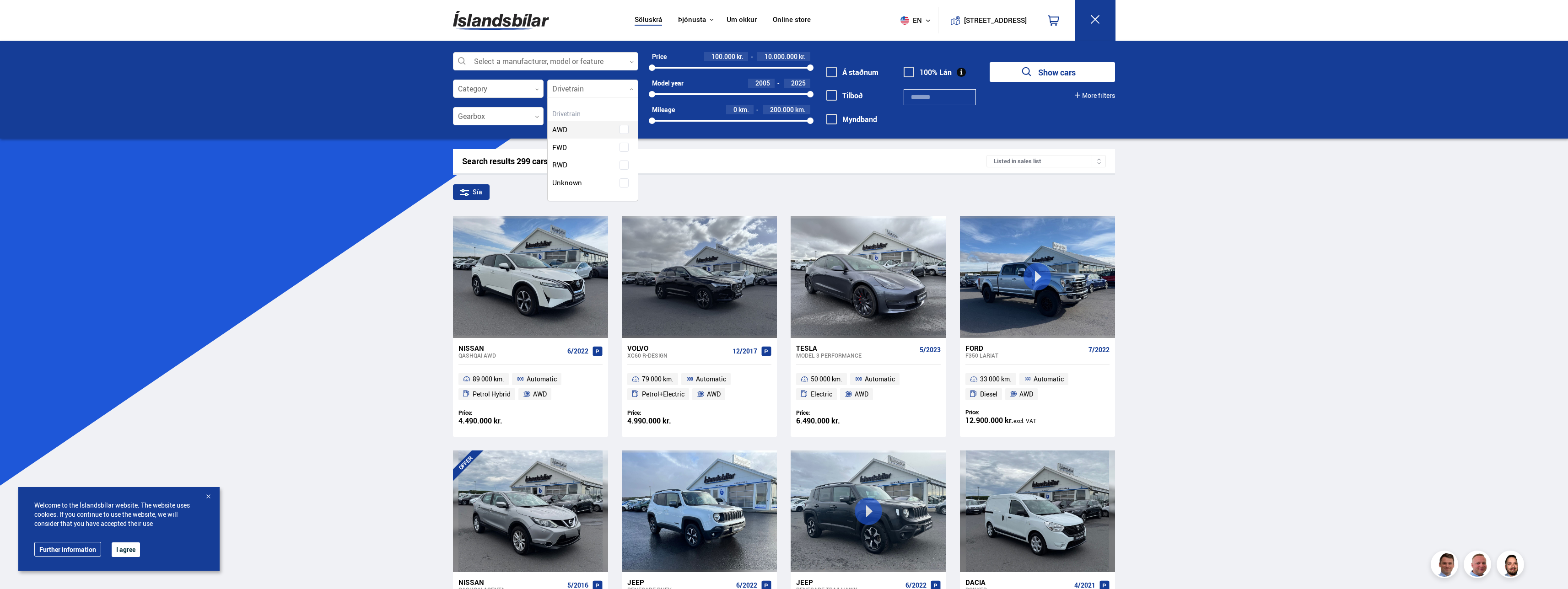
click at [630, 91] on div at bounding box center [592, 89] width 91 height 19
click at [617, 61] on div at bounding box center [546, 61] width 185 height 19
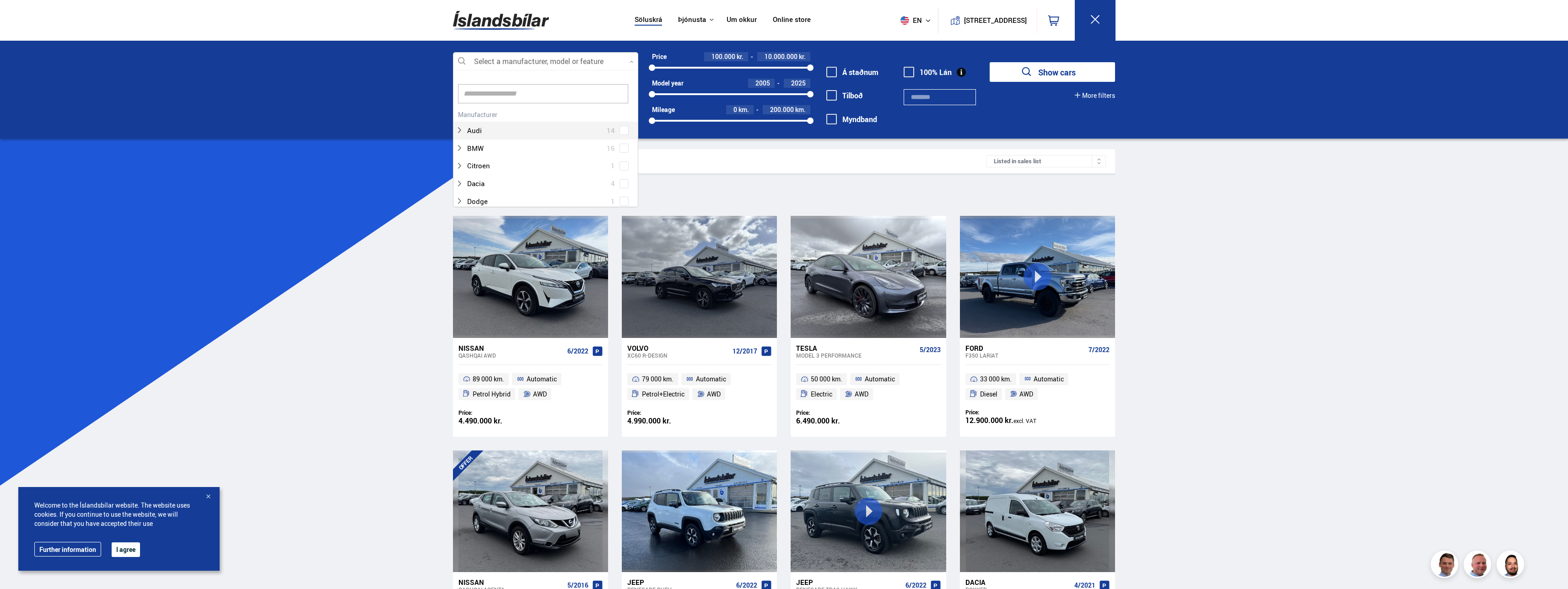
scroll to position [137, 183]
click at [612, 151] on span "17" at bounding box center [611, 147] width 8 height 13
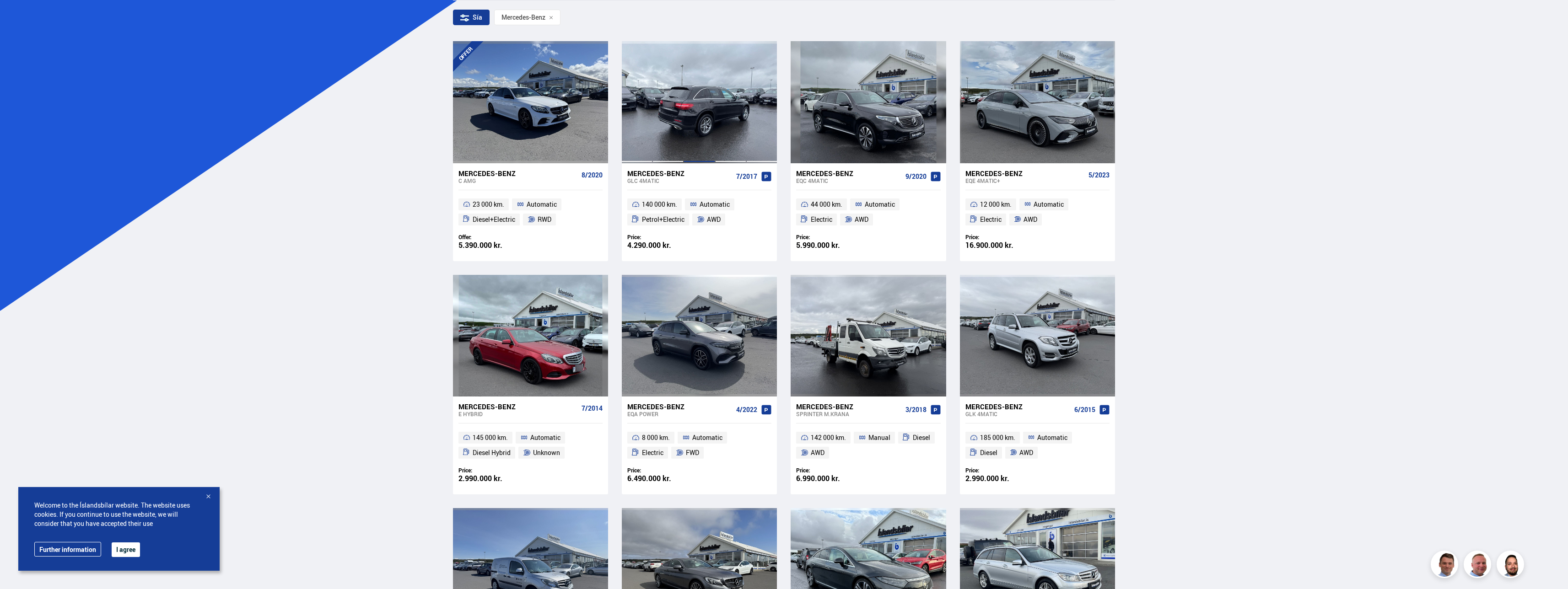
scroll to position [183, 0]
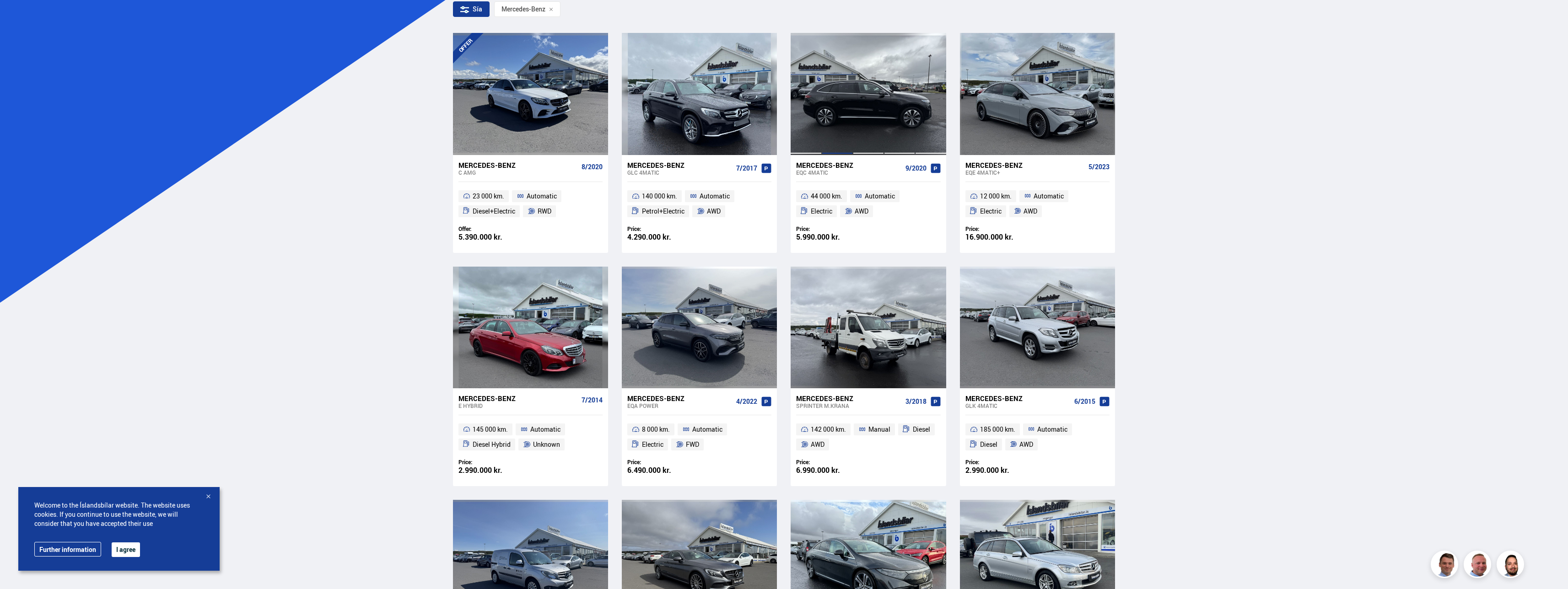
click at [839, 124] on div at bounding box center [837, 94] width 31 height 122
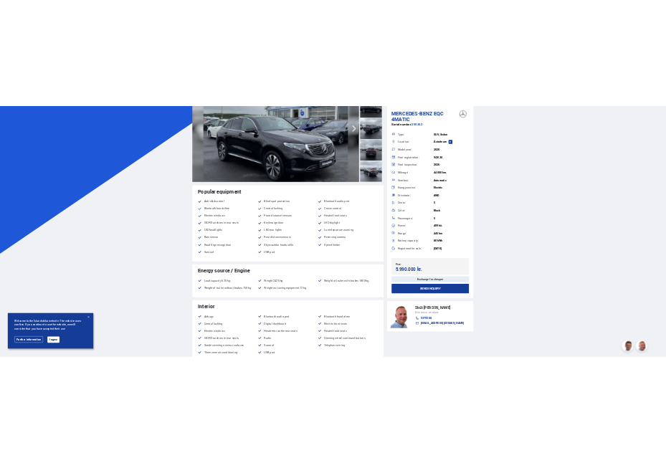
scroll to position [215, 0]
